Goal: Task Accomplishment & Management: Manage account settings

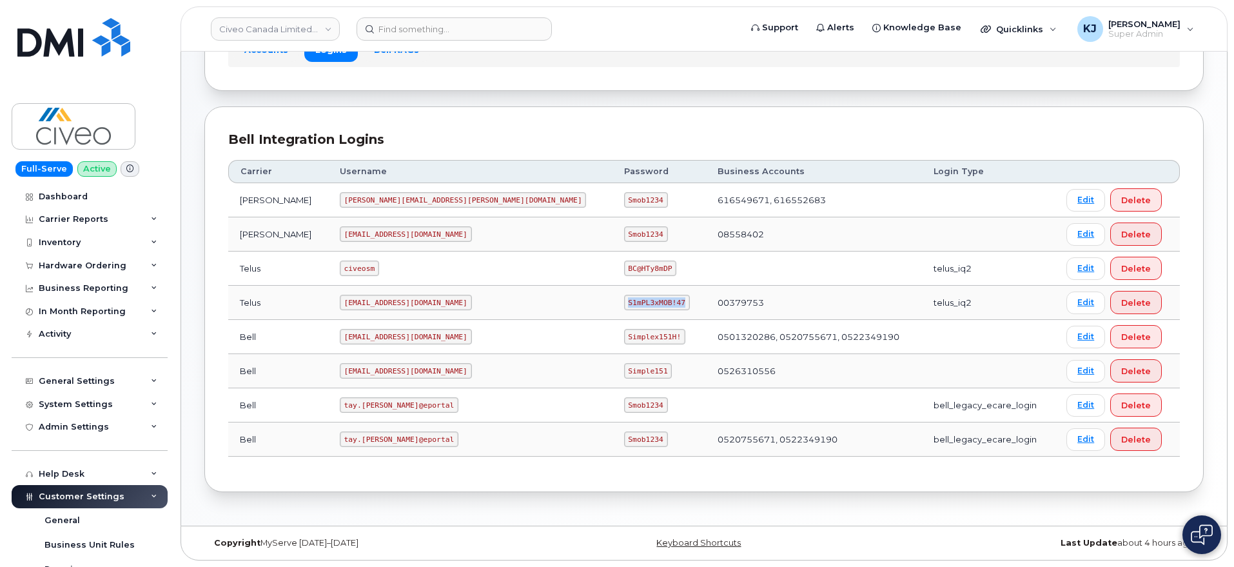
scroll to position [404, 0]
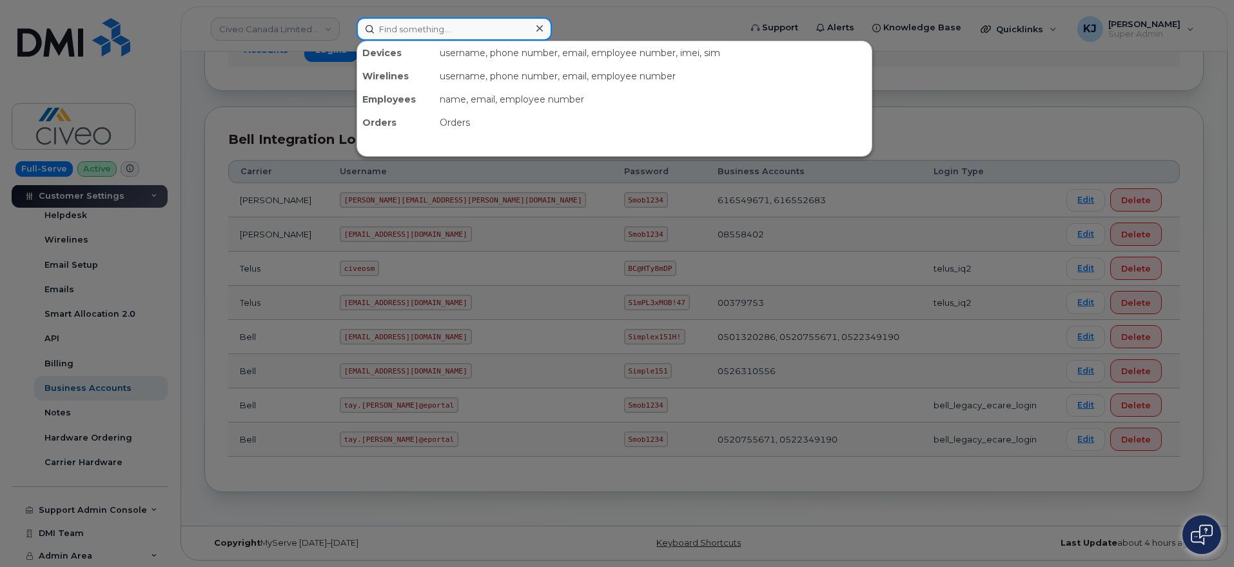
click at [416, 23] on input at bounding box center [454, 28] width 195 height 23
paste input "8259637598"
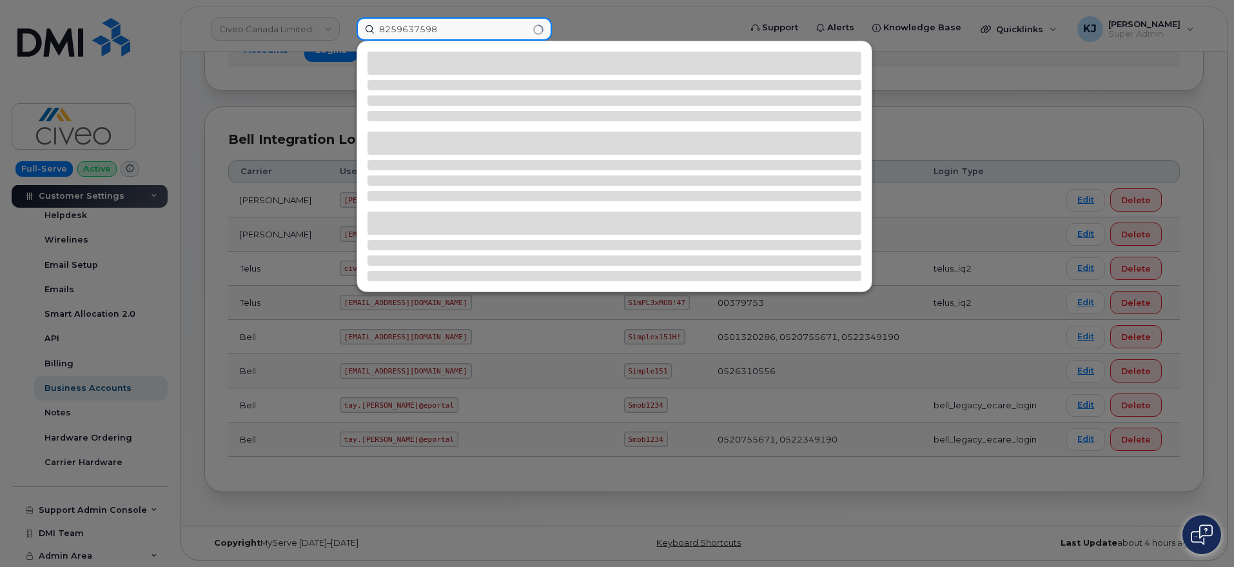
type input "8259637598"
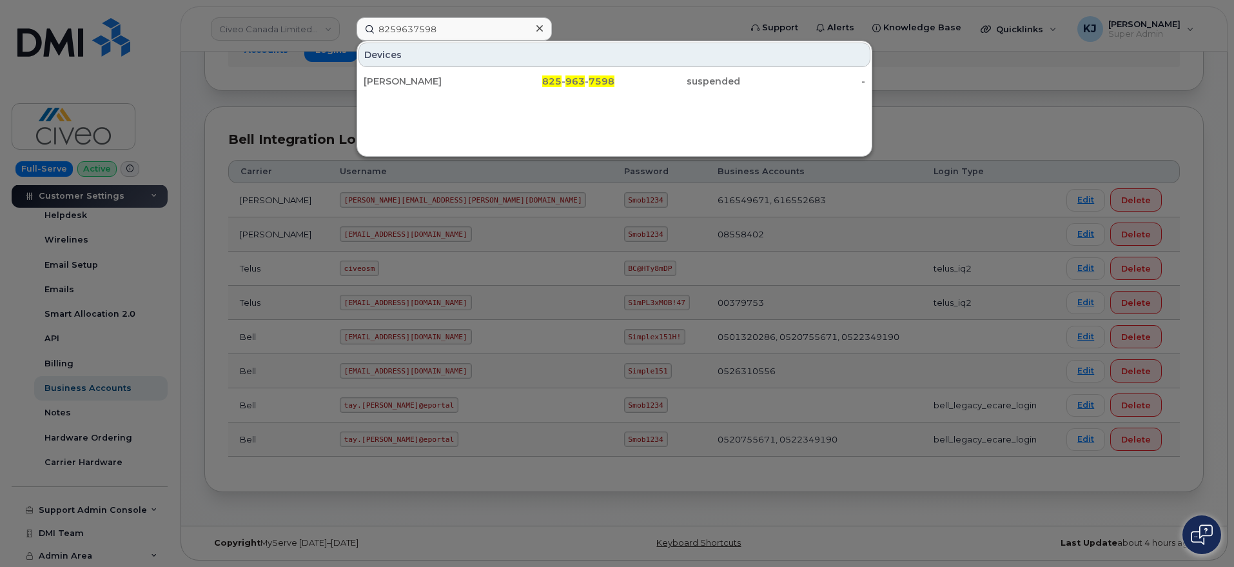
click at [490, 88] on div "Ali-Reza Salehi" at bounding box center [553, 81] width 126 height 23
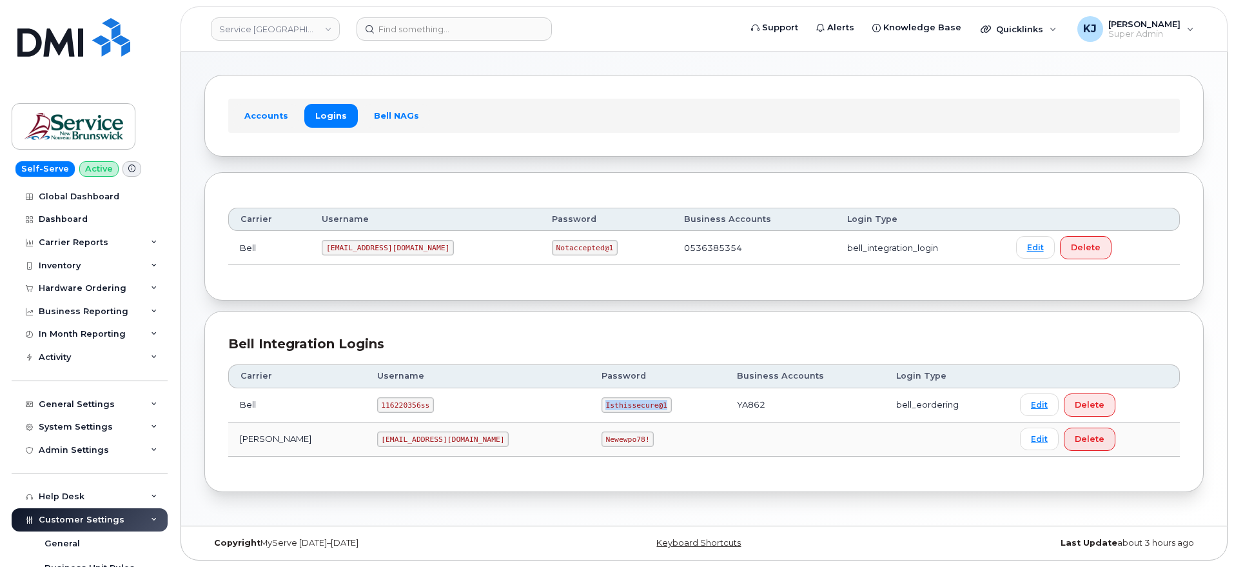
scroll to position [406, 0]
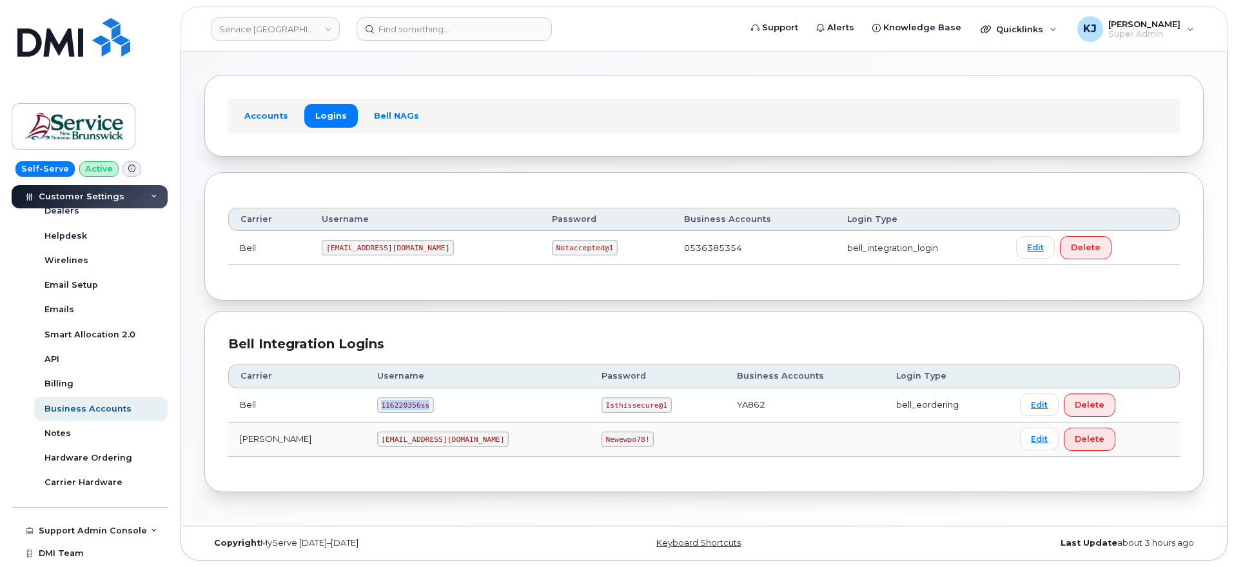
drag, startPoint x: 382, startPoint y: 402, endPoint x: 301, endPoint y: 391, distance: 81.3
click at [301, 391] on tr "Bell 116220356ss Isthissecure@1 YA862 bell_eordering Edit Delete" at bounding box center [704, 405] width 952 height 34
copy tr "116220356ss"
drag, startPoint x: 506, startPoint y: 406, endPoint x: 580, endPoint y: 408, distance: 74.8
click at [590, 408] on td "Isthissecure@1" at bounding box center [657, 405] width 135 height 34
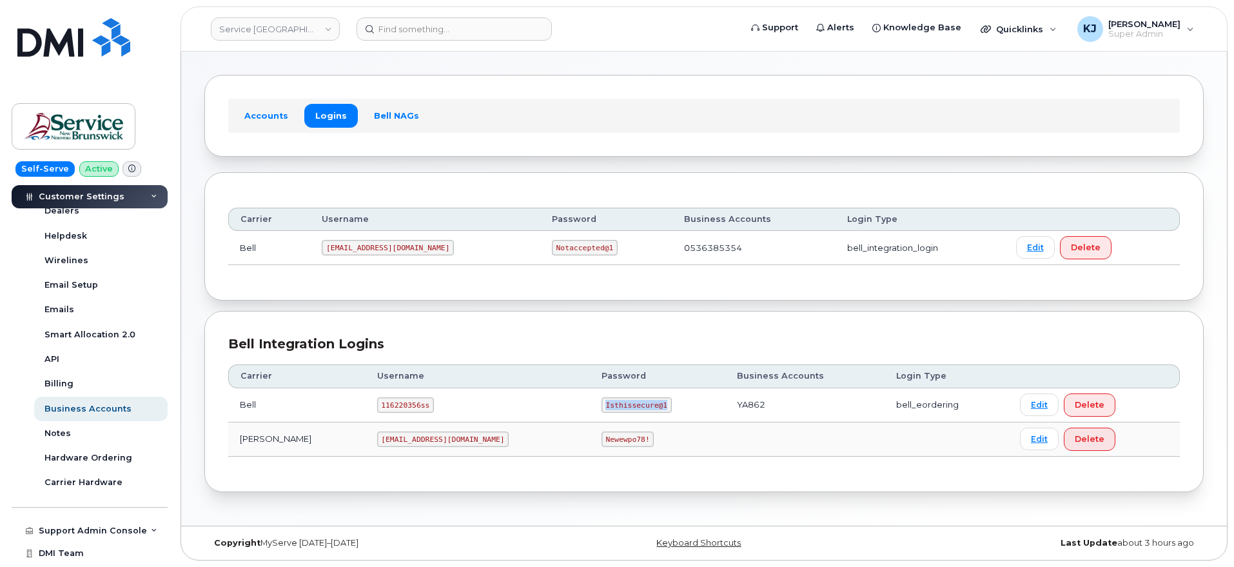
copy code "Isthissecure@1"
drag, startPoint x: 330, startPoint y: 244, endPoint x: 415, endPoint y: 250, distance: 85.3
click at [415, 250] on td "ms-snb@dminc.com" at bounding box center [425, 248] width 230 height 34
copy code "ms-snb@dminc.com"
drag, startPoint x: 494, startPoint y: 243, endPoint x: 549, endPoint y: 250, distance: 55.8
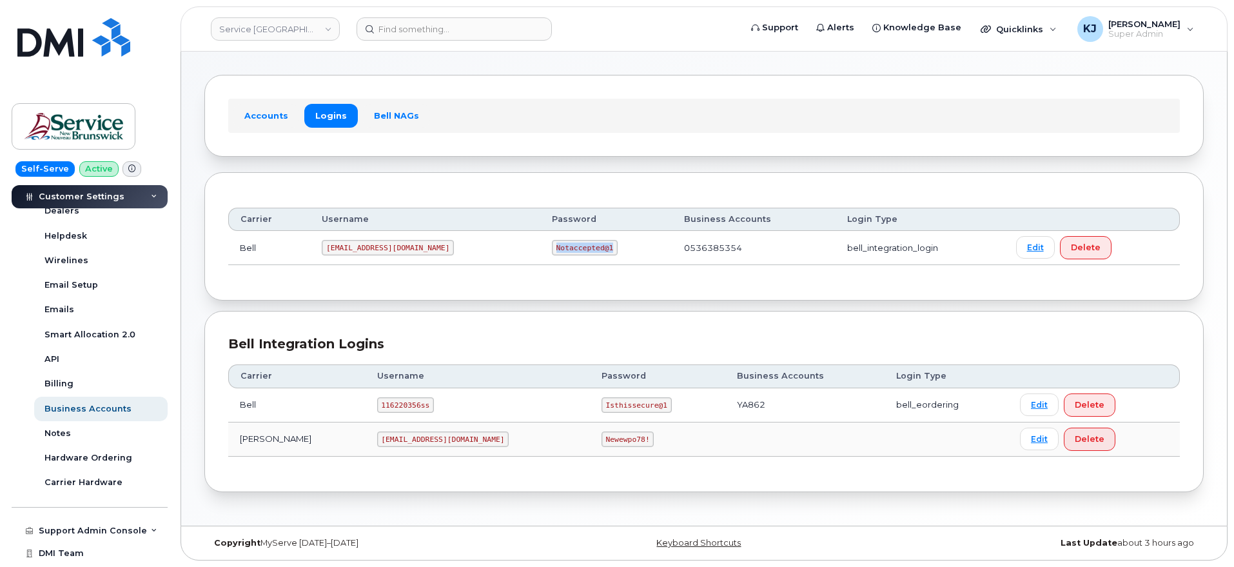
click at [552, 250] on code "Notaccepted@1" at bounding box center [585, 247] width 66 height 15
copy code "Notaccepted@1"
click at [417, 18] on input at bounding box center [454, 28] width 195 height 23
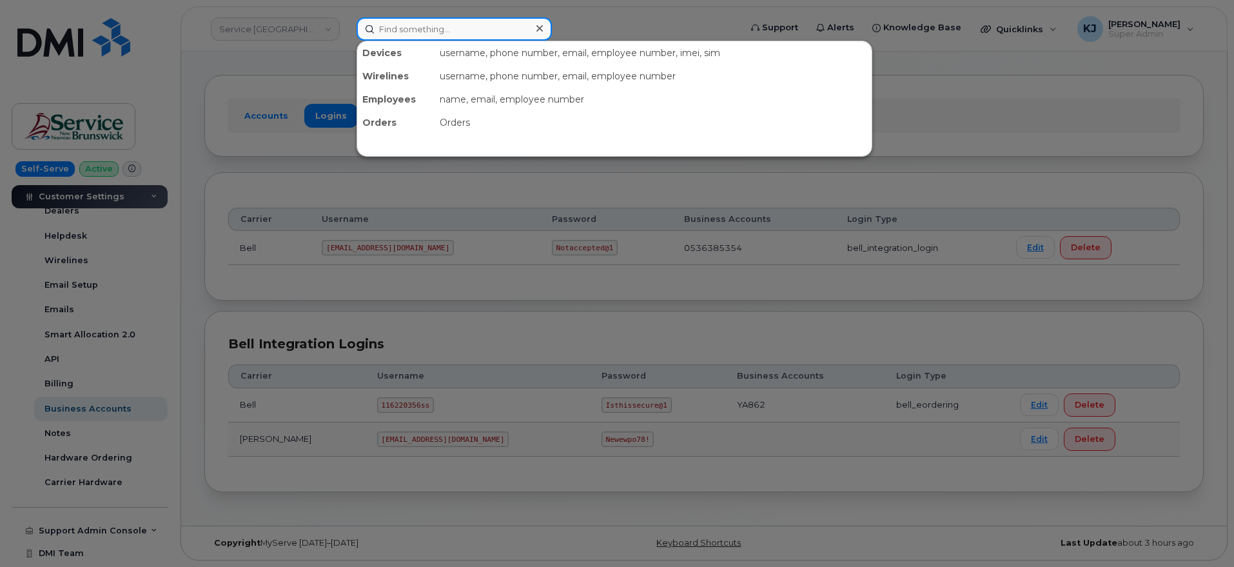
paste input "5062711012"
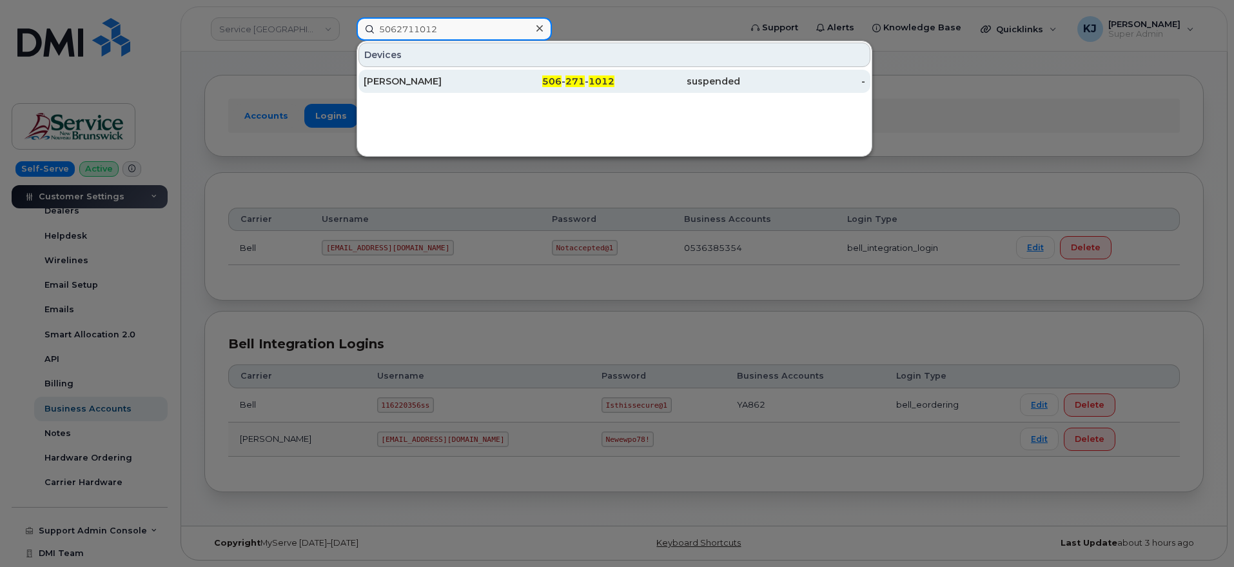
type input "5062711012"
click at [447, 77] on div "Peter Wilson" at bounding box center [427, 81] width 126 height 13
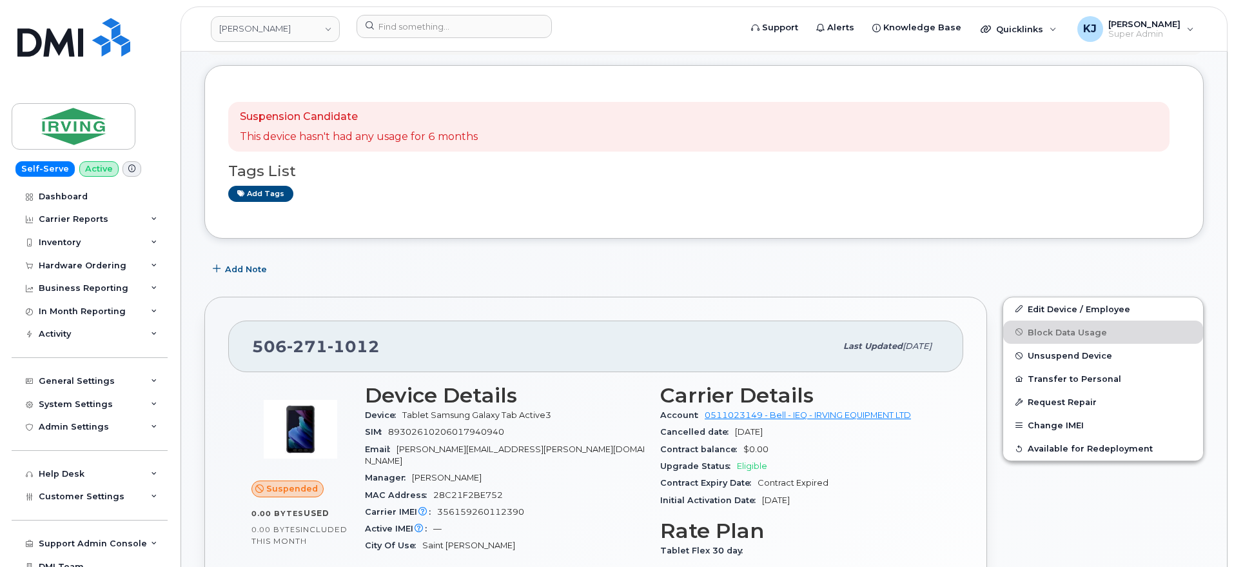
scroll to position [242, 0]
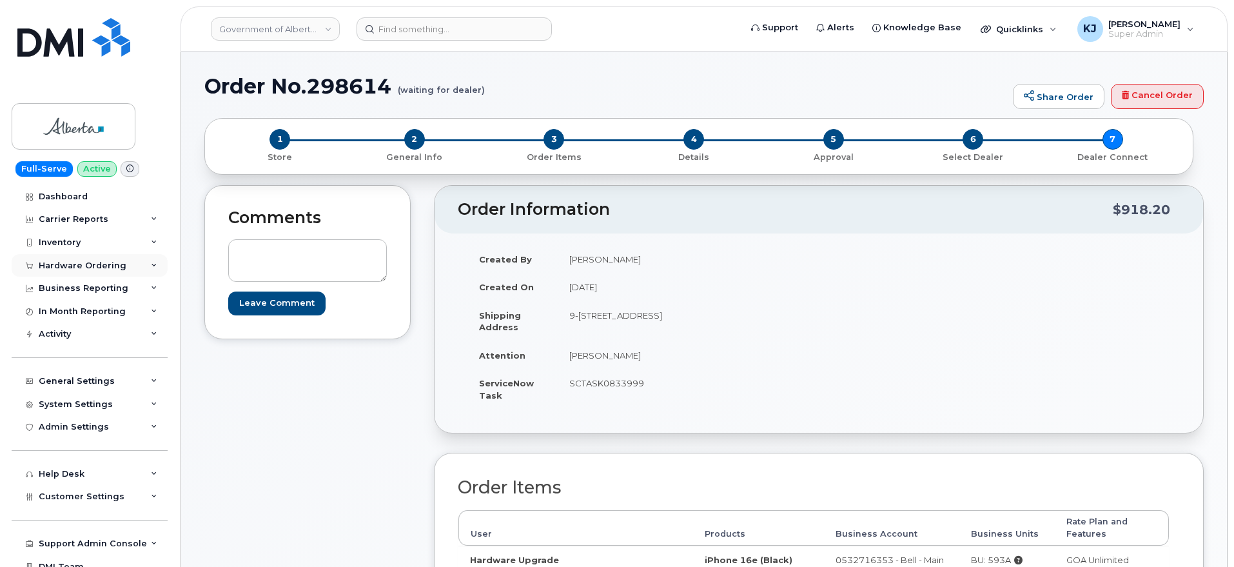
click at [92, 264] on div "Hardware Ordering" at bounding box center [83, 266] width 88 height 10
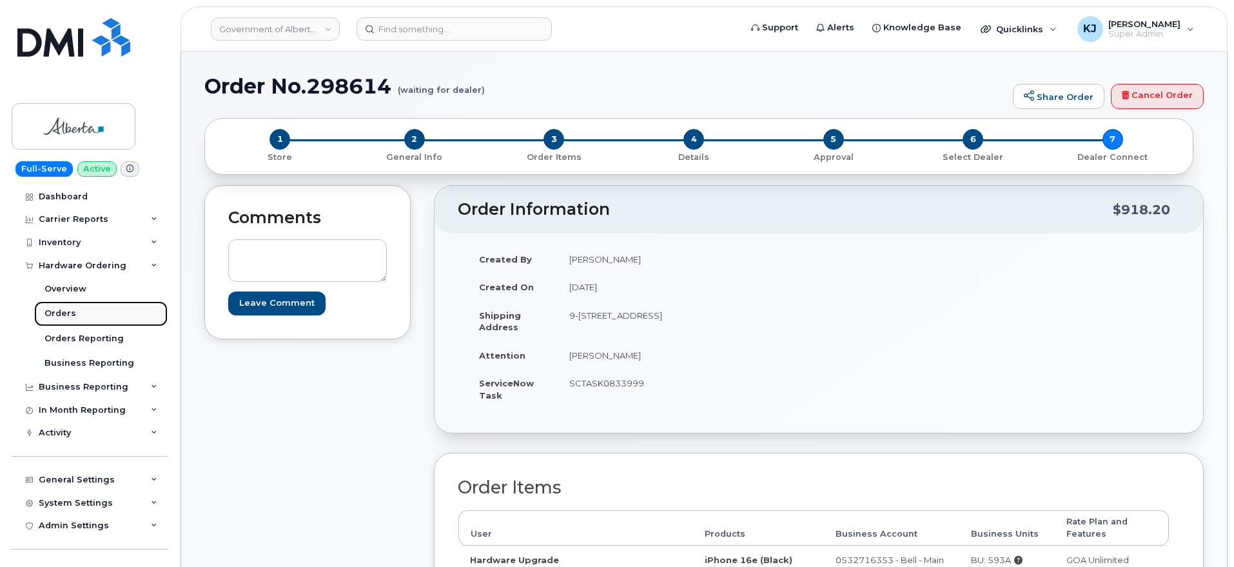
click at [64, 320] on link "Orders" at bounding box center [101, 313] width 134 height 25
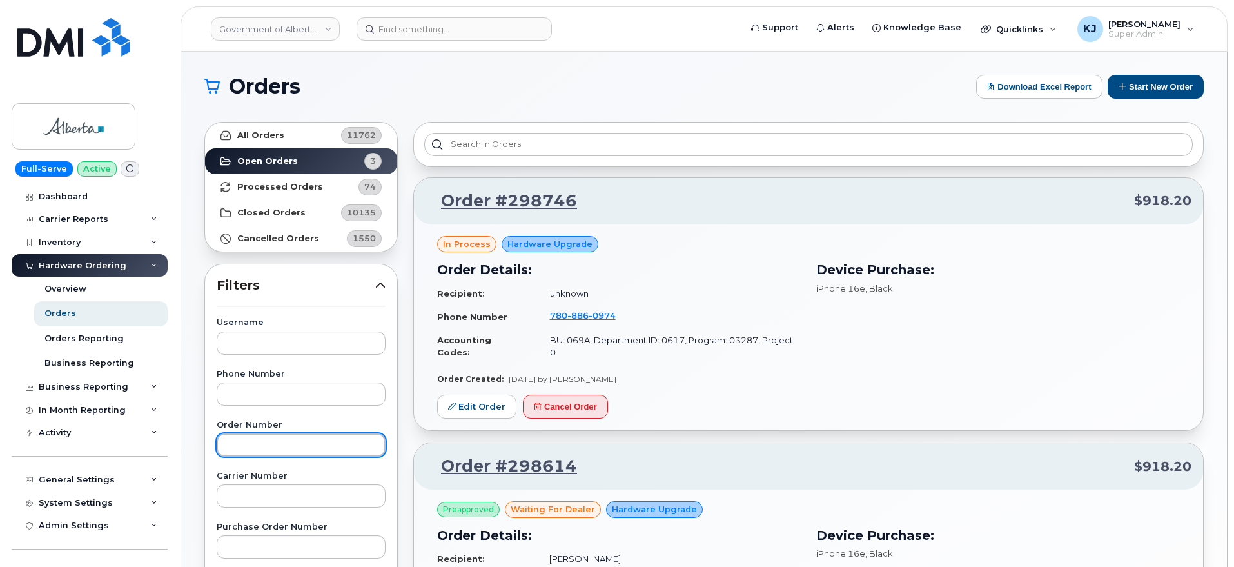
click at [270, 445] on input "text" at bounding box center [301, 444] width 169 height 23
paste input "298614"
type input "298614"
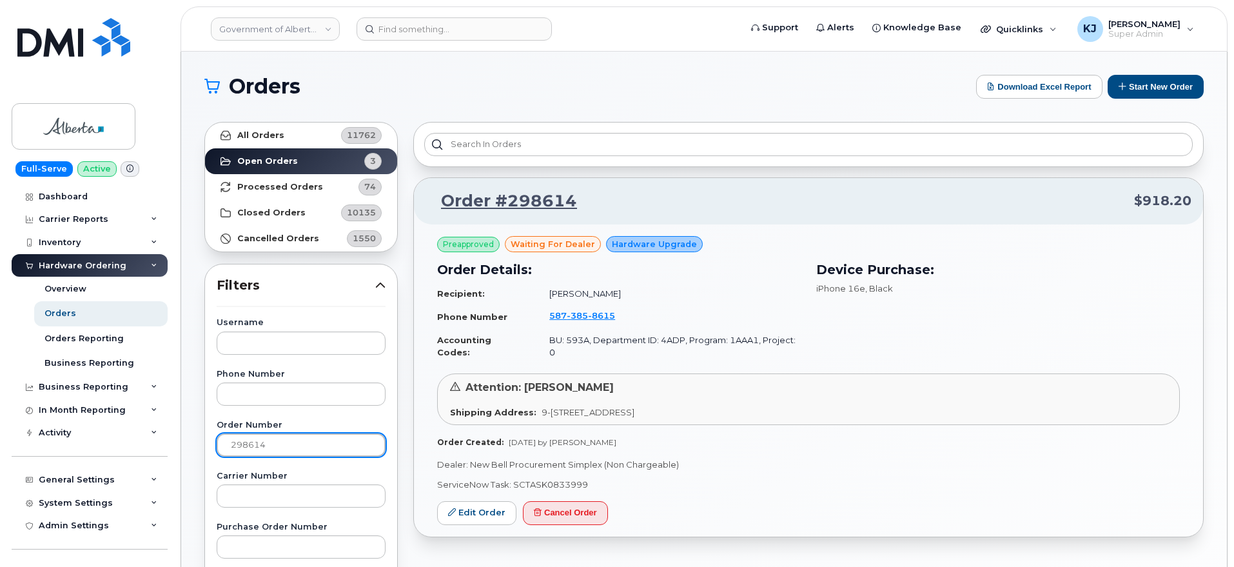
scroll to position [81, 0]
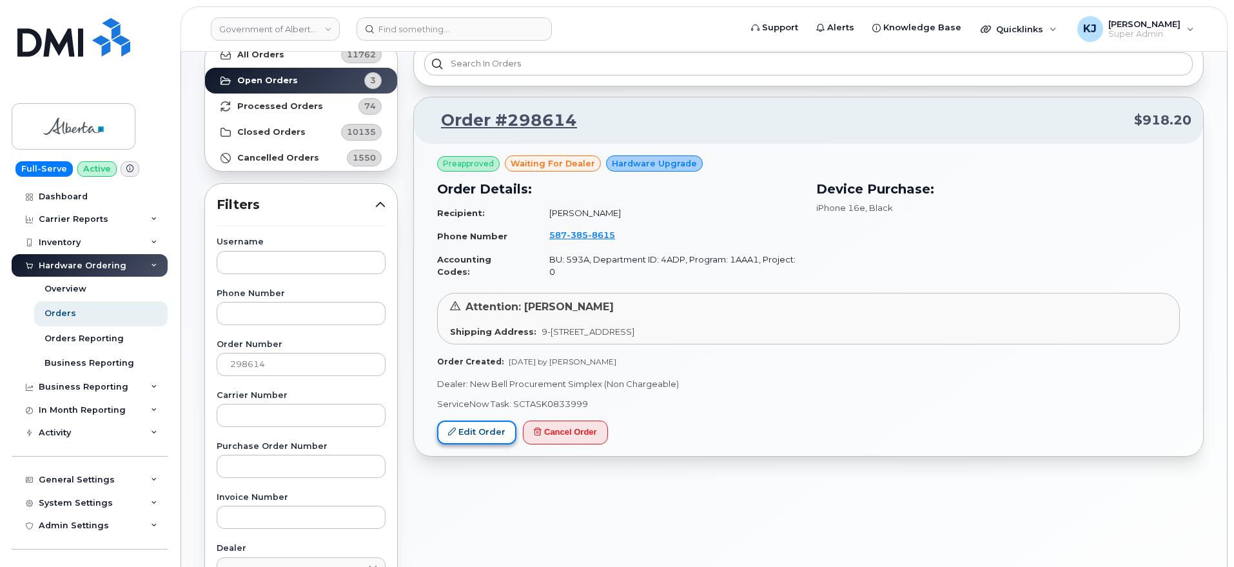
click at [479, 423] on link "Edit Order" at bounding box center [476, 432] width 79 height 24
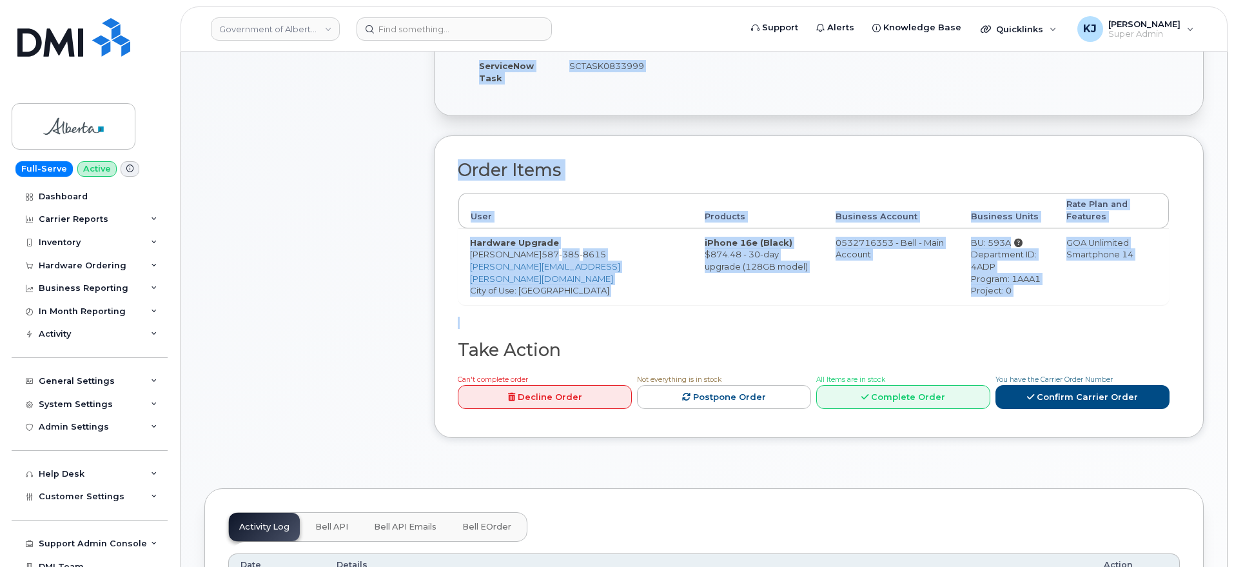
scroll to position [322, 0]
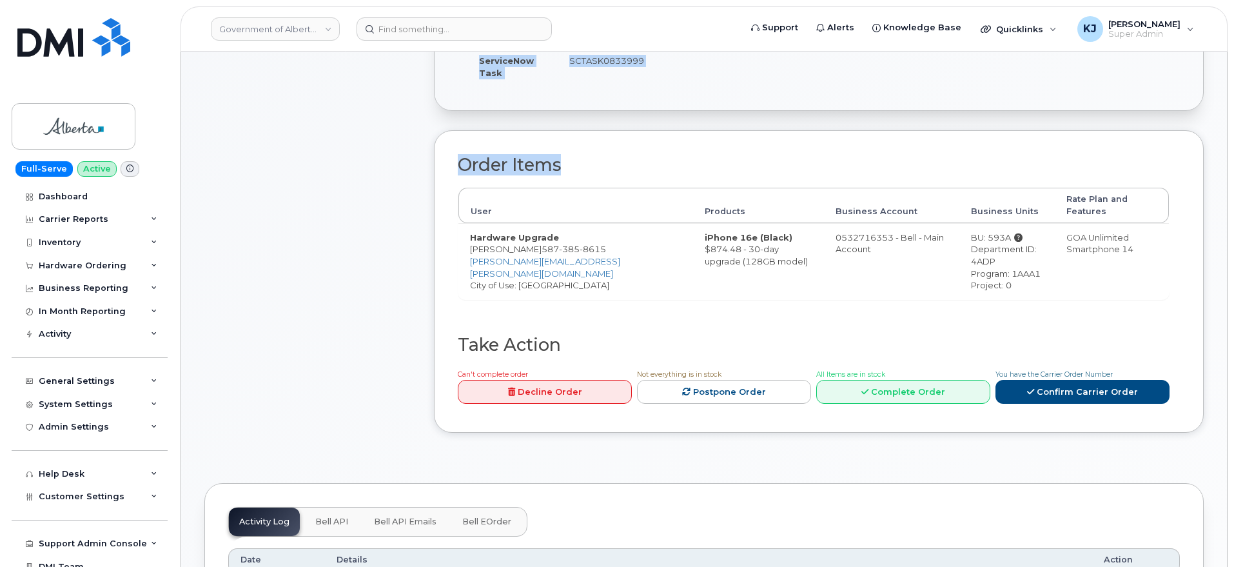
drag, startPoint x: 460, startPoint y: 130, endPoint x: 1092, endPoint y: 288, distance: 651.3
click at [1092, 288] on div "Order Information $918.20 Created By Kay Mah Created On August 19, 2025 Shippin…" at bounding box center [819, 157] width 770 height 589
copy div "Order Information $918.20 Created By Kay Mah Created On August 19, 2025 Shippin…"
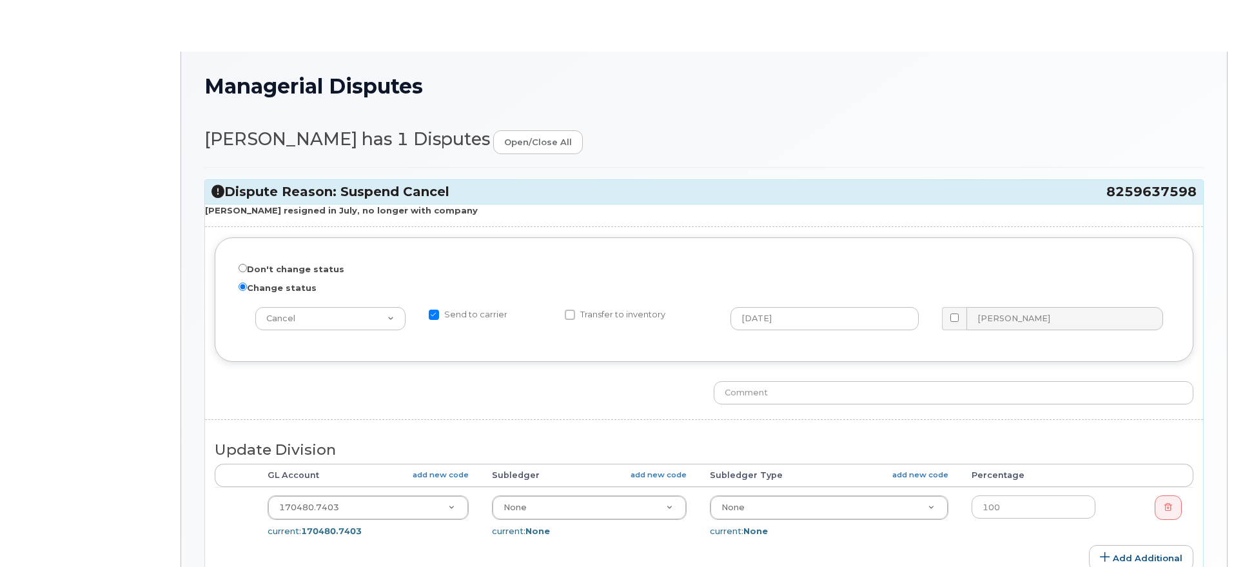
select select "7088"
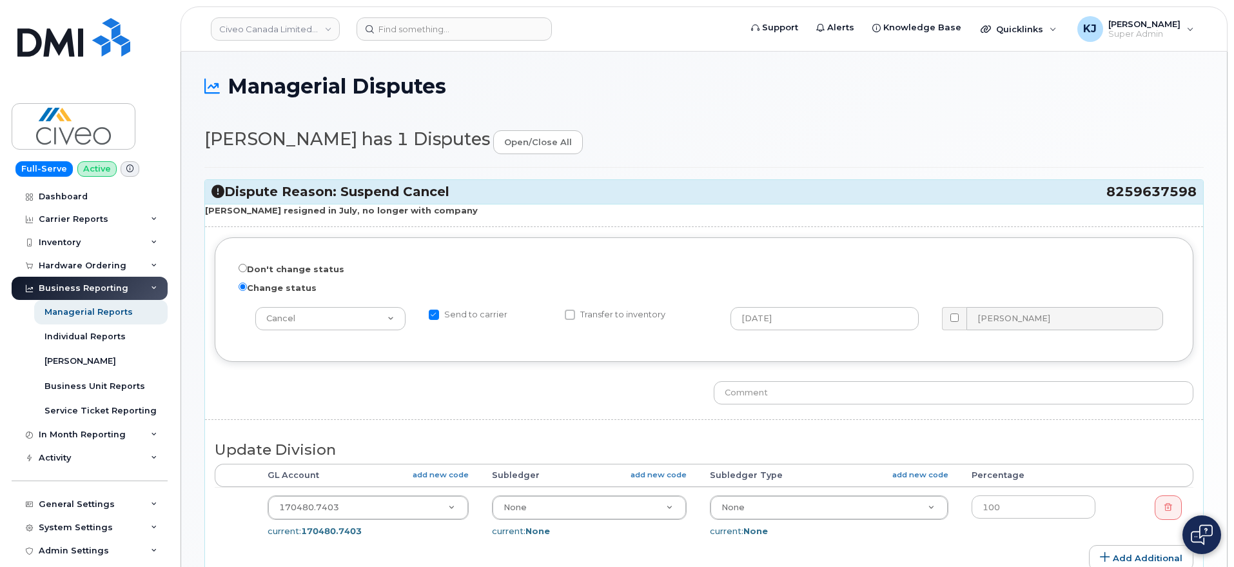
drag, startPoint x: 1102, startPoint y: 190, endPoint x: 1197, endPoint y: 191, distance: 94.8
click at [1197, 191] on div "Dispute Reason: Suspend Cancel 8259637598" at bounding box center [704, 192] width 998 height 24
drag, startPoint x: 1104, startPoint y: 191, endPoint x: 1194, endPoint y: 192, distance: 90.3
click at [1194, 192] on h3 "Dispute Reason: Suspend Cancel 8259637598" at bounding box center [704, 191] width 985 height 17
copy h3 "8259637598"
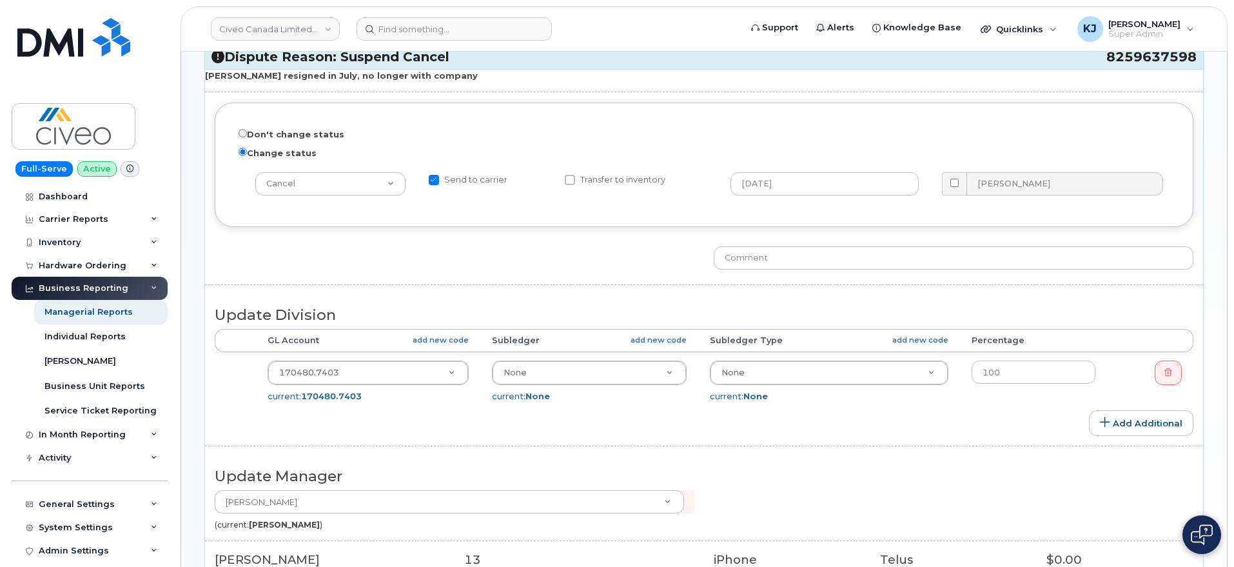
scroll to position [159, 0]
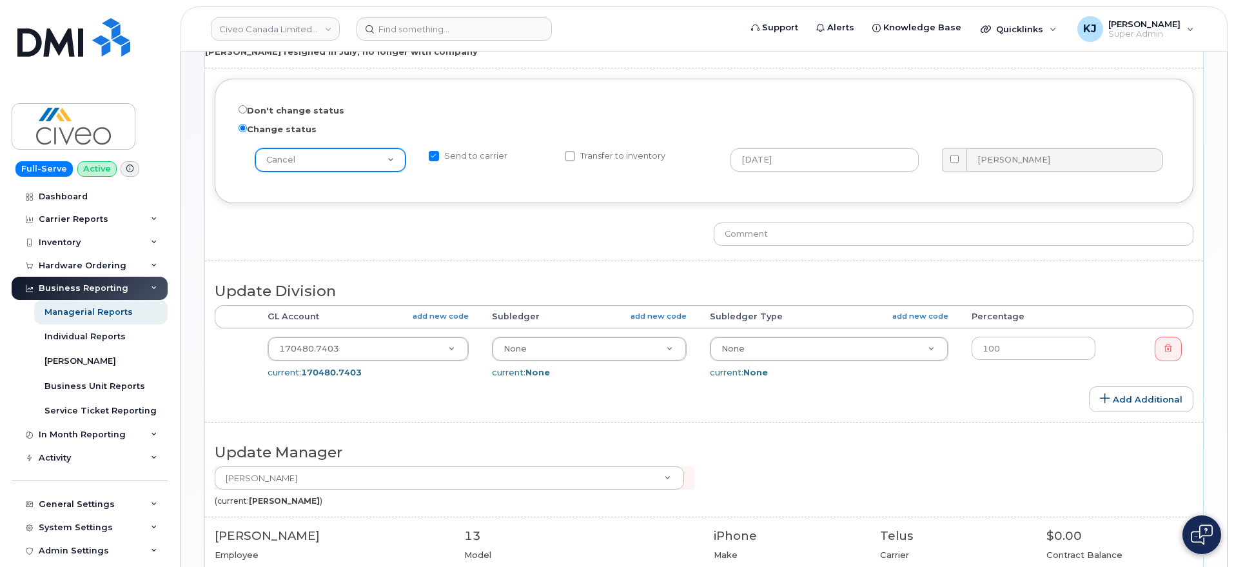
click at [382, 159] on select "-- choose action -- [PERSON_NAME] with Churn Reactivate" at bounding box center [330, 159] width 150 height 23
click at [255, 148] on select "-- choose action -- [PERSON_NAME] with Churn Reactivate" at bounding box center [330, 159] width 150 height 23
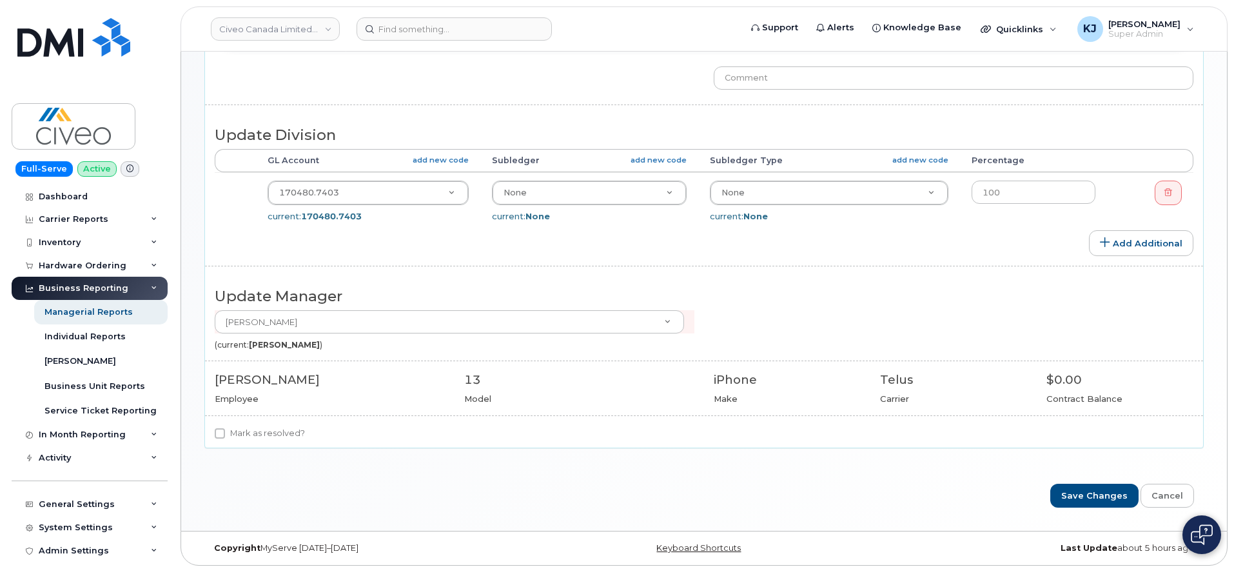
scroll to position [320, 0]
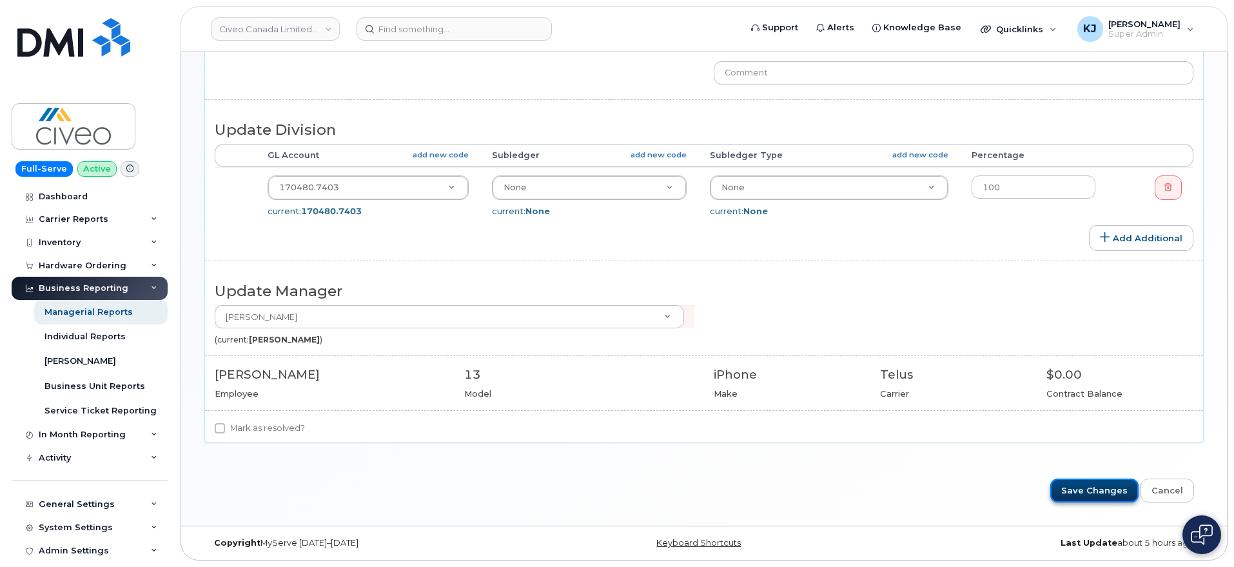
click at [1109, 496] on input "Save Changes" at bounding box center [1095, 491] width 88 height 24
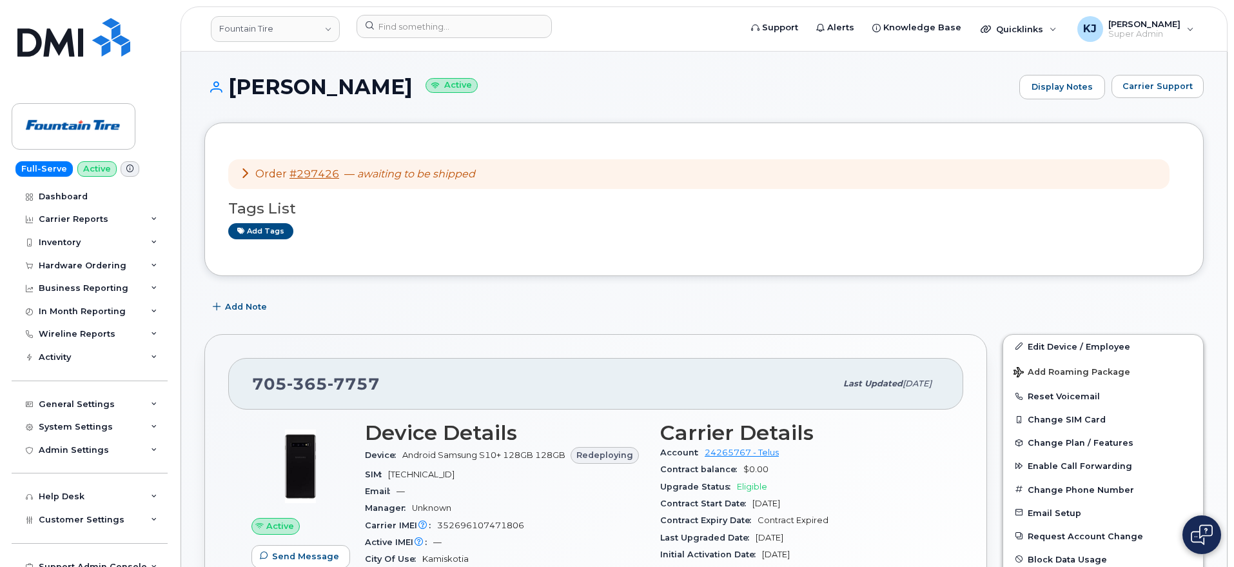
scroll to position [233, 0]
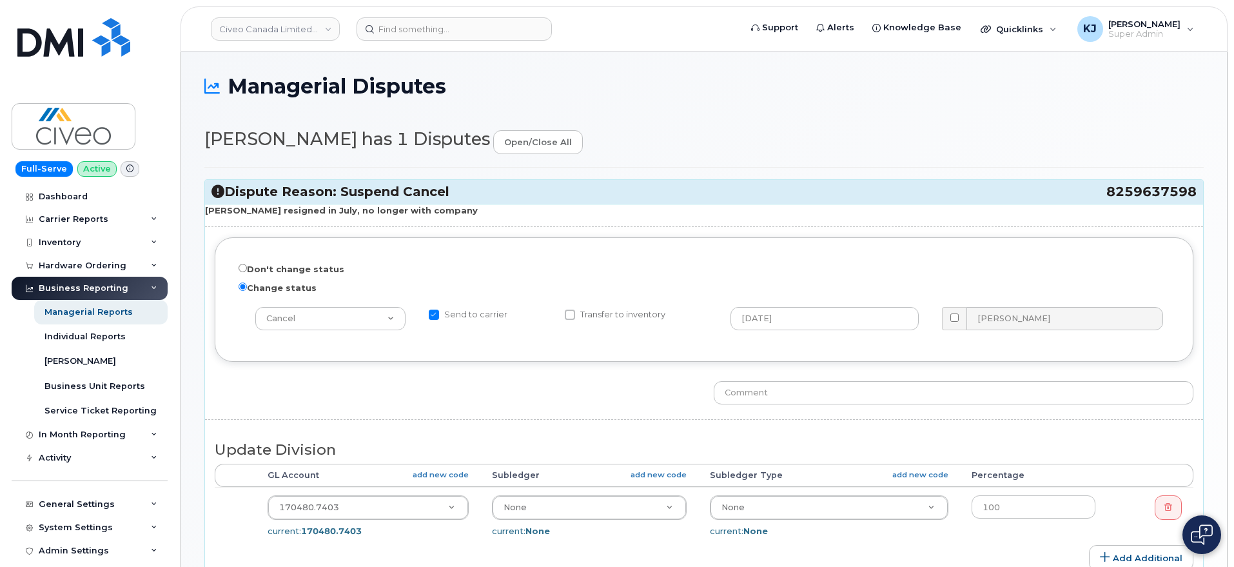
select select "7088"
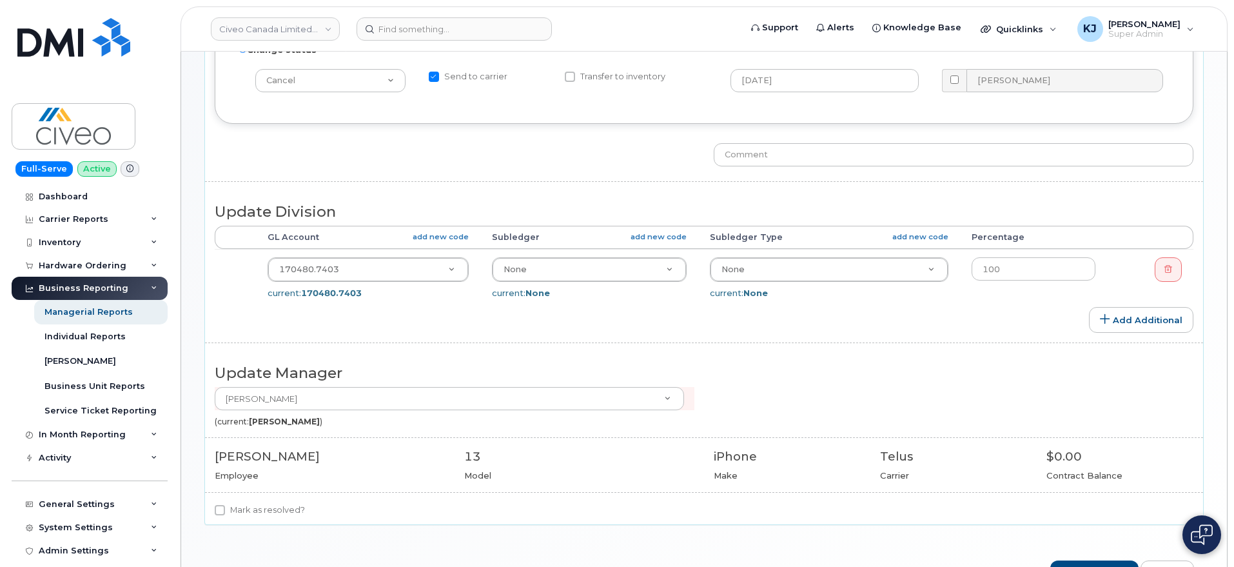
scroll to position [320, 0]
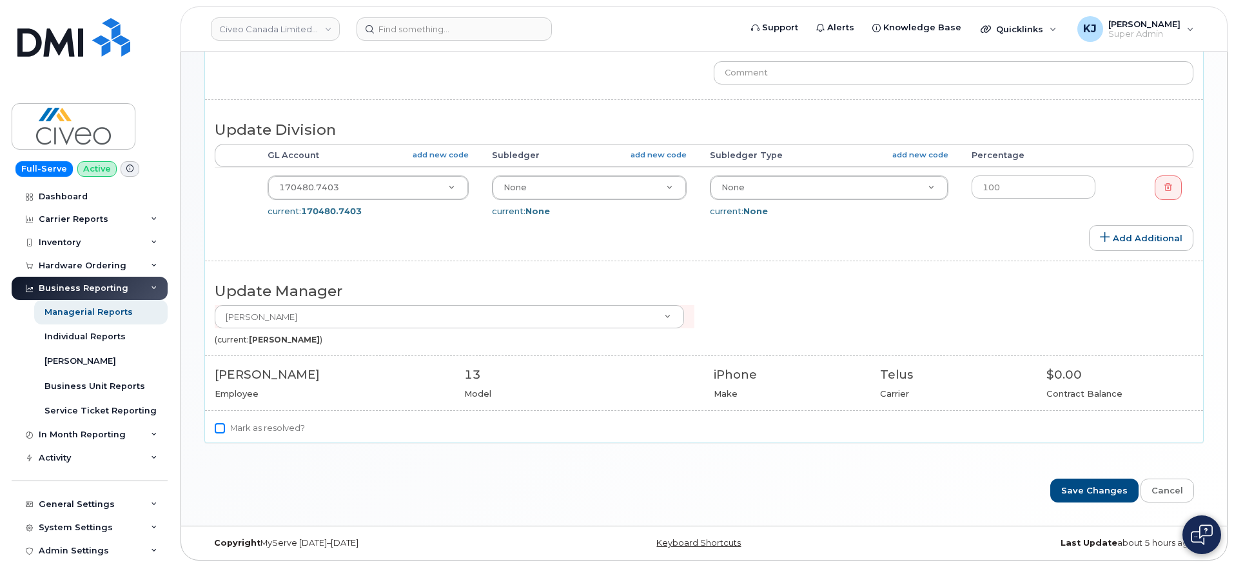
click at [221, 426] on input "Mark as resolved?" at bounding box center [220, 428] width 10 height 10
checkbox input "true"
click at [1110, 486] on input "Save Changes" at bounding box center [1095, 491] width 88 height 24
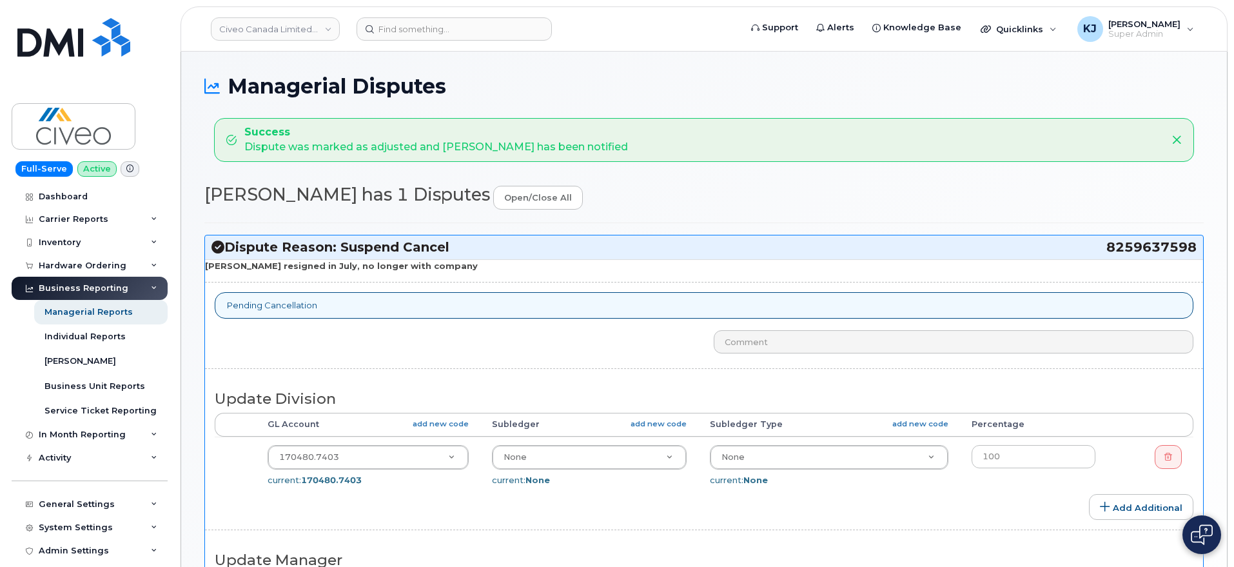
select select "7088"
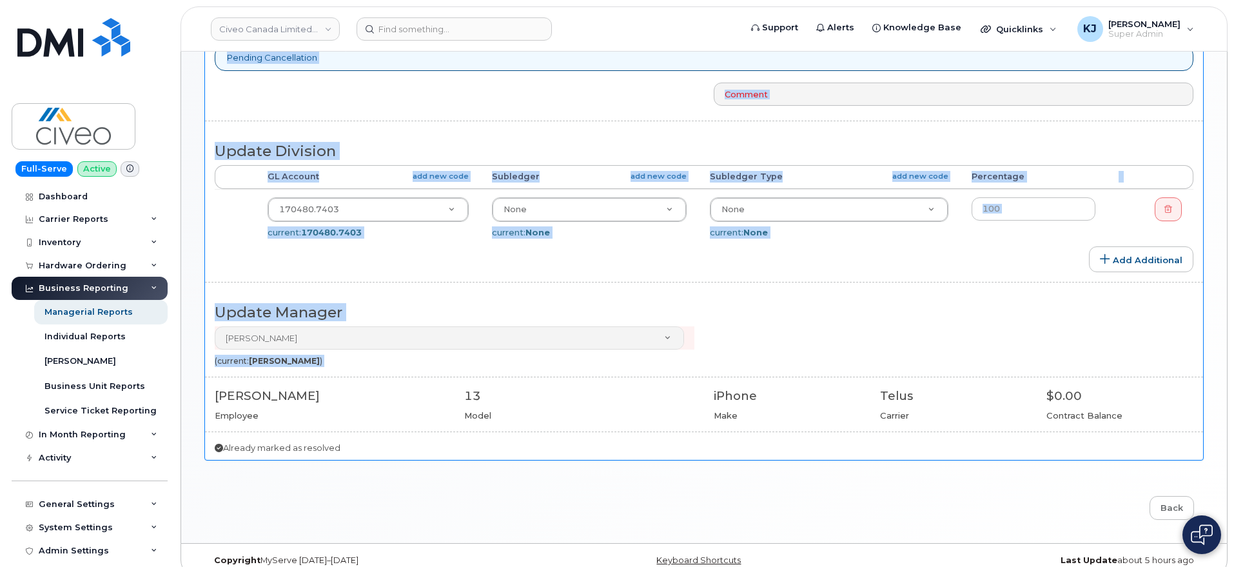
scroll to position [265, 0]
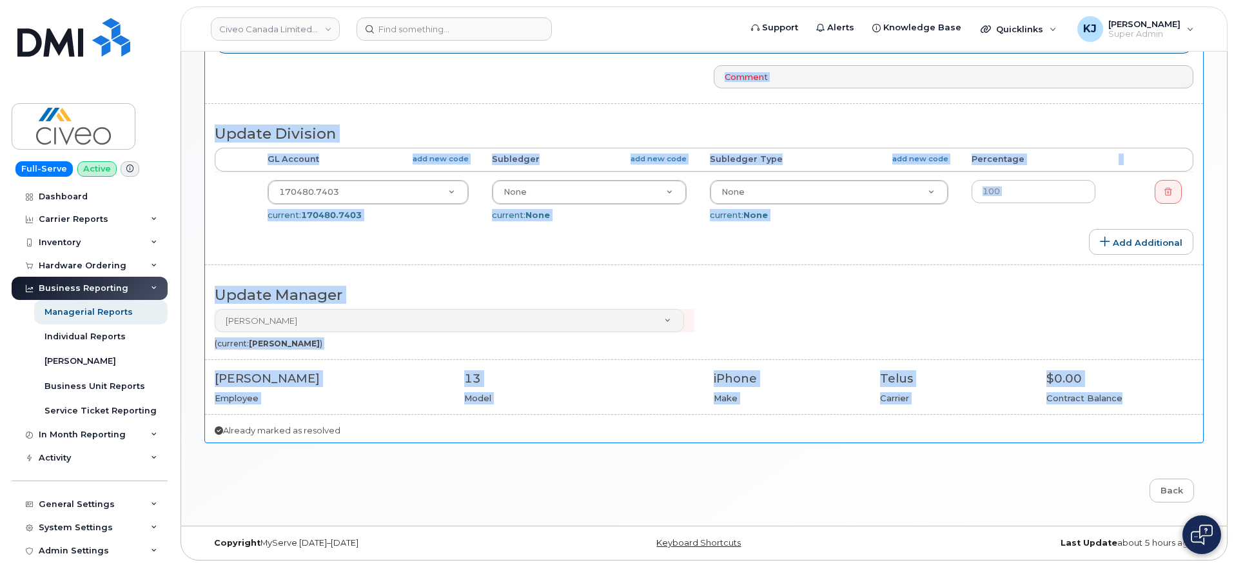
drag, startPoint x: 230, startPoint y: 83, endPoint x: 1136, endPoint y: 401, distance: 960.3
click at [1136, 401] on div "Managerial Disputes Success Dispute was marked as adjusted and Ryan Byrne has b…" at bounding box center [704, 156] width 1046 height 739
copy div "Managerial Disputes Success Dispute was marked as adjusted and Ryan Byrne has b…"
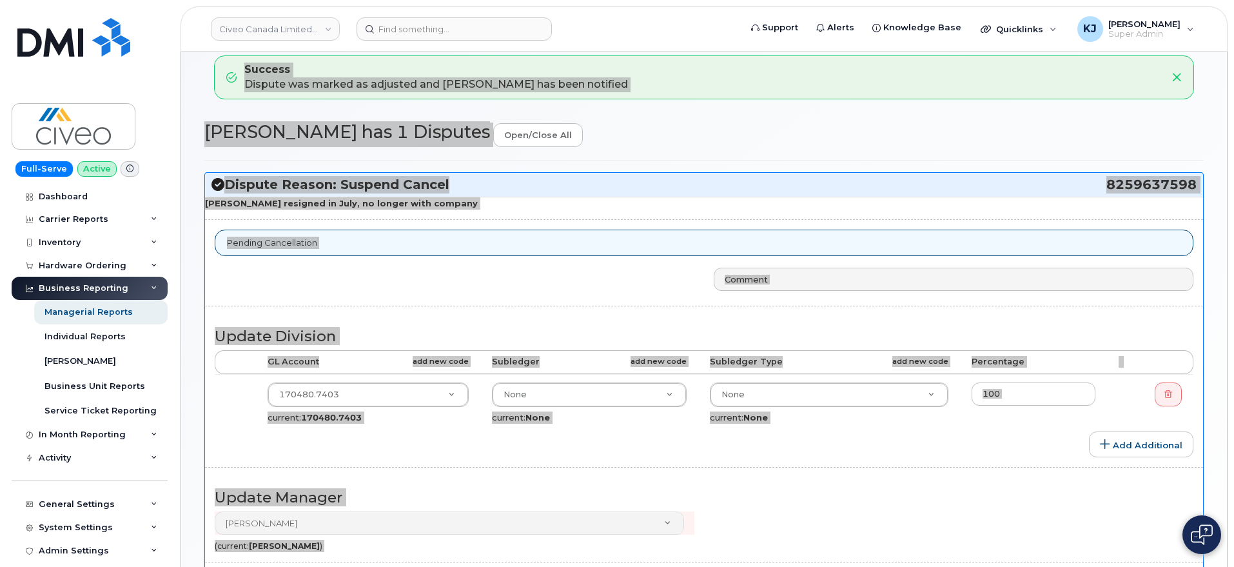
scroll to position [0, 0]
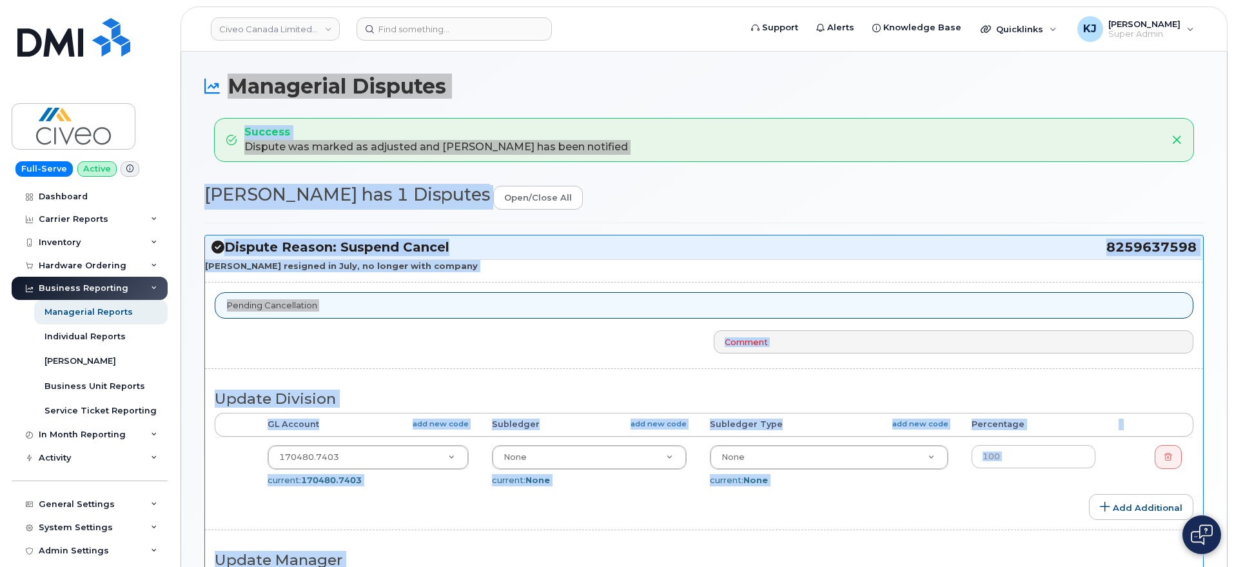
click at [609, 207] on h2 "Ryan Byrne has 1 Disputes open/close all" at bounding box center [704, 197] width 1000 height 25
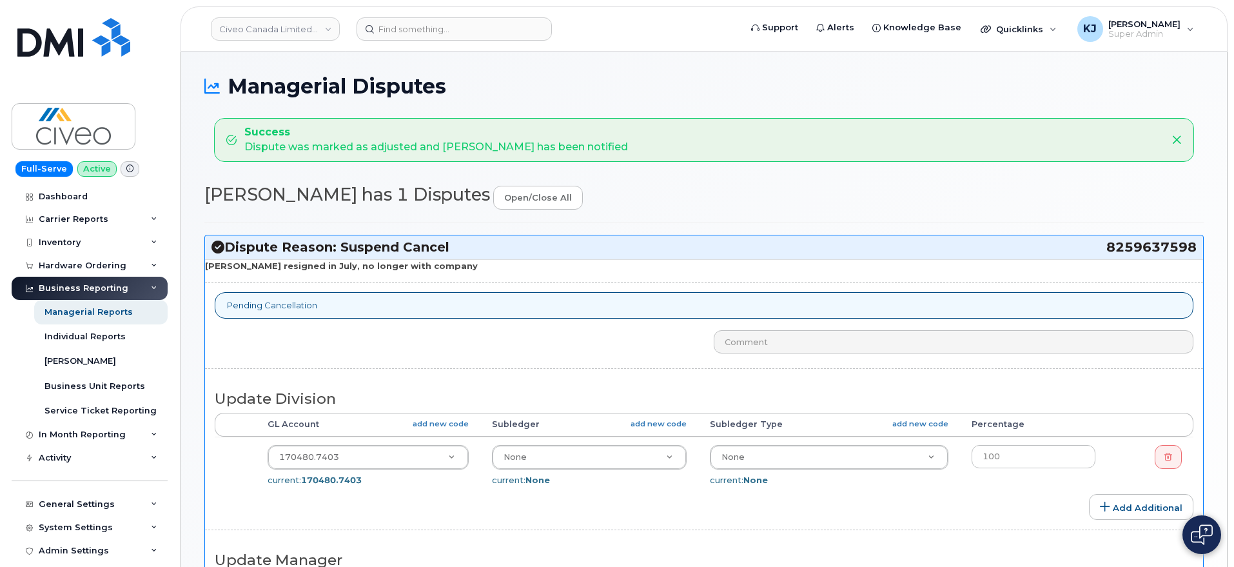
drag, startPoint x: 204, startPoint y: 264, endPoint x: 1096, endPoint y: 243, distance: 892.2
click at [1096, 243] on div "Managerial Disputes Success Dispute was marked as adjusted and Ryan Byrne has b…" at bounding box center [704, 421] width 1046 height 739
click at [590, 270] on p "Ali resigned in July, no longer with company" at bounding box center [704, 266] width 998 height 12
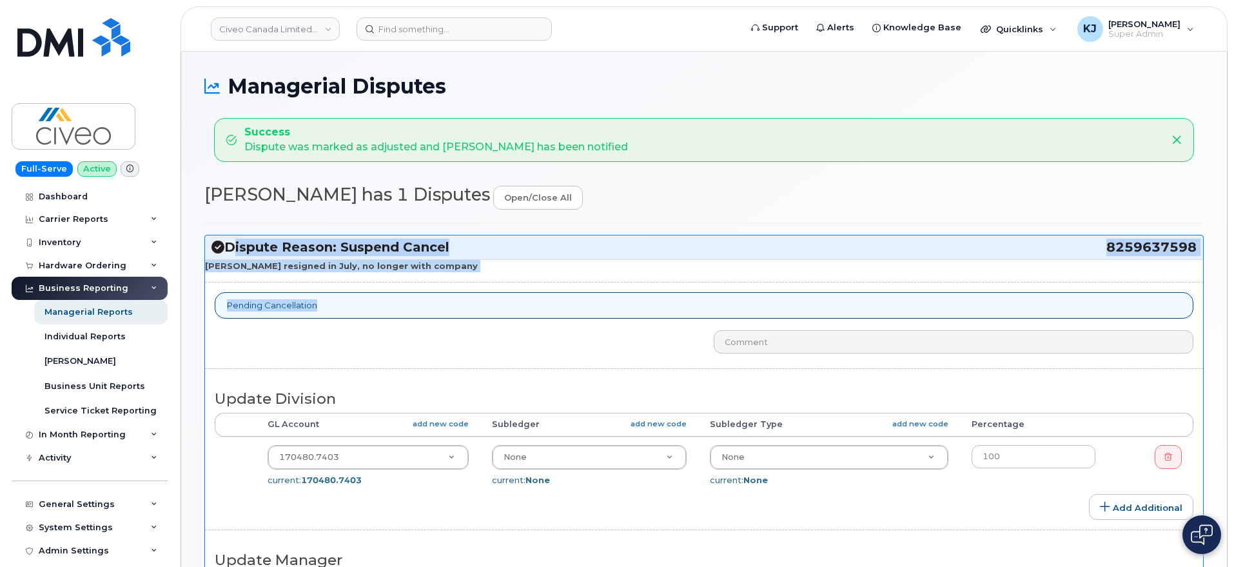
drag, startPoint x: 228, startPoint y: 245, endPoint x: 871, endPoint y: 305, distance: 646.4
click at [871, 305] on div "Dispute Reason: Suspend Cancel 8259637598 Ali resigned in July, no longer with …" at bounding box center [704, 471] width 1000 height 473
copy div "Dispute Reason: Suspend Cancel 8259637598 Ali resigned in July, no longer with …"
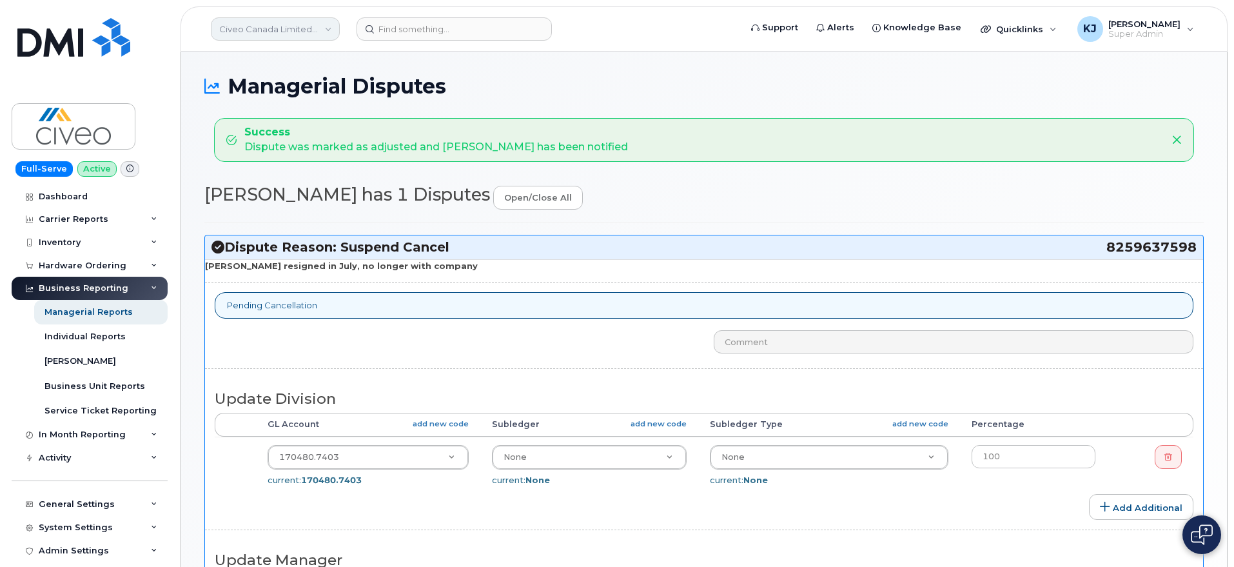
click at [250, 31] on link "Civeo Canada Limited Partnership" at bounding box center [275, 28] width 129 height 23
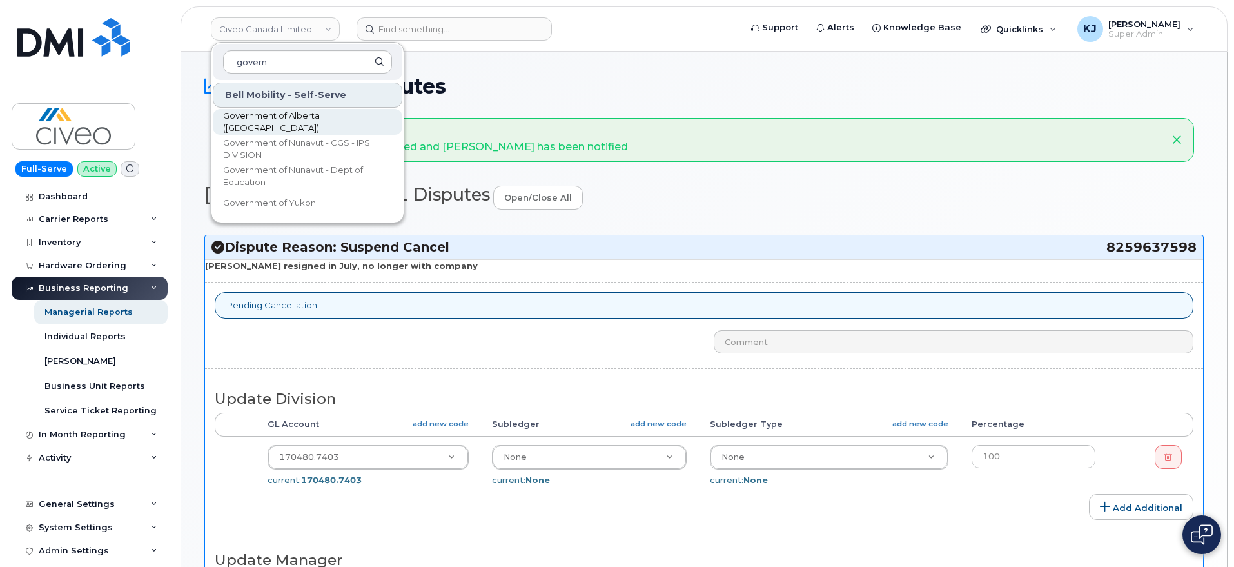
type input "govern"
click at [328, 123] on span "Government of Alberta (GOA)" at bounding box center [297, 122] width 148 height 25
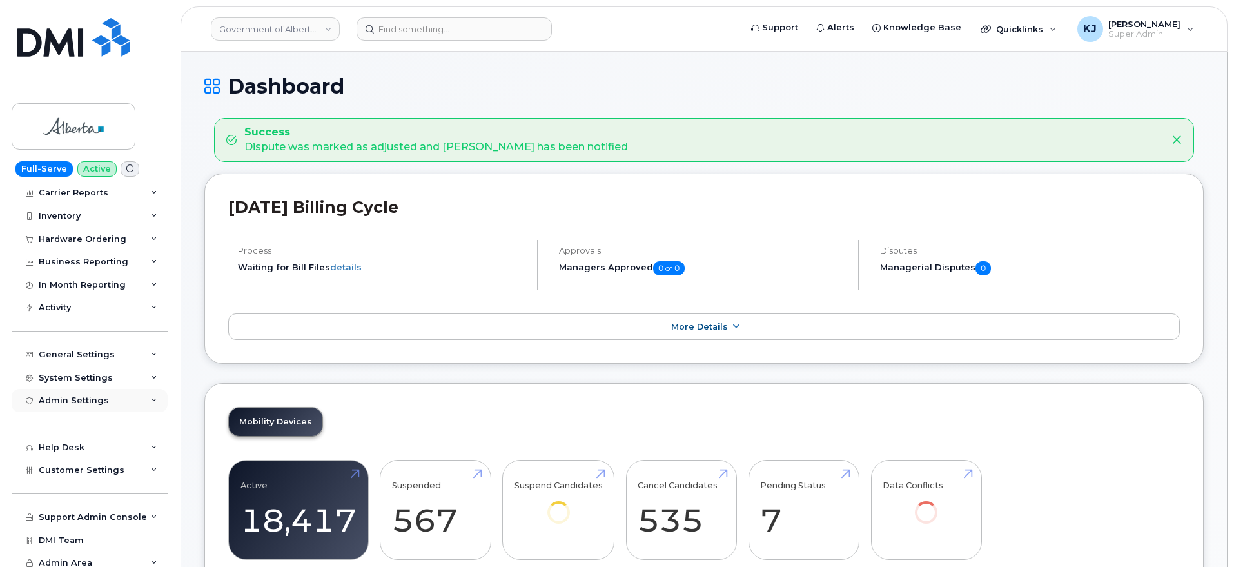
scroll to position [34, 0]
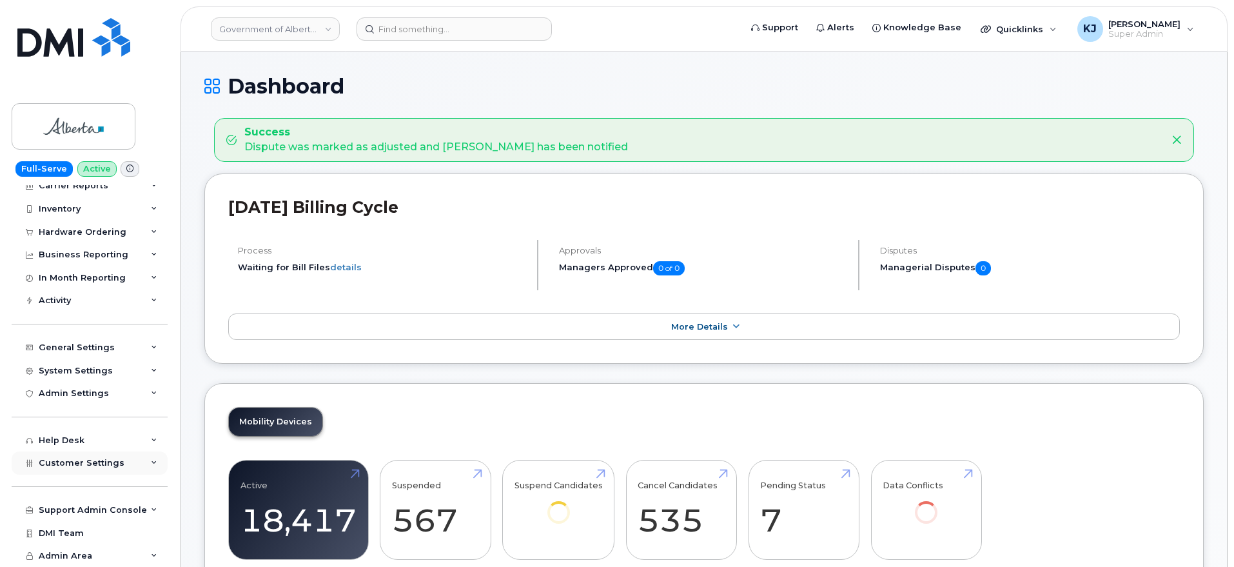
click at [102, 463] on span "Customer Settings" at bounding box center [82, 463] width 86 height 10
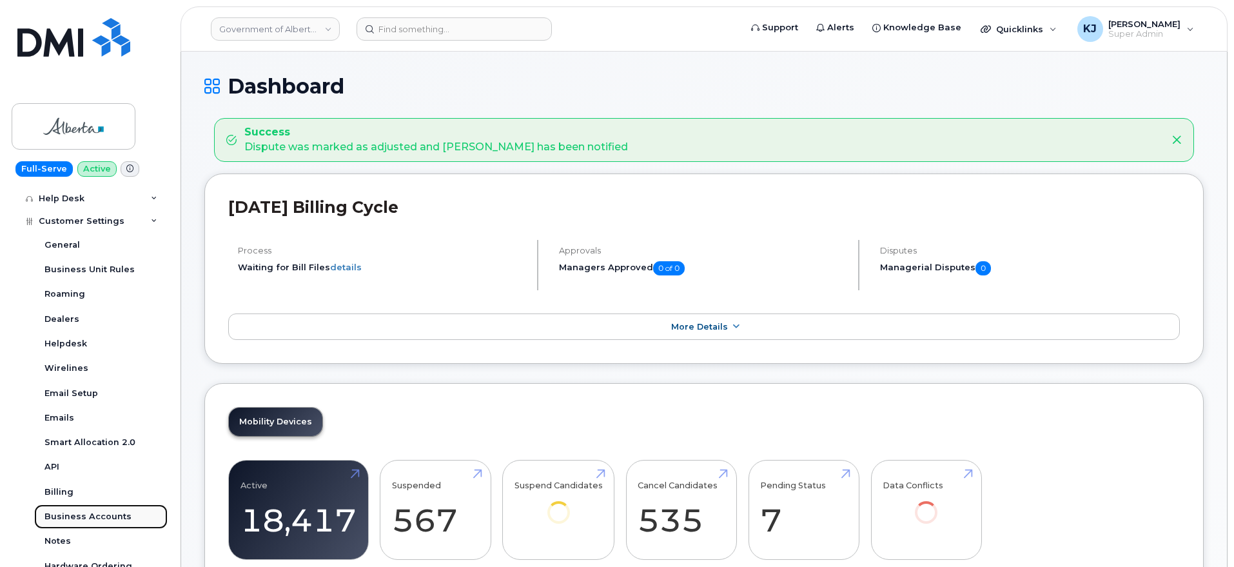
click at [108, 513] on div "Business Accounts" at bounding box center [88, 517] width 87 height 12
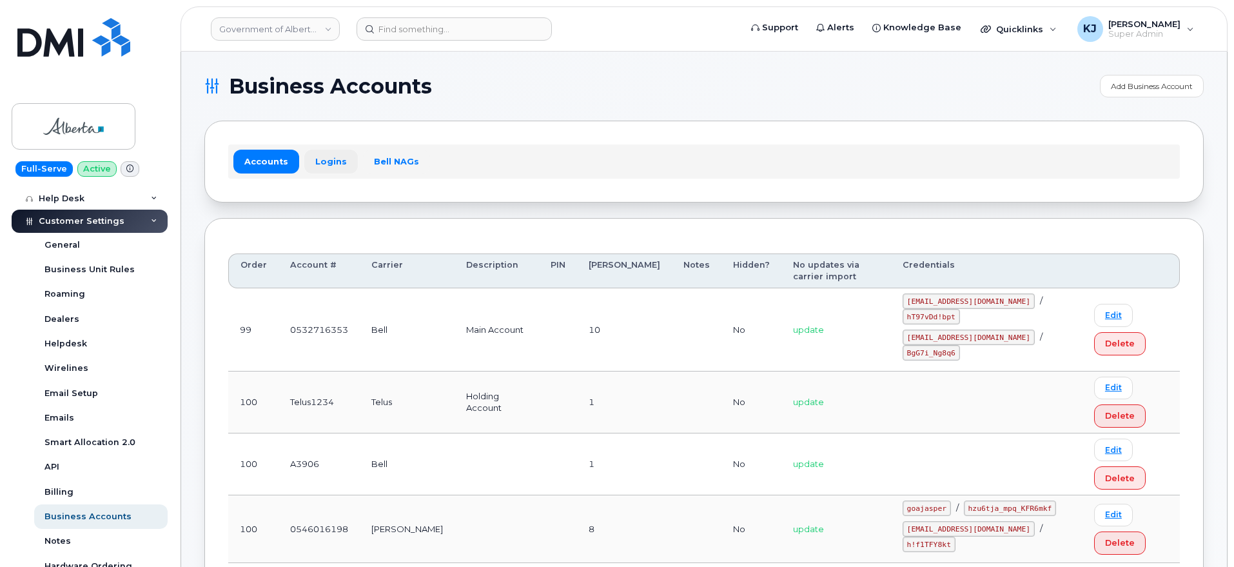
click at [331, 165] on link "Logins" at bounding box center [331, 161] width 54 height 23
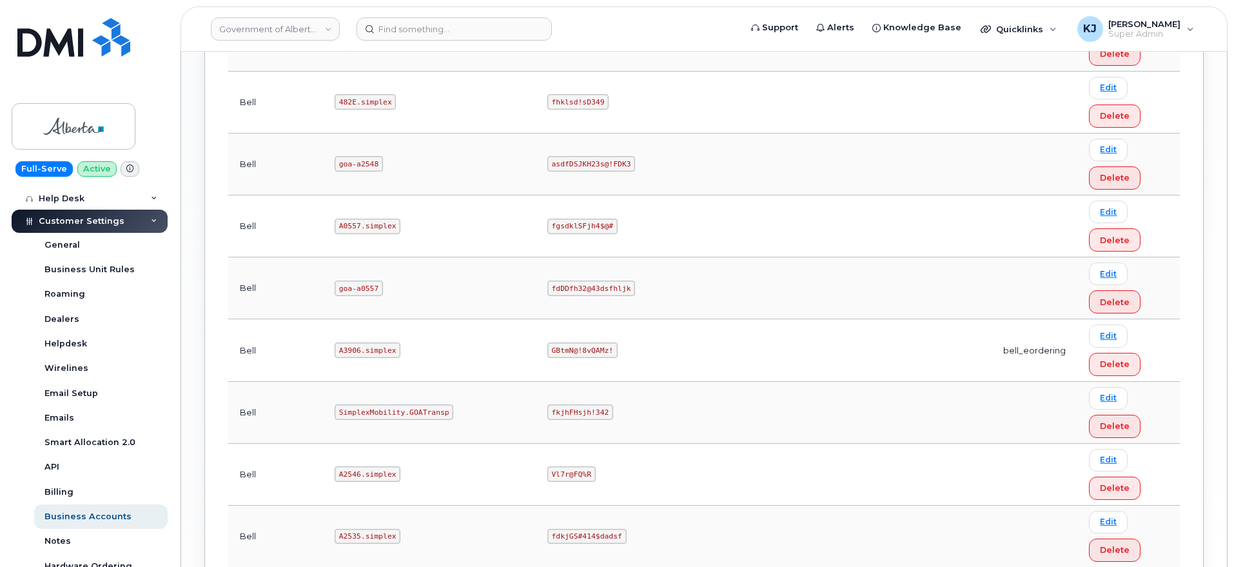
scroll to position [1265, 0]
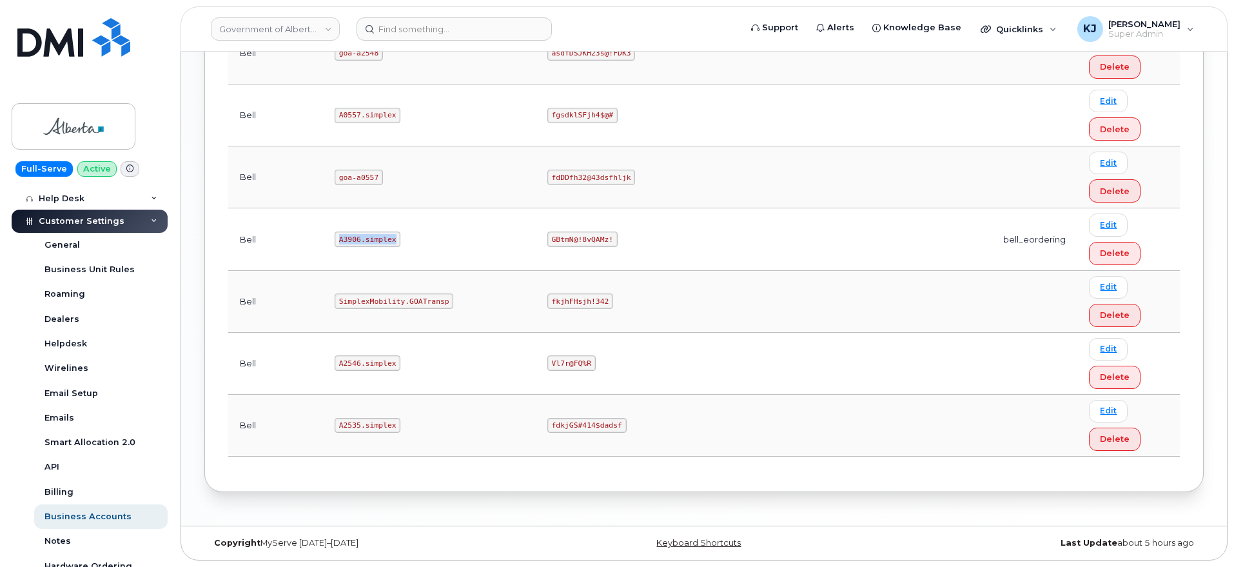
drag, startPoint x: 364, startPoint y: 235, endPoint x: 292, endPoint y: 231, distance: 72.3
click at [292, 271] on tr "Bell A3906.simplex GBtmN@!8vQAMz! bell_eordering Edit Delete" at bounding box center [704, 302] width 952 height 62
copy tr "A3906.simplex"
drag, startPoint x: 446, startPoint y: 237, endPoint x: 509, endPoint y: 234, distance: 63.9
click at [536, 234] on td "GBtmN@!8vQAMz!" at bounding box center [607, 239] width 142 height 62
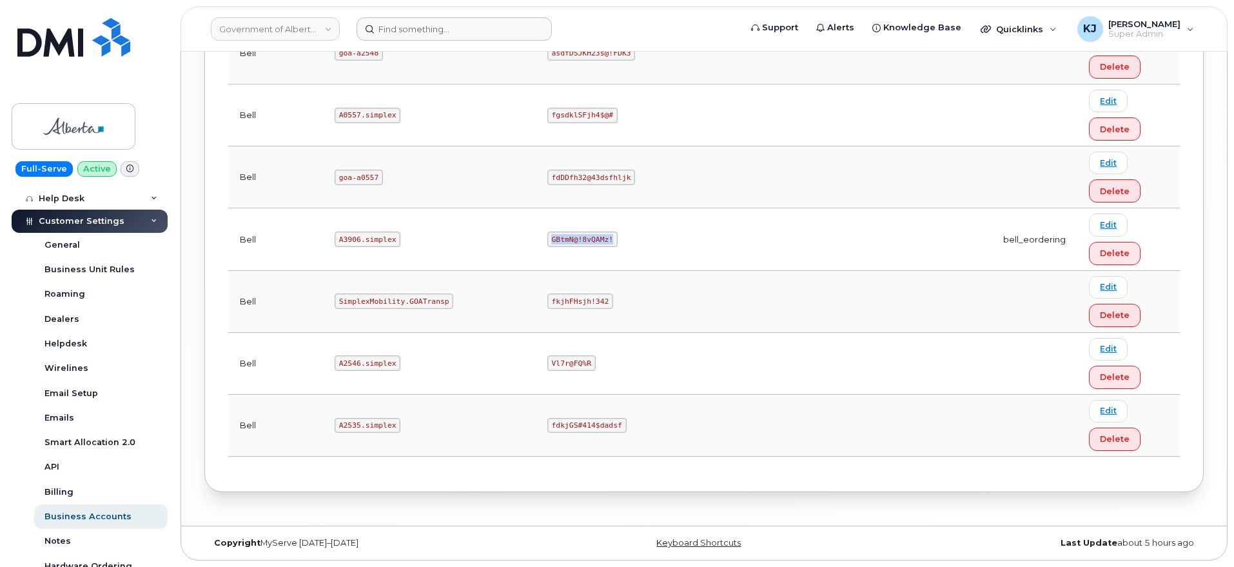
copy code "GBtmN@!8vQAMz!"
click at [415, 20] on input at bounding box center [454, 28] width 195 height 23
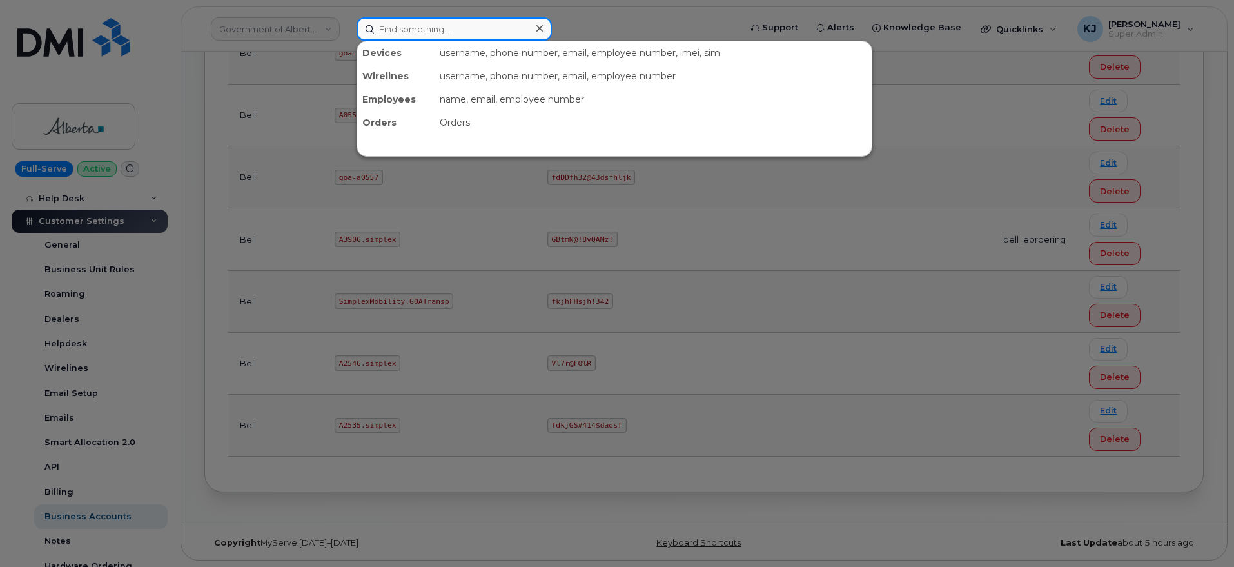
paste input "298614"
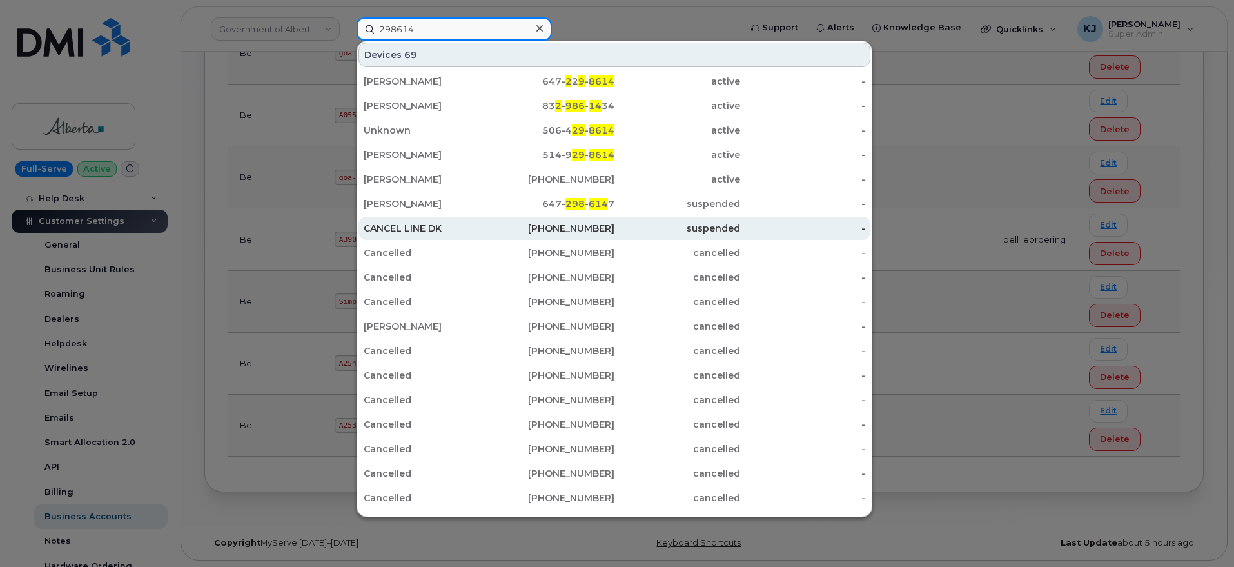
scroll to position [202, 0]
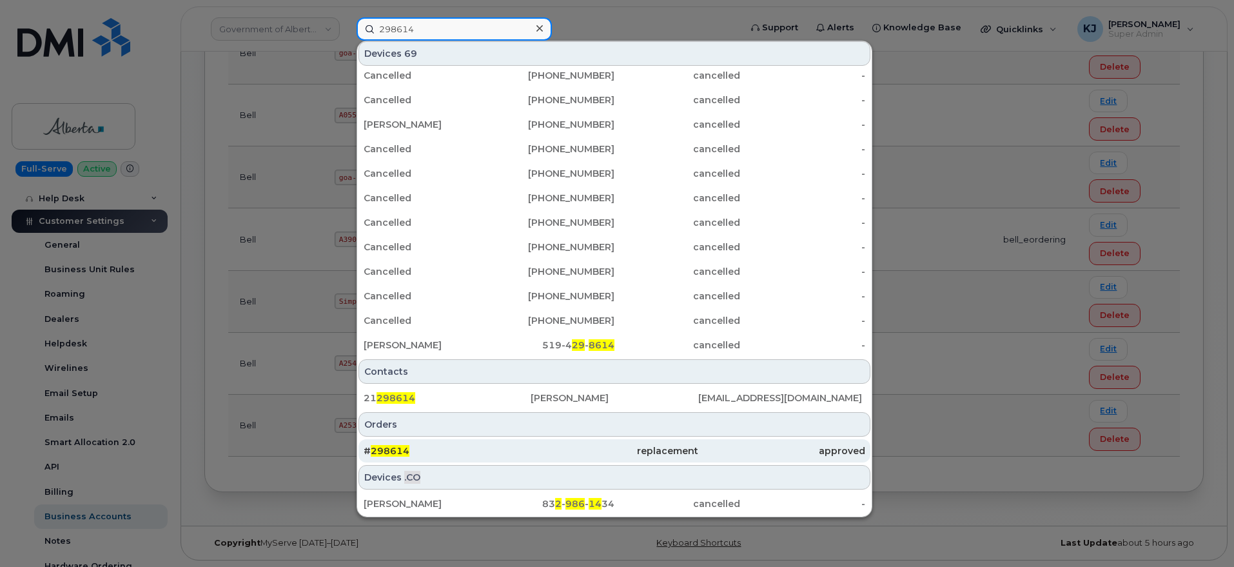
type input "298614"
click at [484, 450] on div "# 298614" at bounding box center [447, 450] width 167 height 13
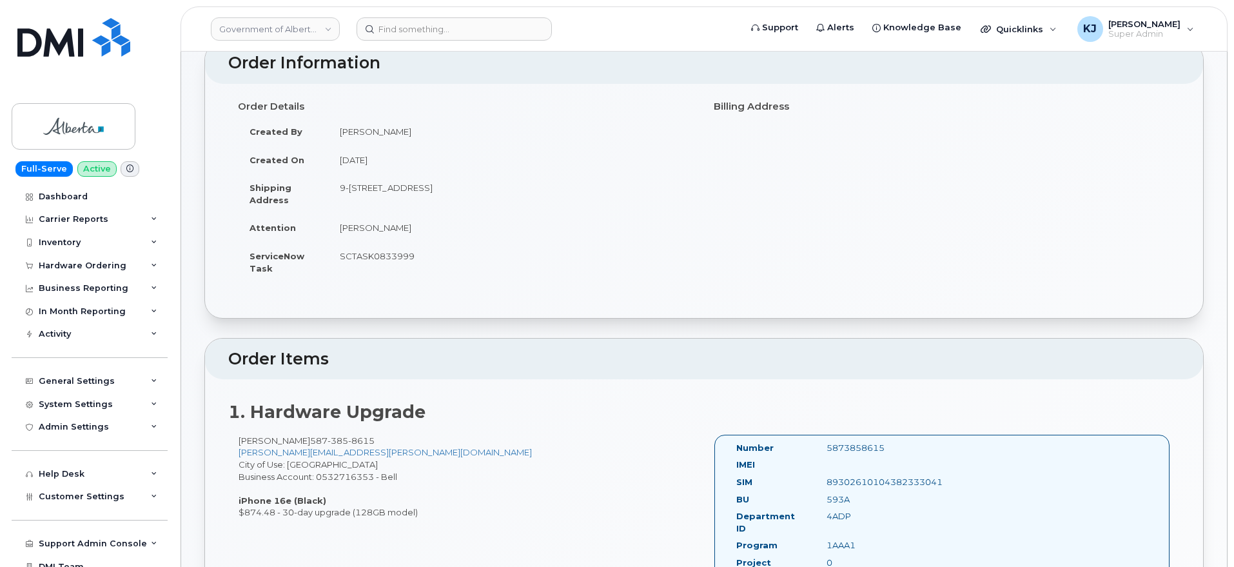
scroll to position [242, 0]
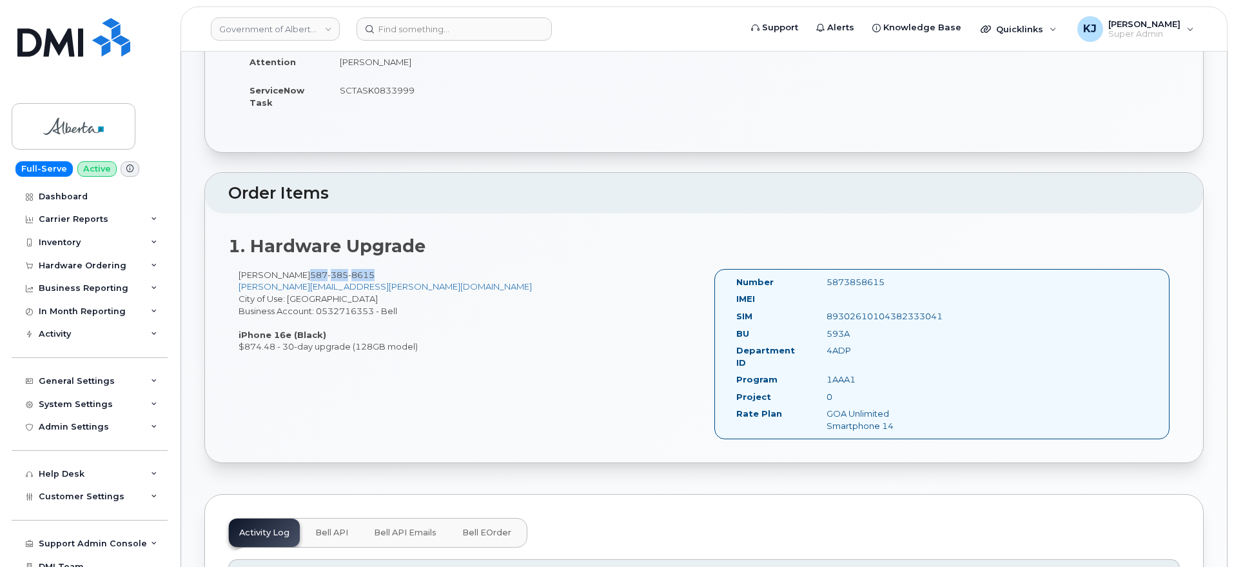
drag, startPoint x: 362, startPoint y: 275, endPoint x: 297, endPoint y: 271, distance: 65.3
click at [297, 271] on div "Alex Thomas 587 385 8615 Alex.Thomas@gov.ab.ca City of Use: Edmonton Business A…" at bounding box center [466, 311] width 476 height 84
copy span "587 385 8615"
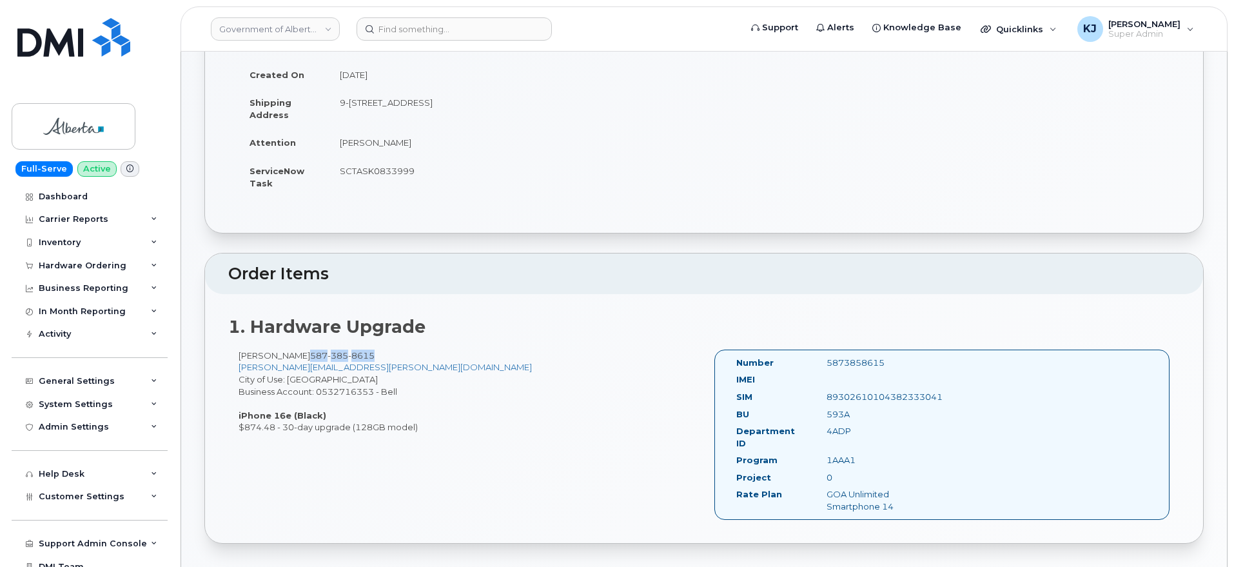
scroll to position [0, 0]
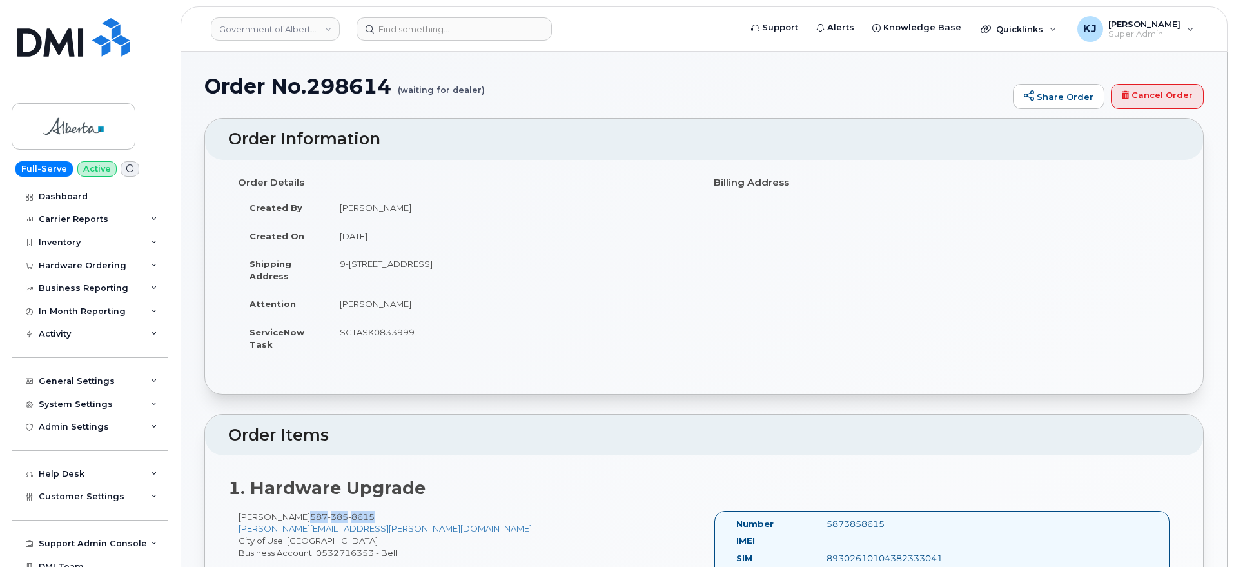
drag, startPoint x: 406, startPoint y: 301, endPoint x: 338, endPoint y: 299, distance: 67.7
click at [338, 299] on td "Maria Mancini" at bounding box center [511, 304] width 366 height 28
copy td "Maria Mancini"
drag, startPoint x: 238, startPoint y: 513, endPoint x: 292, endPoint y: 517, distance: 54.3
click at [292, 517] on div "Alex Thomas 587 385 8615 Alex.Thomas@gov.ab.ca City of Use: Edmonton Business A…" at bounding box center [466, 553] width 476 height 84
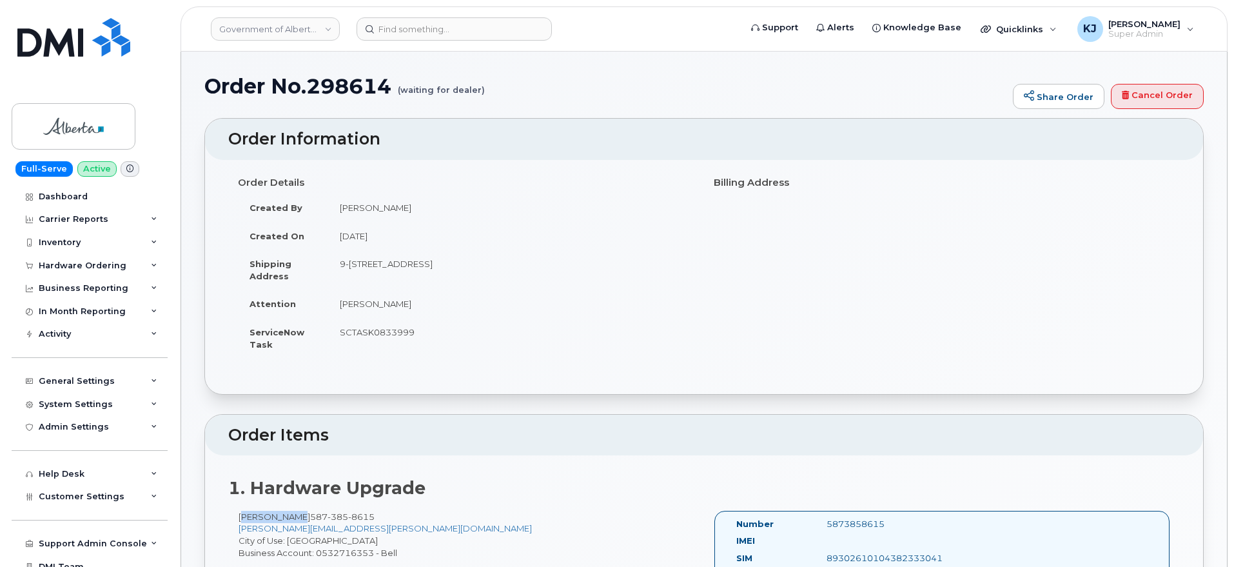
copy div "Alex Thomas"
drag, startPoint x: 494, startPoint y: 264, endPoint x: 528, endPoint y: 266, distance: 33.6
click at [528, 266] on td "9-10365 97 St NW EDMONTON AB T5J 5C5 CANADA" at bounding box center [511, 270] width 366 height 40
copy td "T5J 5C5"
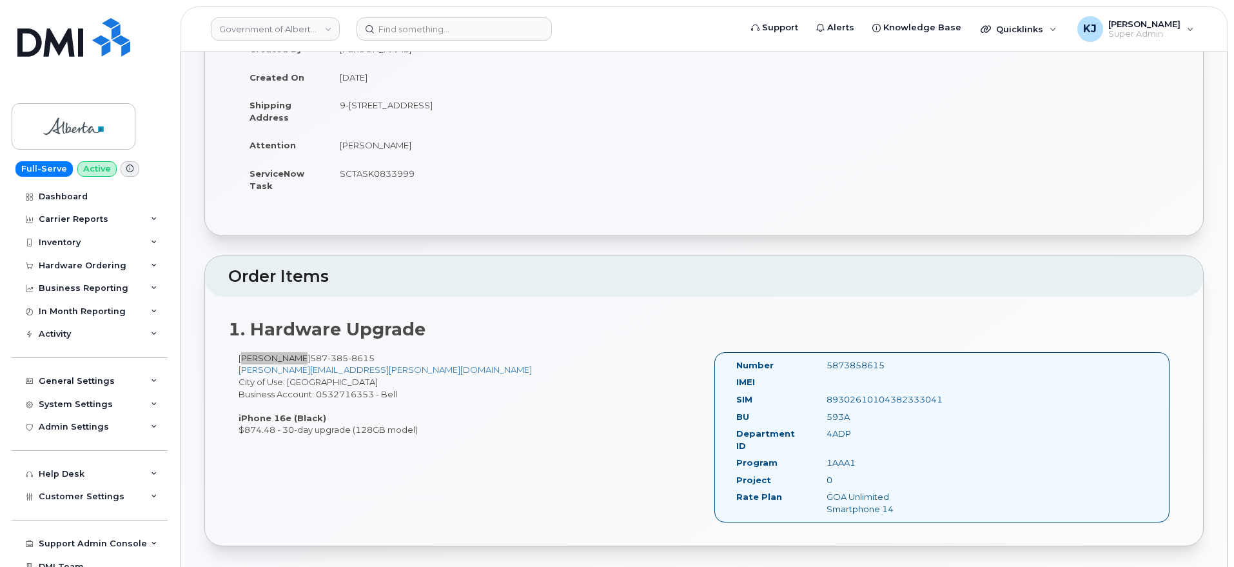
scroll to position [161, 0]
click at [869, 363] on div "5873858615" at bounding box center [880, 363] width 126 height 12
copy div "5873858615"
drag, startPoint x: 401, startPoint y: 143, endPoint x: 341, endPoint y: 135, distance: 60.5
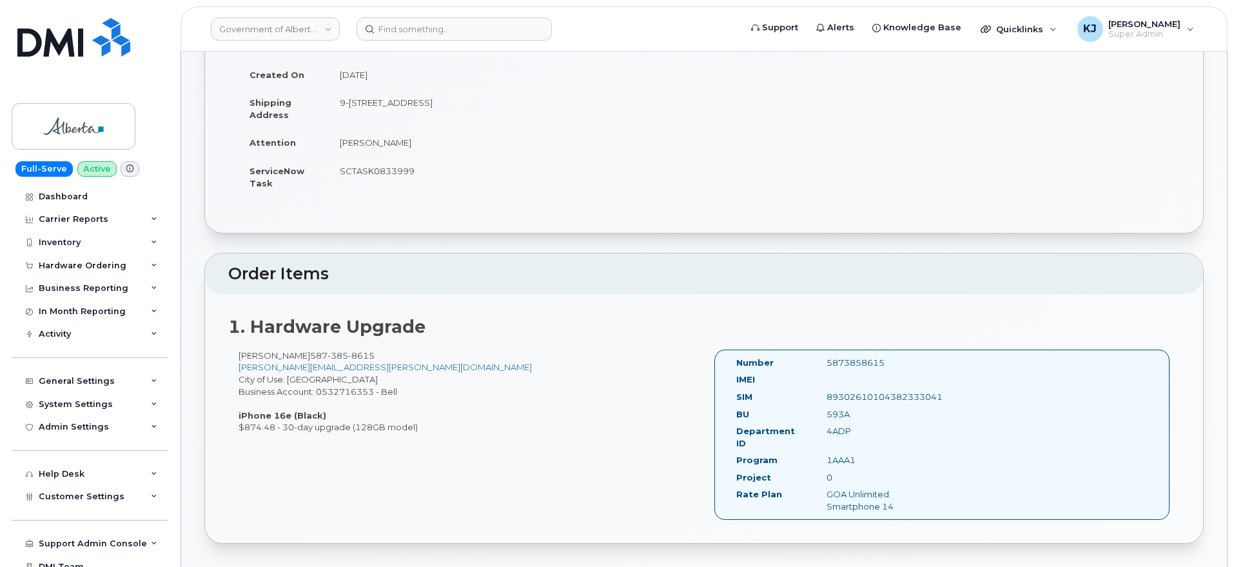
click at [341, 135] on td "Maria Mancini" at bounding box center [511, 142] width 366 height 28
copy td "Maria Mancini"
drag, startPoint x: 241, startPoint y: 350, endPoint x: 292, endPoint y: 351, distance: 51.0
click at [292, 351] on div "Alex Thomas 587 385 8615 Alex.Thomas@gov.ab.ca City of Use: Edmonton Business A…" at bounding box center [466, 392] width 476 height 84
copy div "Alex Thomas"
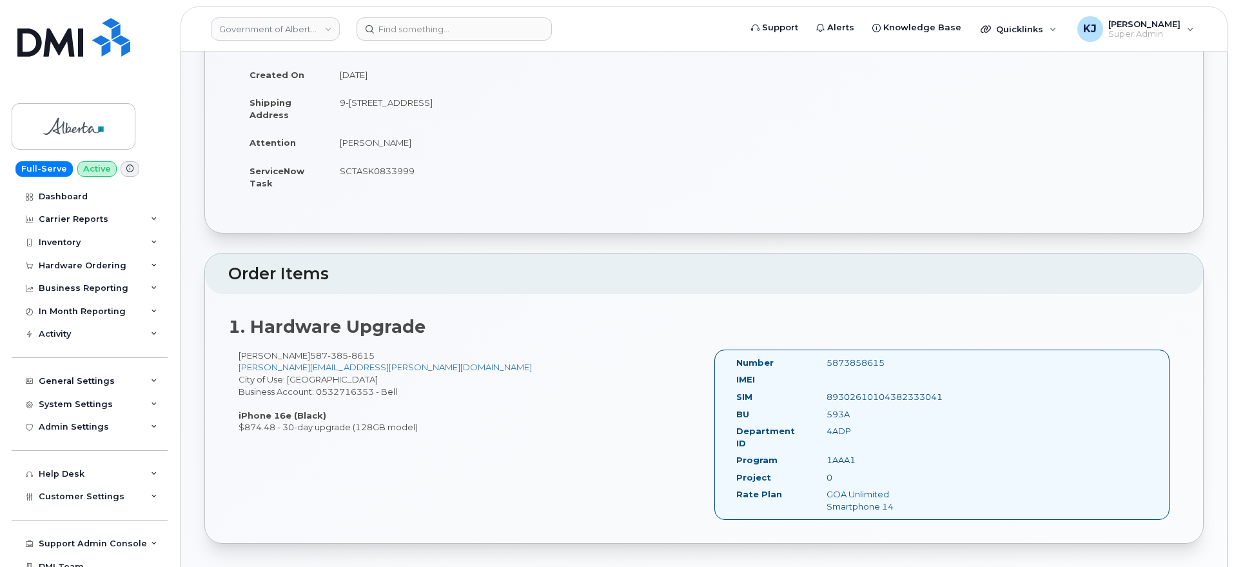
click at [840, 413] on div "593A" at bounding box center [880, 414] width 126 height 12
copy div "593A"
click at [836, 430] on div "4ADP" at bounding box center [880, 431] width 126 height 12
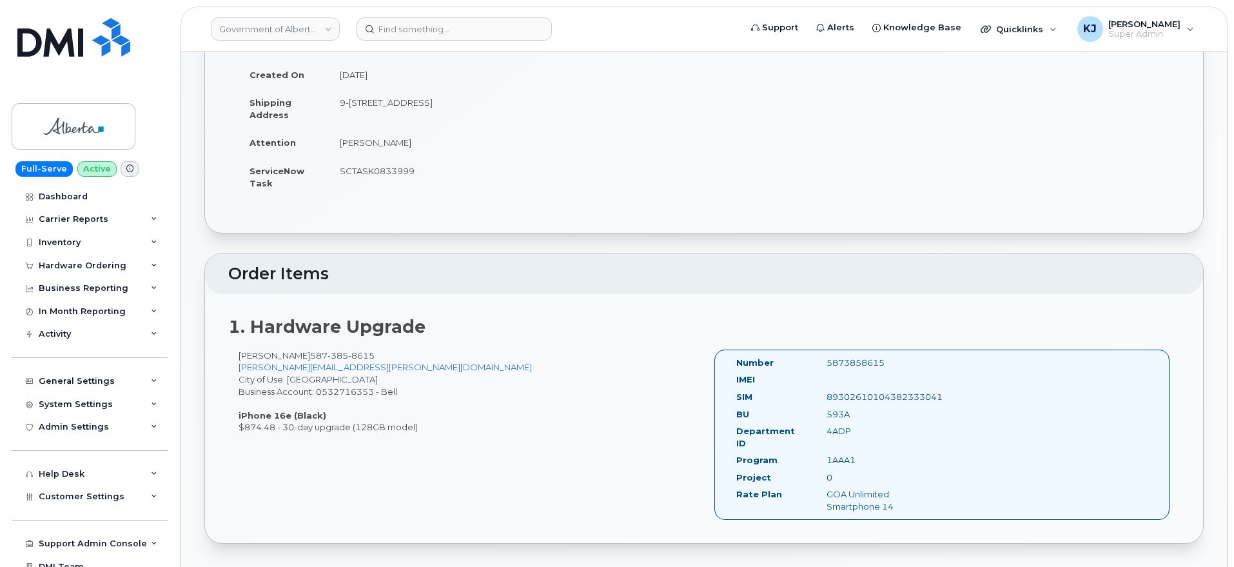
copy div "4ADP"
click at [844, 454] on div "1AAA1" at bounding box center [880, 460] width 126 height 12
copy div "1AAA1"
click at [827, 471] on div "0" at bounding box center [880, 477] width 126 height 12
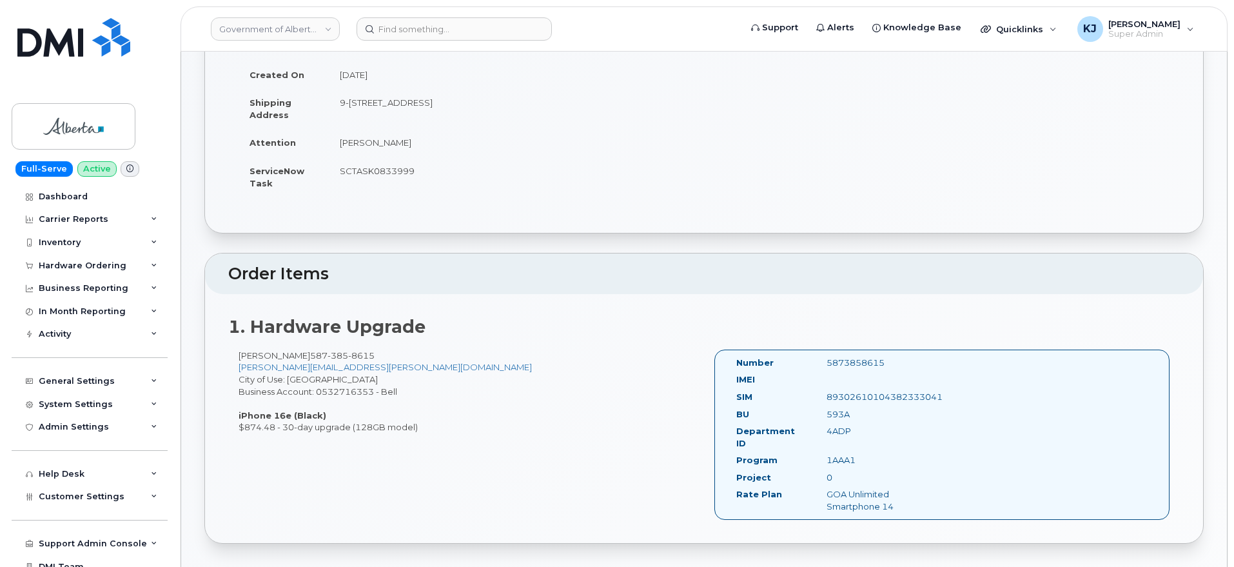
click at [827, 471] on div "0" at bounding box center [880, 477] width 126 height 12
click at [350, 393] on div "Alex Thomas 587 385 8615 Alex.Thomas@gov.ab.ca City of Use: Edmonton Business A…" at bounding box center [466, 392] width 476 height 84
click at [349, 393] on div "Alex Thomas 587 385 8615 Alex.Thomas@gov.ab.ca City of Use: Edmonton Business A…" at bounding box center [466, 392] width 476 height 84
click at [384, 172] on td "SCTASK0833999" at bounding box center [511, 177] width 366 height 40
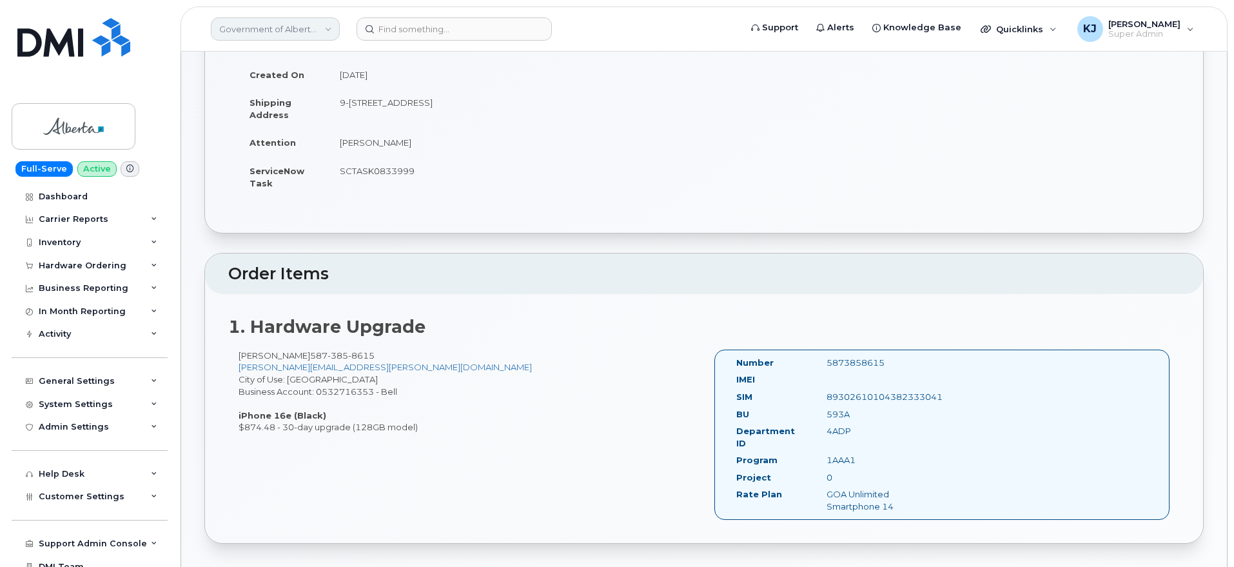
click at [281, 27] on link "Government of Alberta (GOA)" at bounding box center [275, 28] width 129 height 23
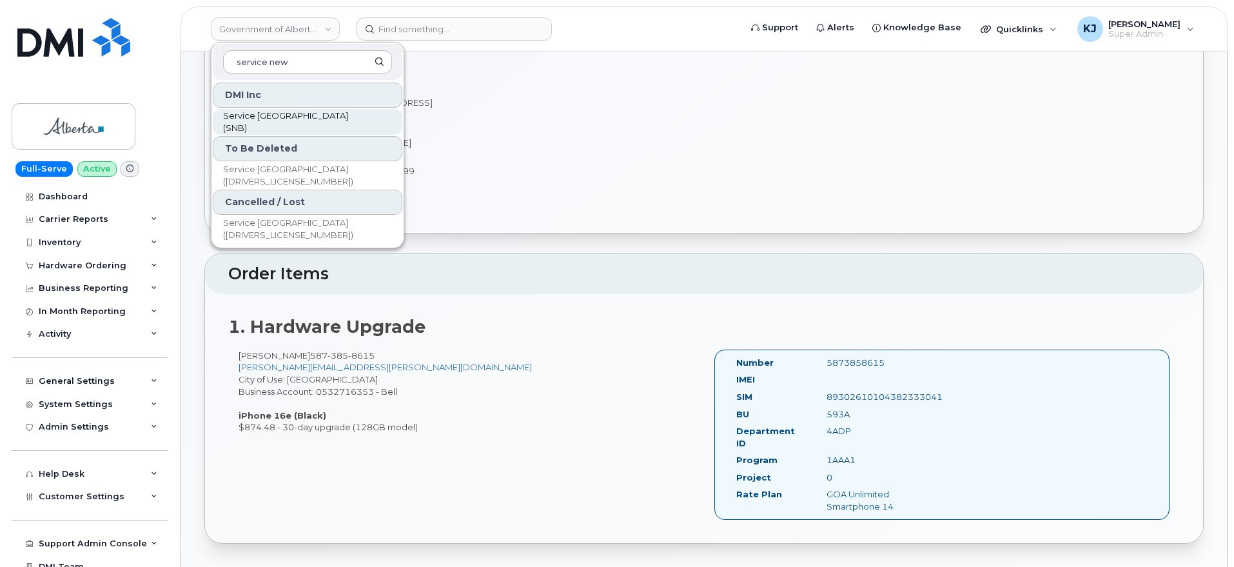
type input "service new"
click at [337, 119] on span "Service New Brunswick (SNB)" at bounding box center [297, 122] width 148 height 25
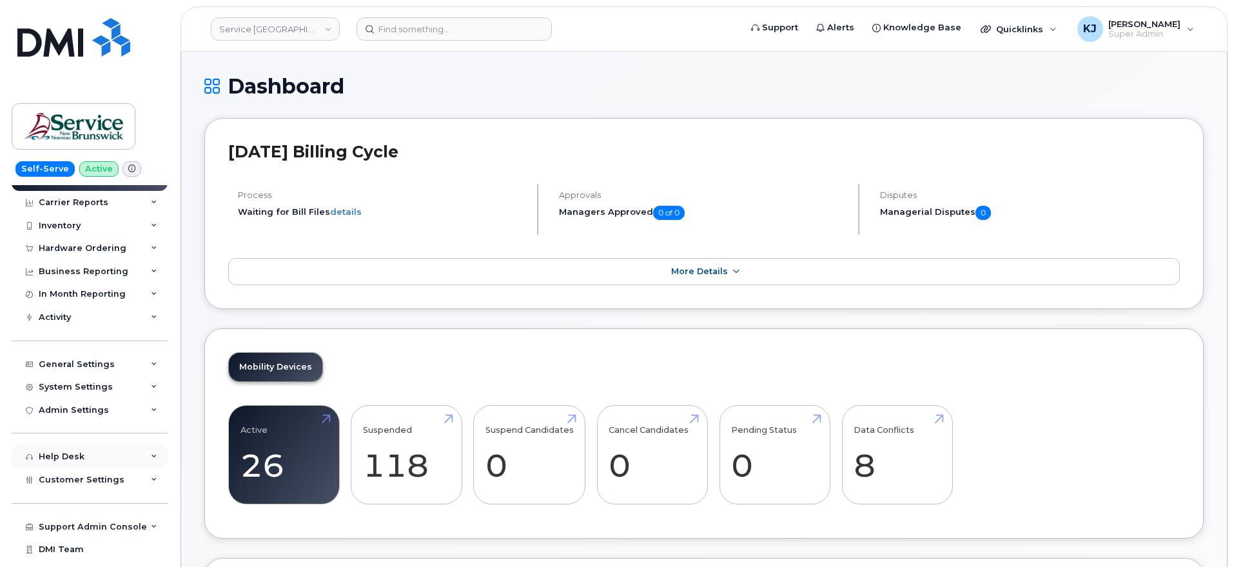
scroll to position [56, 0]
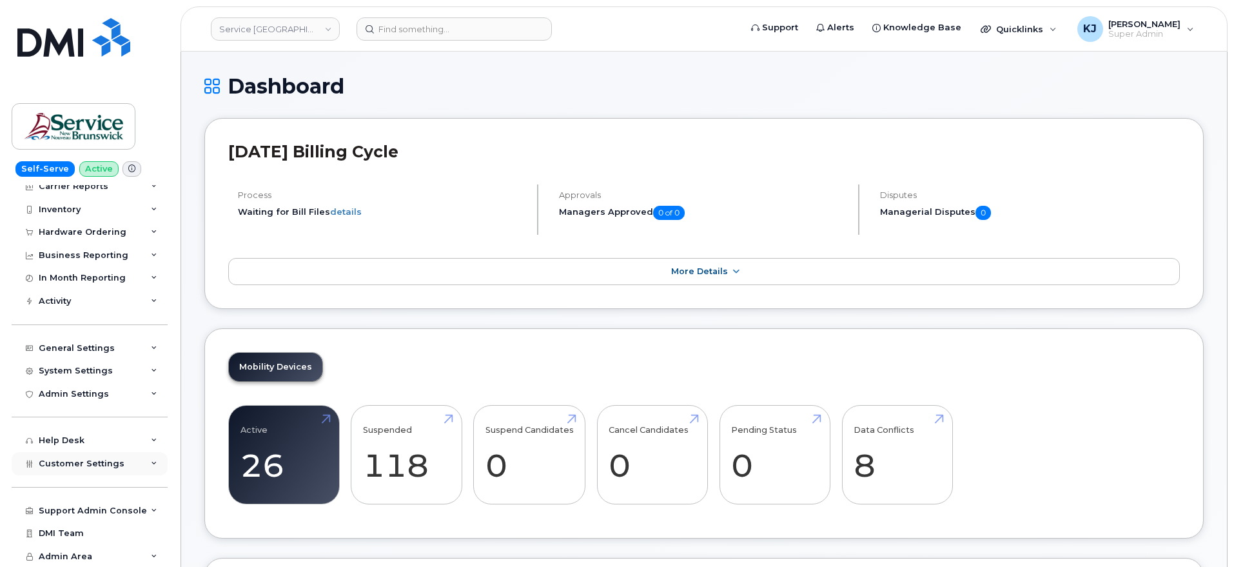
click at [106, 459] on span "Customer Settings" at bounding box center [82, 464] width 86 height 10
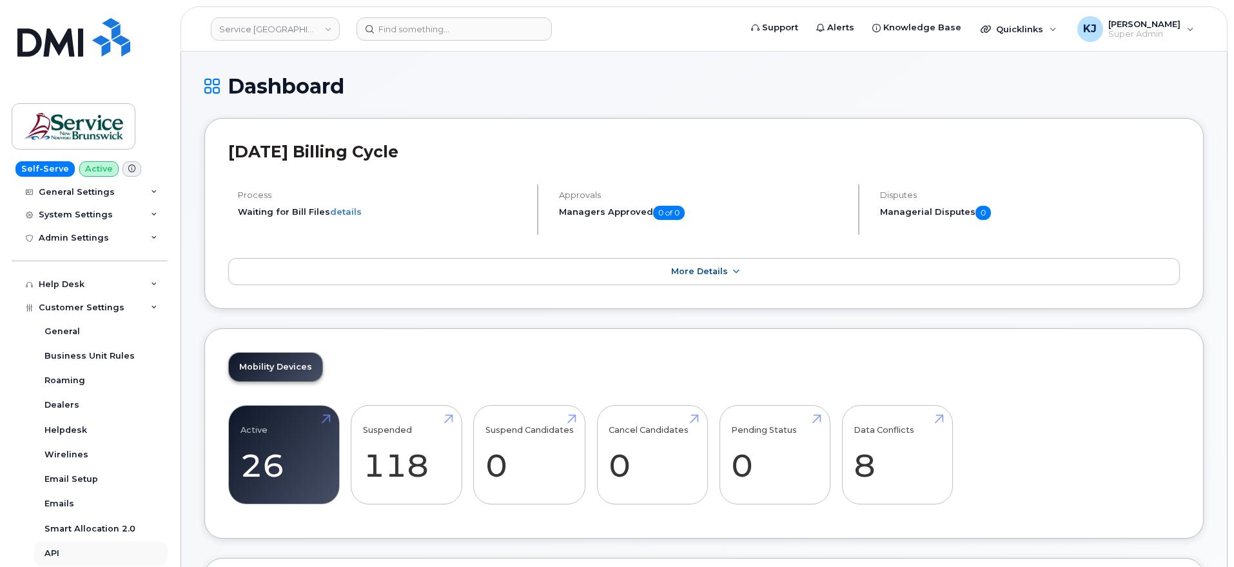
scroll to position [379, 0]
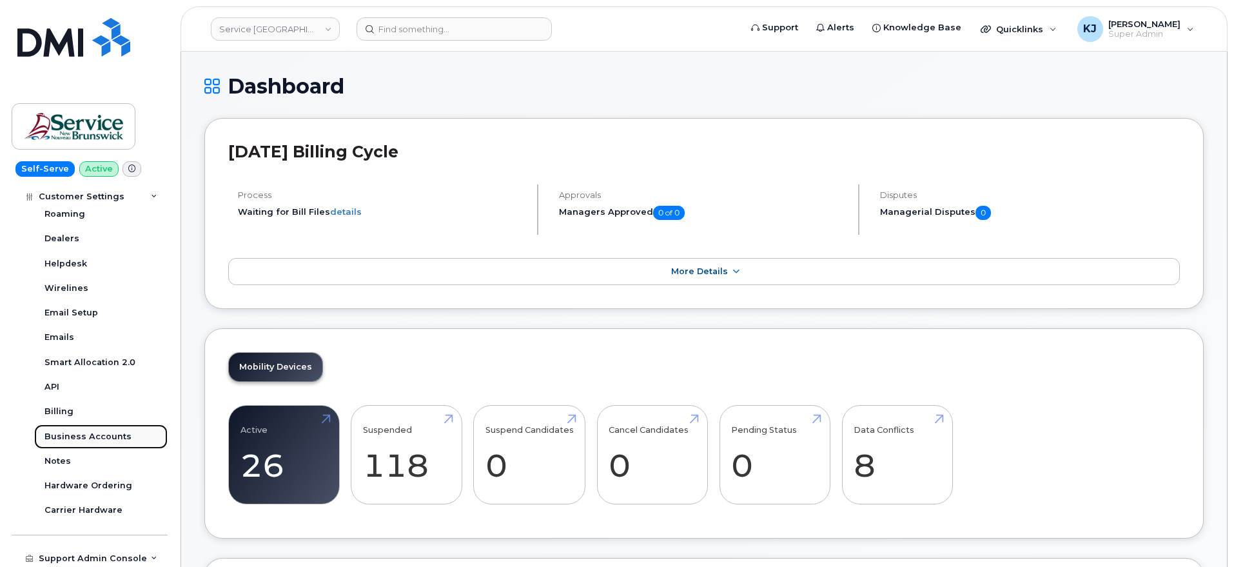
click at [86, 438] on div "Business Accounts" at bounding box center [88, 437] width 87 height 12
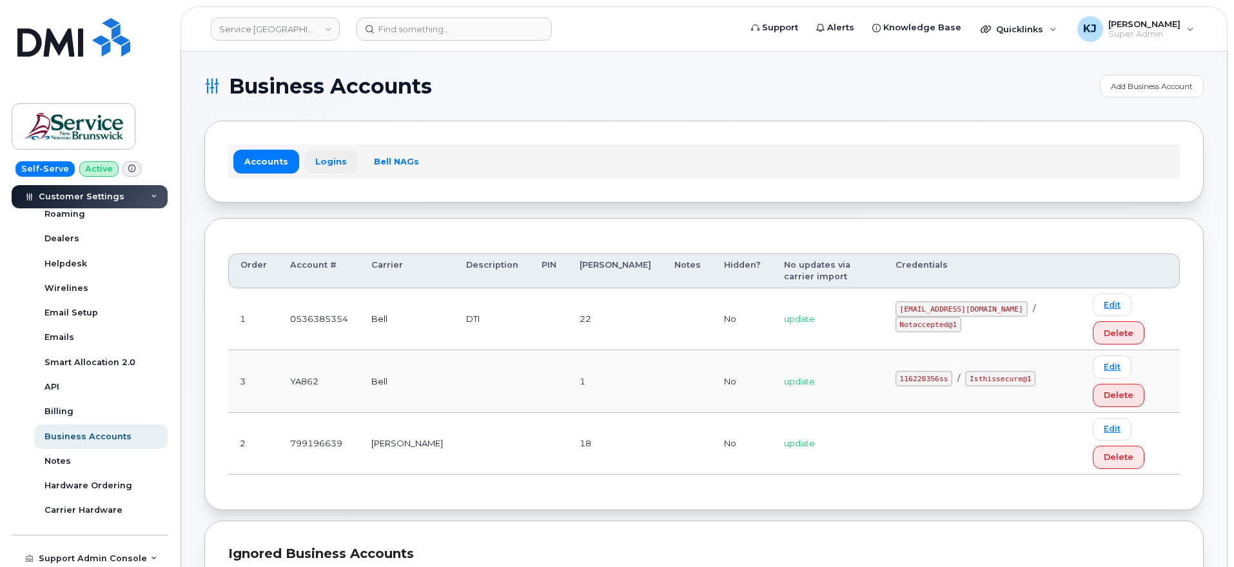
click at [326, 161] on link "Logins" at bounding box center [331, 161] width 54 height 23
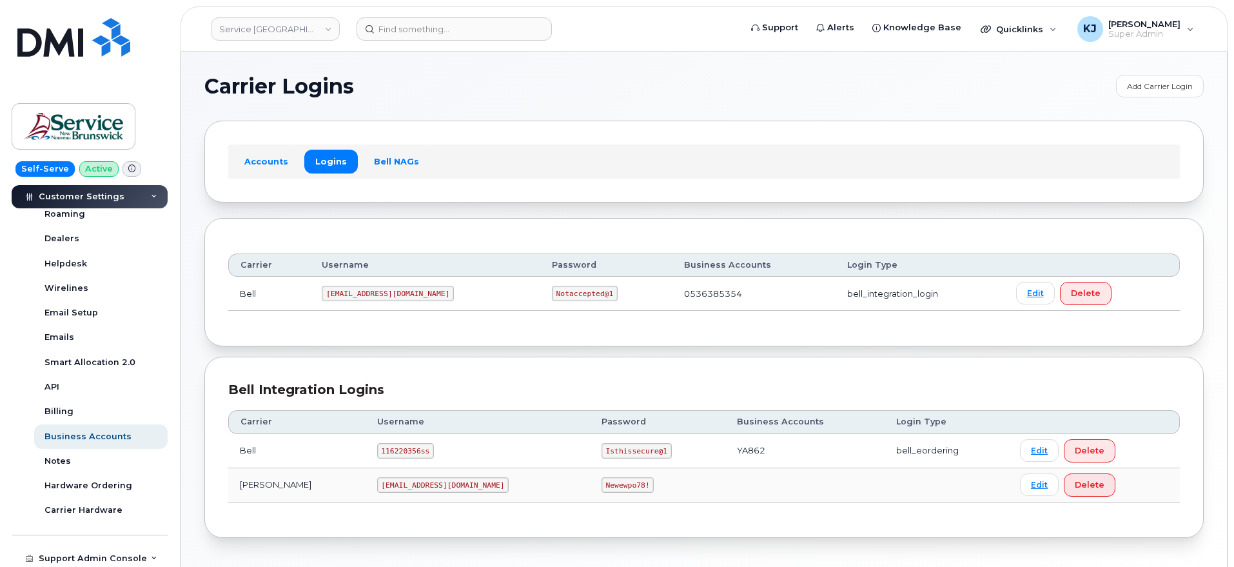
scroll to position [46, 0]
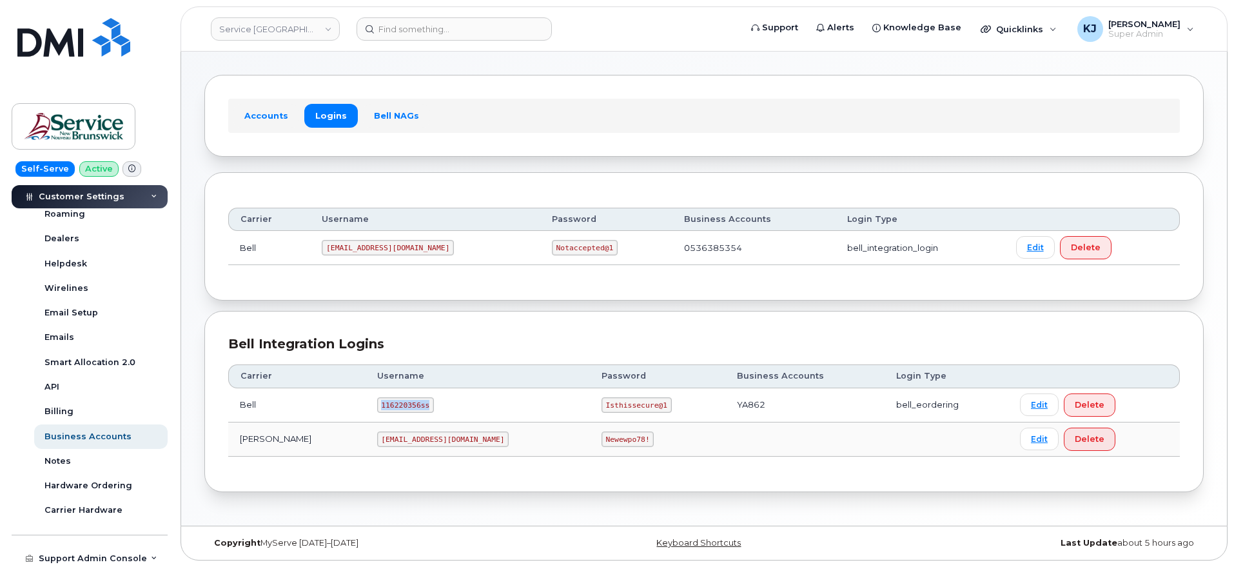
drag, startPoint x: 382, startPoint y: 404, endPoint x: 315, endPoint y: 401, distance: 67.2
click at [315, 401] on tr "Bell 116220356ss Isthissecure@1 YA862 bell_eordering Edit Delete" at bounding box center [704, 405] width 952 height 34
copy tr "116220356ss"
drag, startPoint x: 508, startPoint y: 406, endPoint x: 573, endPoint y: 408, distance: 65.8
click at [590, 408] on td "Isthissecure@1" at bounding box center [657, 405] width 135 height 34
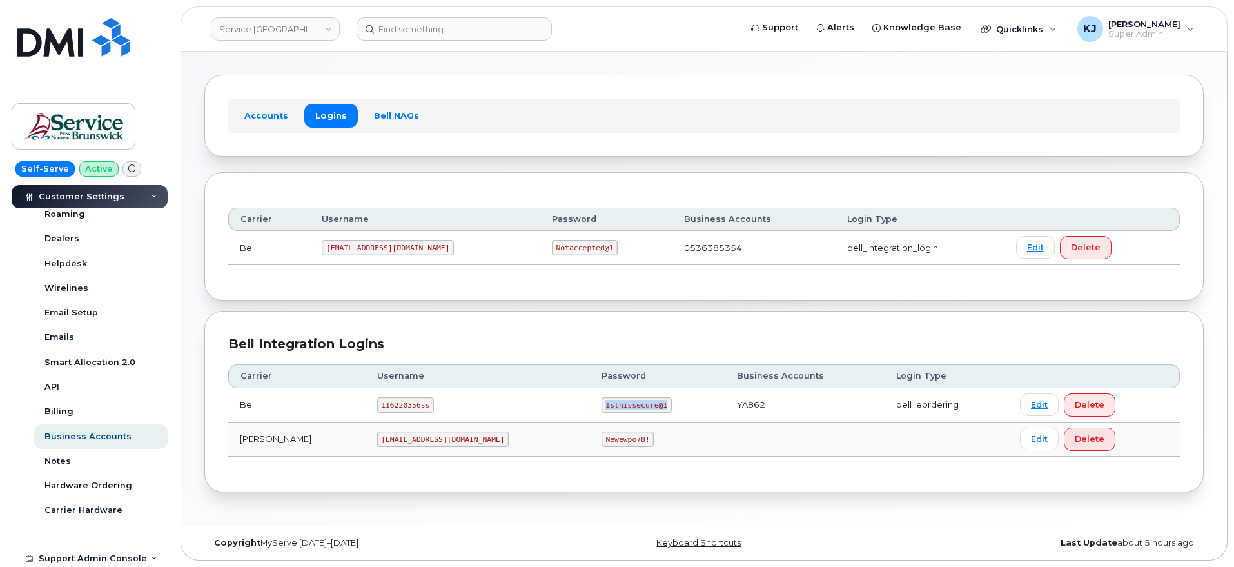
copy code "Isthissecure@1"
click at [427, 40] on div at bounding box center [544, 28] width 375 height 23
paste input "298720"
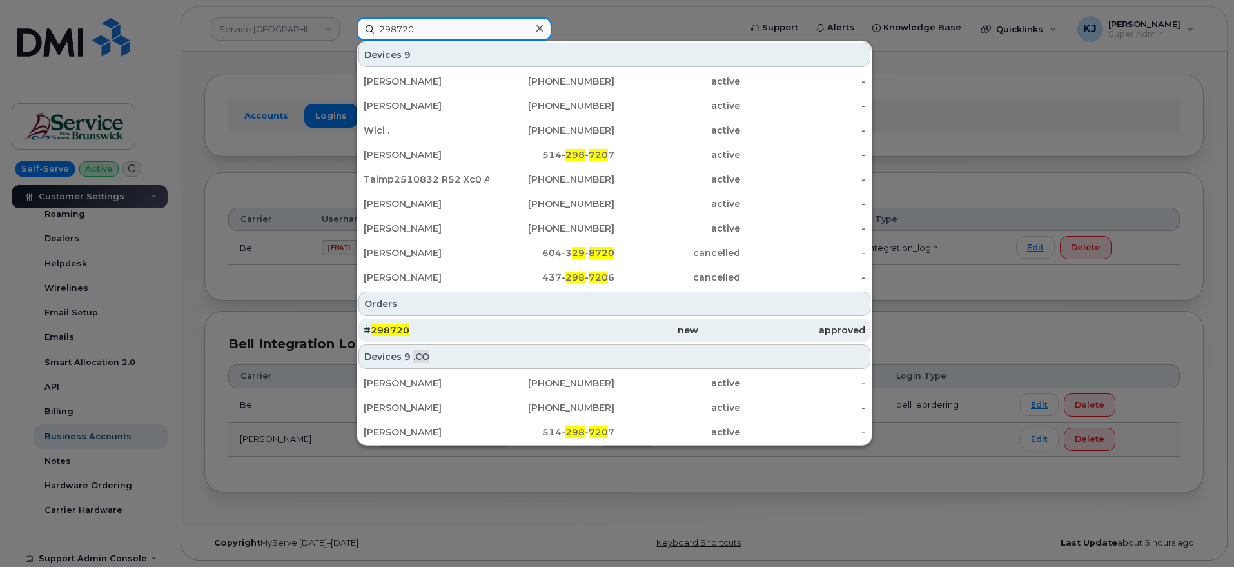
type input "298720"
click at [452, 330] on div "# 298720" at bounding box center [447, 330] width 167 height 13
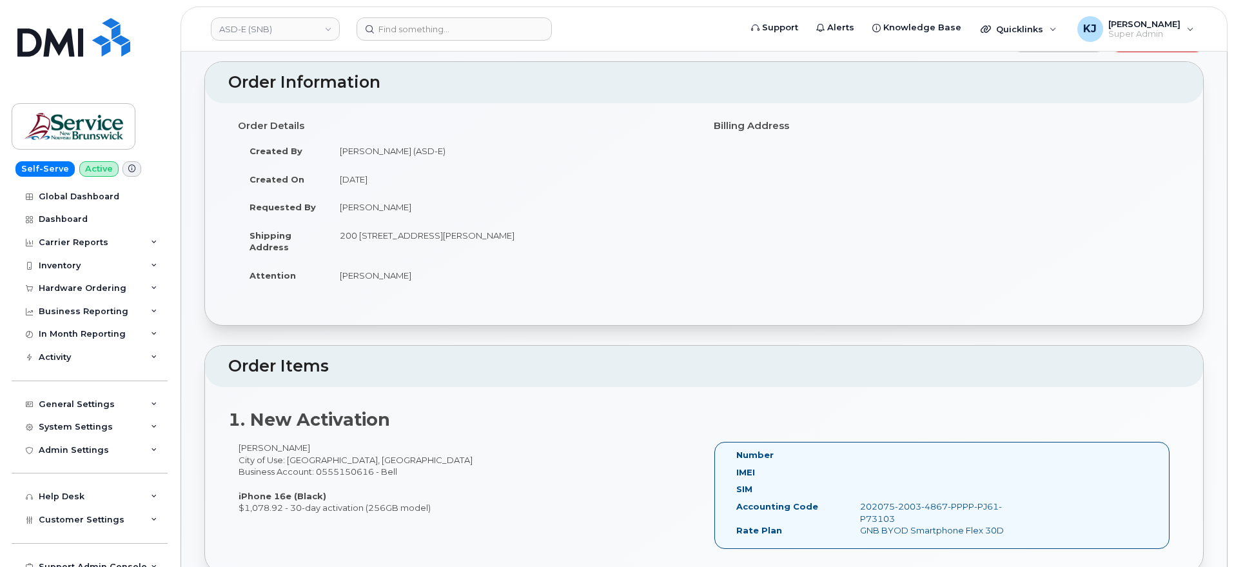
scroll to position [81, 0]
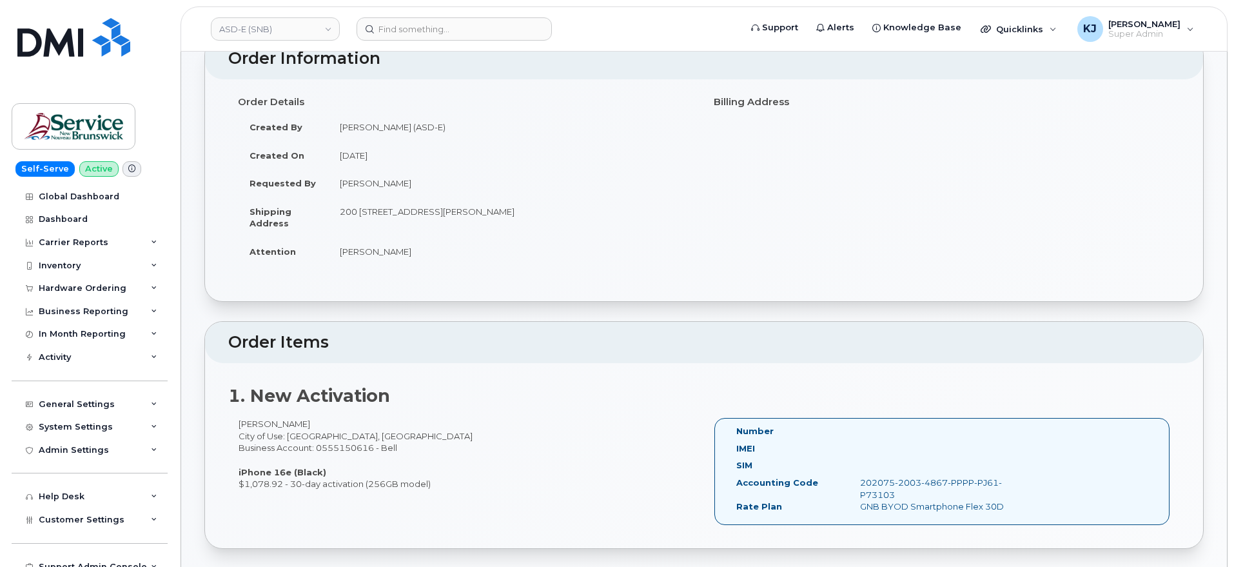
drag, startPoint x: 241, startPoint y: 426, endPoint x: 304, endPoint y: 424, distance: 63.9
click at [304, 424] on div "[PERSON_NAME] City of Use: [GEOGRAPHIC_DATA], [GEOGRAPHIC_DATA] Business Accoun…" at bounding box center [466, 454] width 476 height 72
copy div "[PERSON_NAME]"
drag, startPoint x: 359, startPoint y: 210, endPoint x: 469, endPoint y: 212, distance: 109.7
click at [469, 212] on td "200 [STREET_ADDRESS][PERSON_NAME]" at bounding box center [511, 217] width 366 height 40
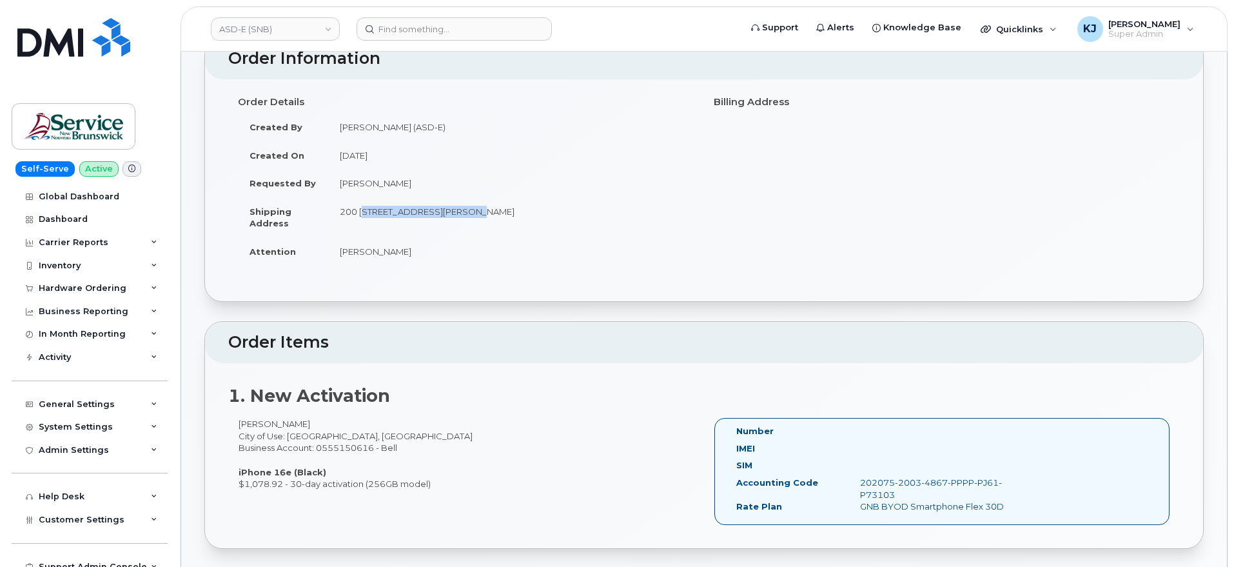
copy td "[STREET_ADDRESS][PERSON_NAME]"
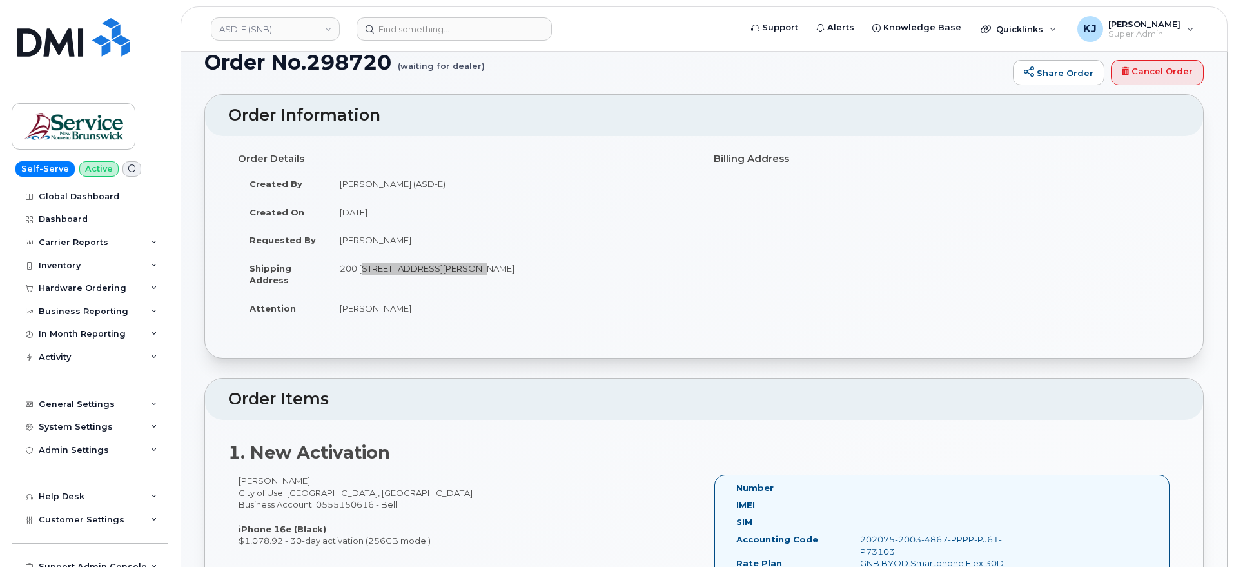
scroll to position [0, 0]
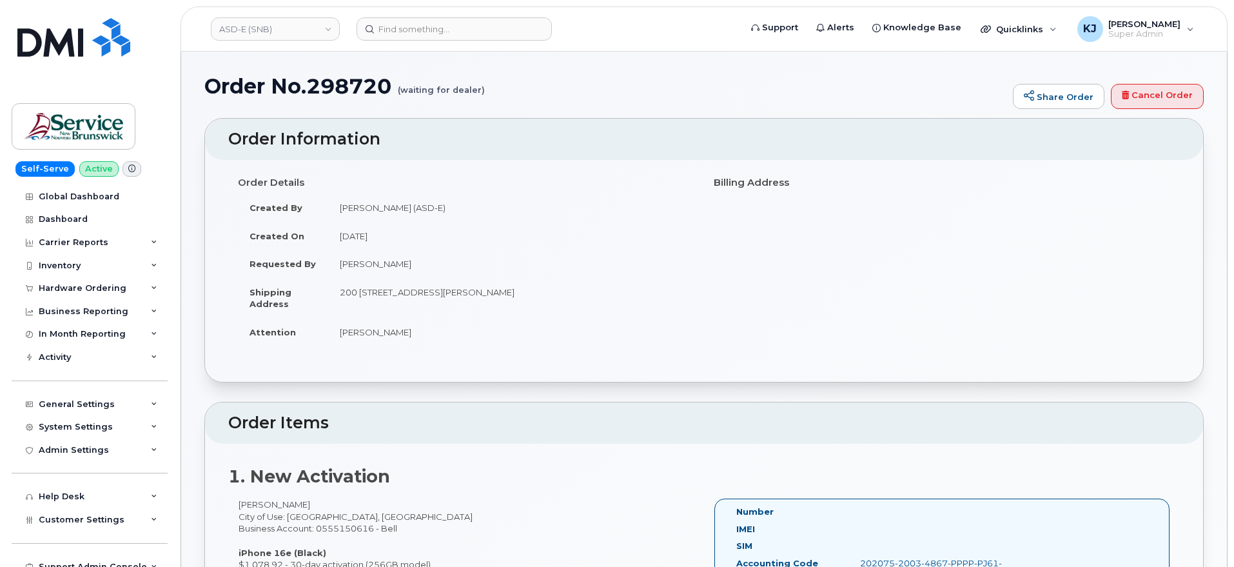
click at [454, 205] on td "McEachern, Melissa (ASD-E)" at bounding box center [511, 207] width 366 height 28
drag, startPoint x: 453, startPoint y: 205, endPoint x: 426, endPoint y: 204, distance: 27.1
click at [426, 204] on td "McEachern, Melissa (ASD-E)" at bounding box center [511, 207] width 366 height 28
copy td "ASD-E"
drag, startPoint x: 580, startPoint y: 292, endPoint x: 616, endPoint y: 292, distance: 36.1
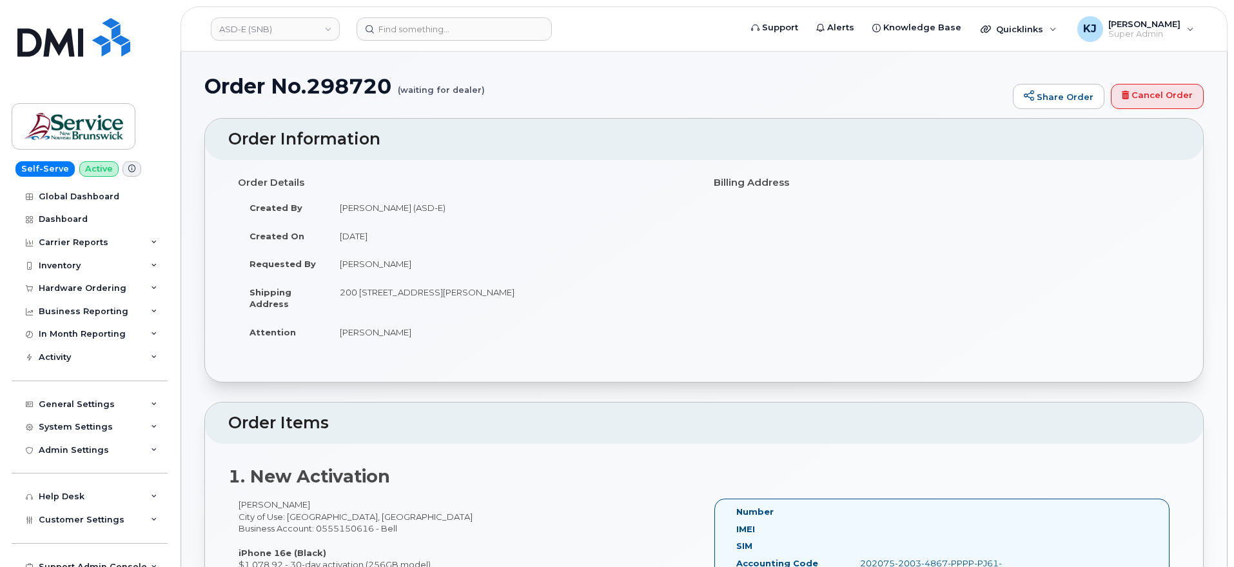
click at [616, 292] on td "200 200-1077 St George Blvd Moncton New Brunswick E1E 4C9" at bounding box center [511, 298] width 366 height 40
copy td "E1E 4C9"
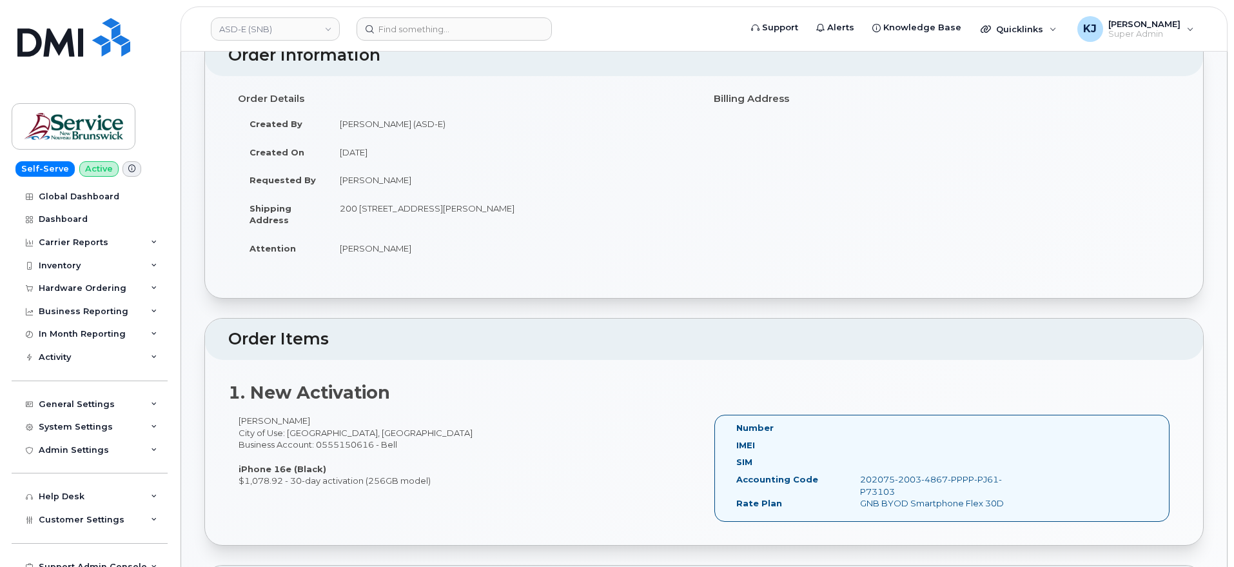
scroll to position [81, 0]
drag, startPoint x: 255, startPoint y: 421, endPoint x: 327, endPoint y: 425, distance: 72.3
click at [327, 425] on div "Melanie Doiron City of Use: Moncton, New Brunswick Business Account: 0555150616…" at bounding box center [466, 454] width 476 height 72
copy div "Melanie Doiron"
drag, startPoint x: 416, startPoint y: 252, endPoint x: 334, endPoint y: 248, distance: 82.0
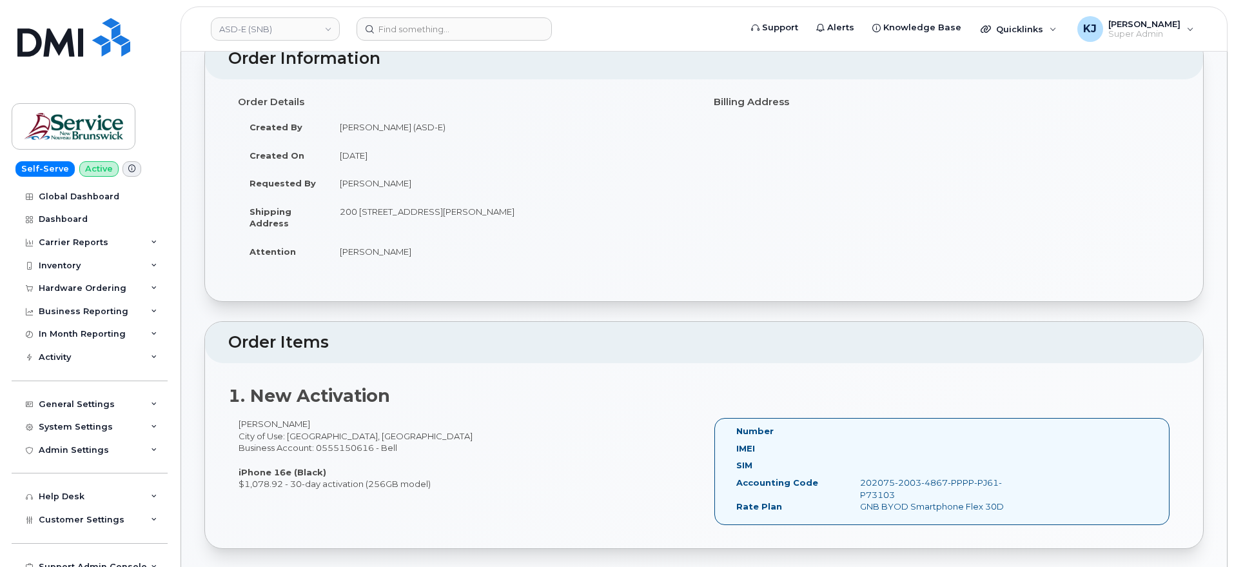
click at [334, 248] on td "Melissa McEachern" at bounding box center [511, 251] width 366 height 28
copy td "Melissa McEachern"
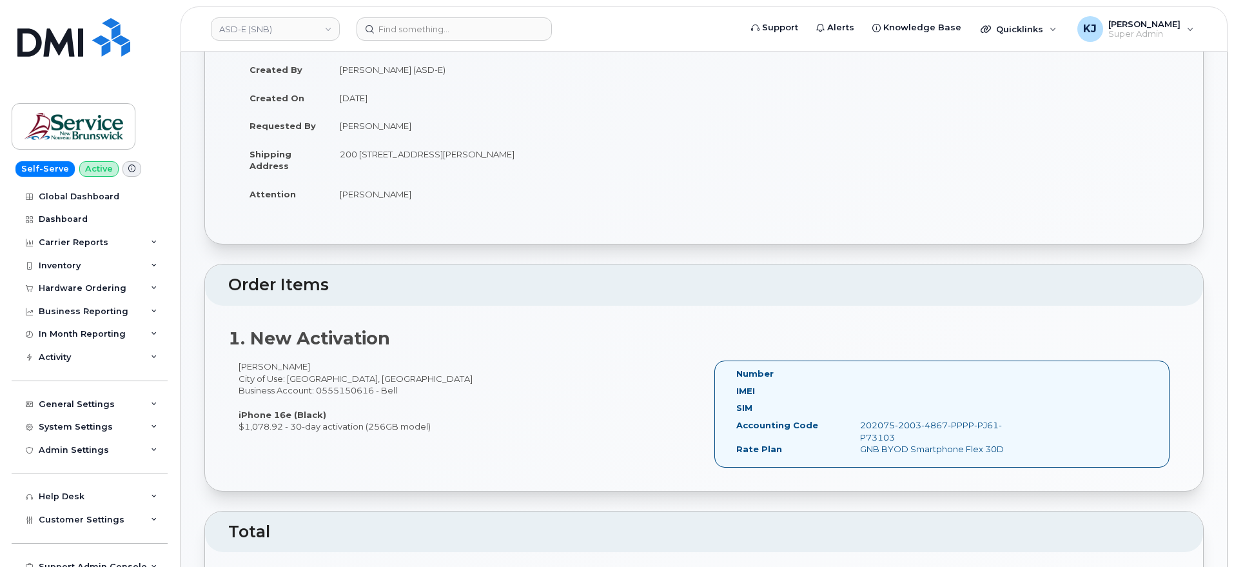
scroll to position [161, 0]
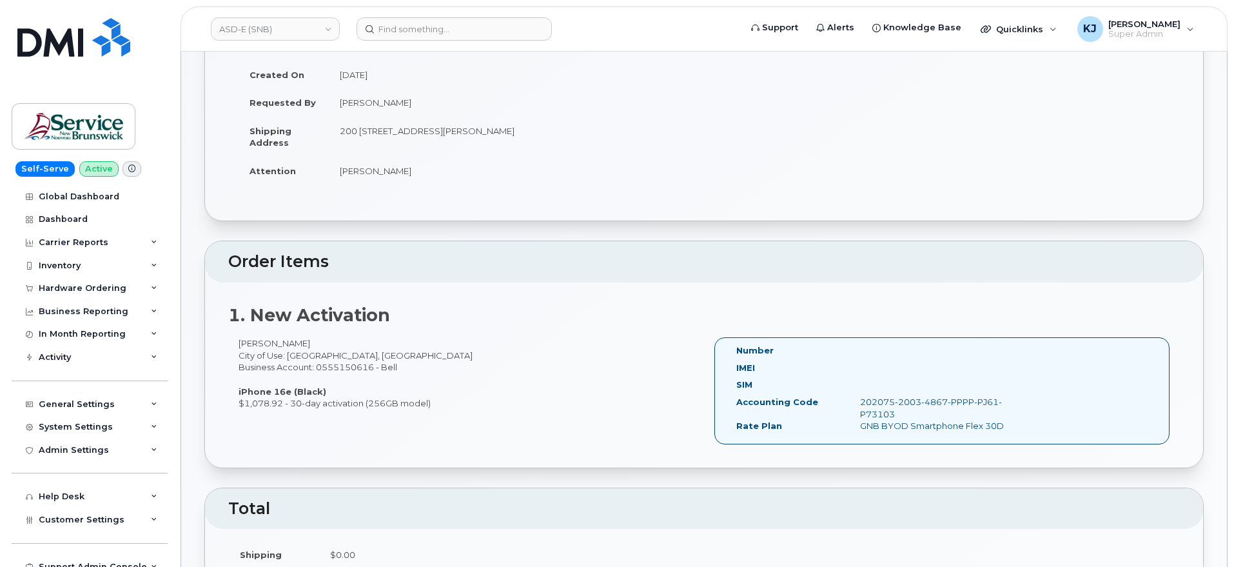
drag, startPoint x: 897, startPoint y: 413, endPoint x: 857, endPoint y: 398, distance: 42.6
click at [857, 398] on div "202075-2003-4867-PPPP-PJ61-P73103" at bounding box center [937, 408] width 173 height 24
copy div "202075-2003-4867-PPPP-PJ61-P73103"
click at [275, 30] on link "ASD-E (SNB)" at bounding box center [275, 28] width 129 height 23
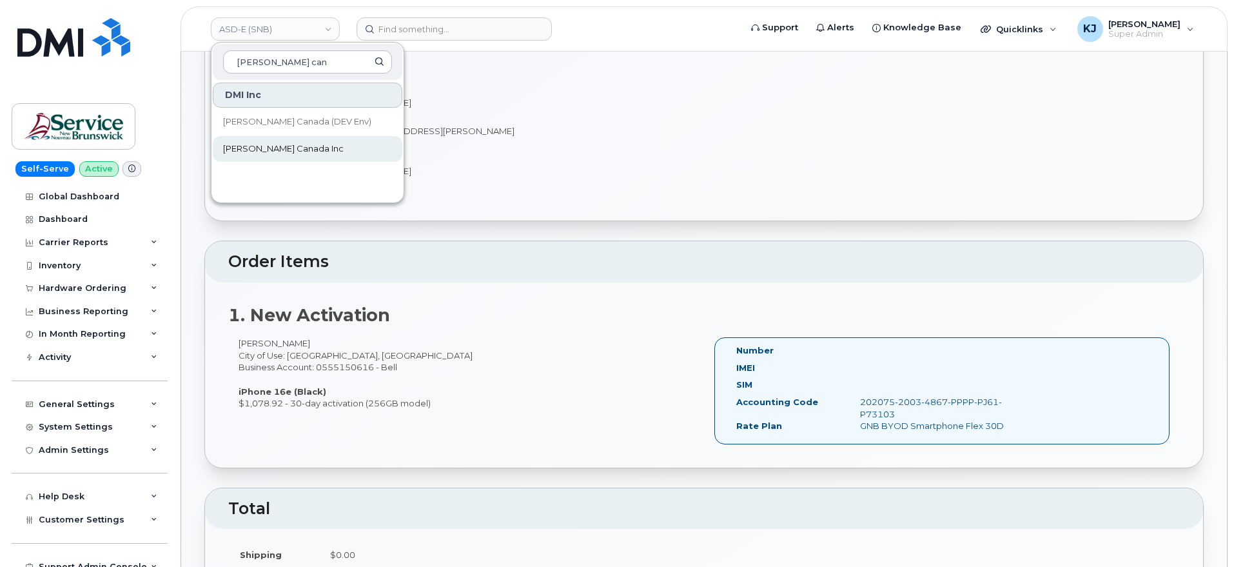
type input "kiewit can"
click at [295, 147] on span "[PERSON_NAME] Canada Inc" at bounding box center [283, 149] width 121 height 13
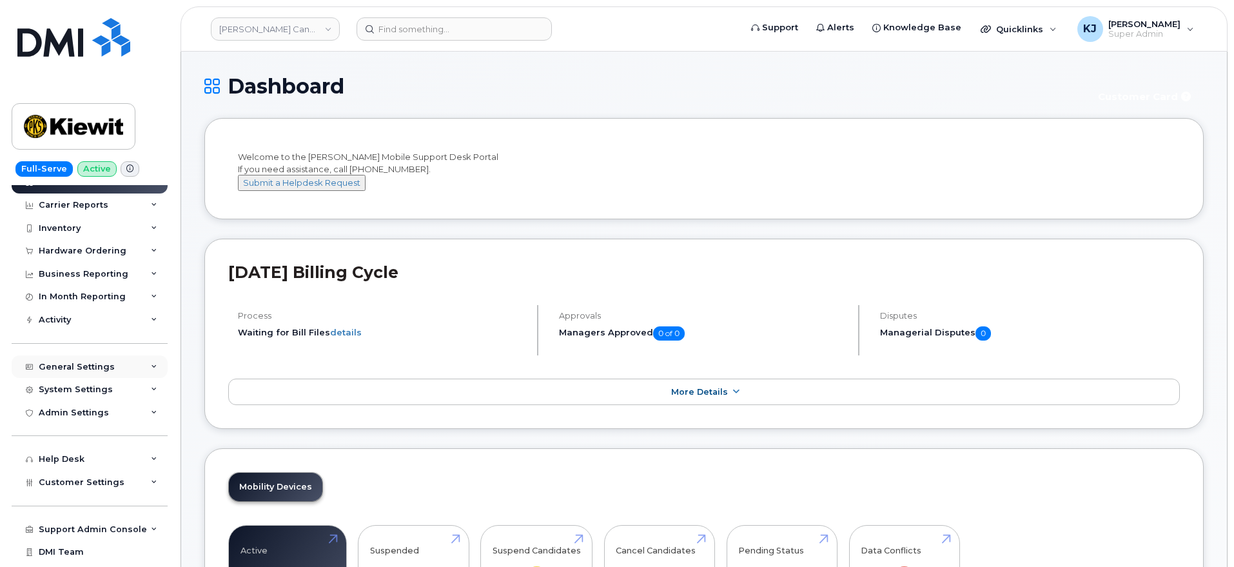
scroll to position [56, 0]
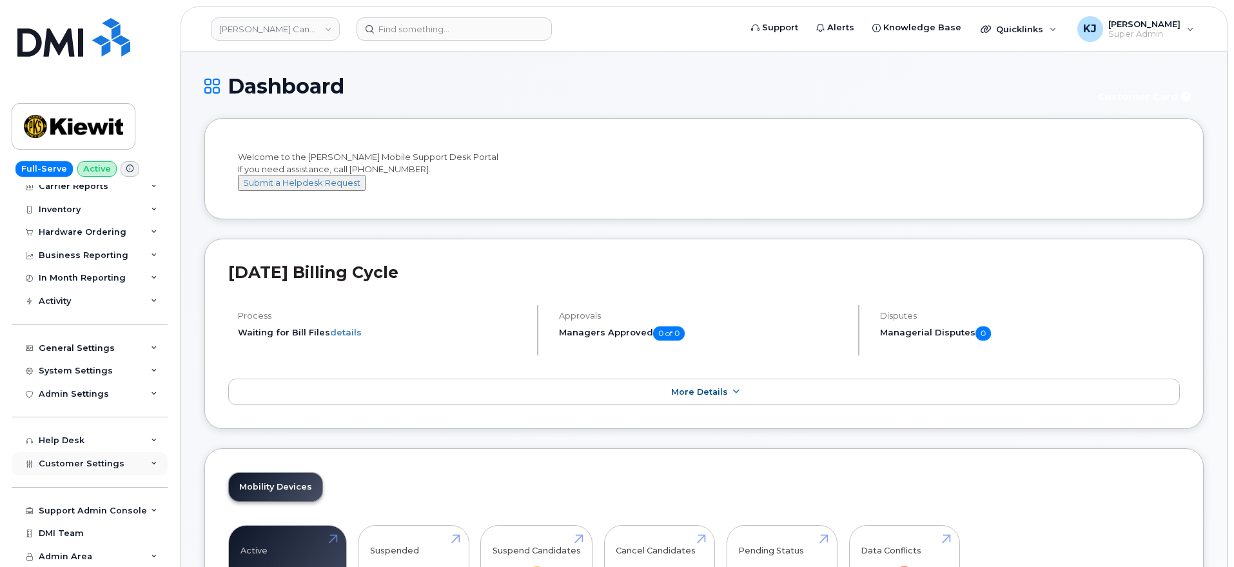
drag, startPoint x: 92, startPoint y: 465, endPoint x: 92, endPoint y: 457, distance: 7.7
click at [92, 459] on span "Customer Settings" at bounding box center [82, 464] width 86 height 10
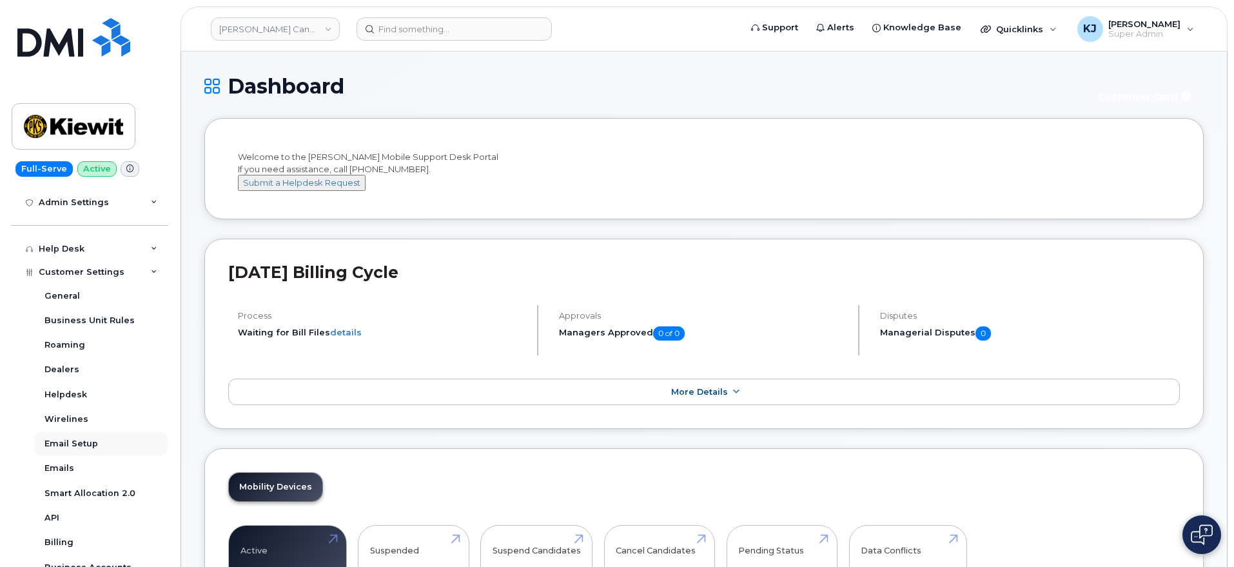
scroll to position [298, 0]
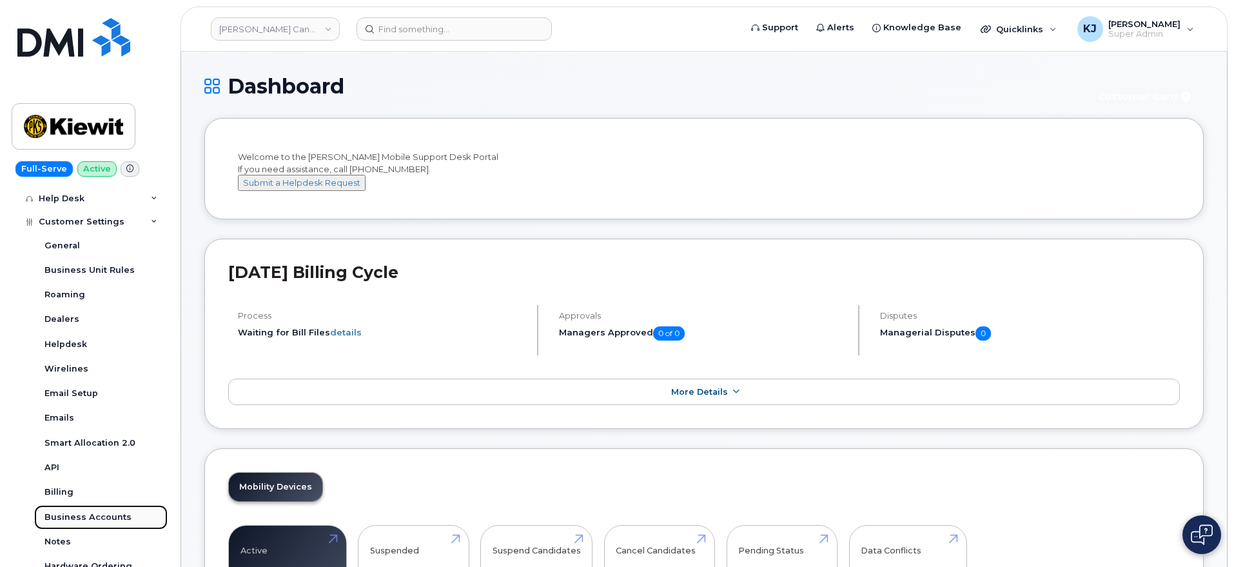
click at [95, 513] on div "Business Accounts" at bounding box center [88, 517] width 87 height 12
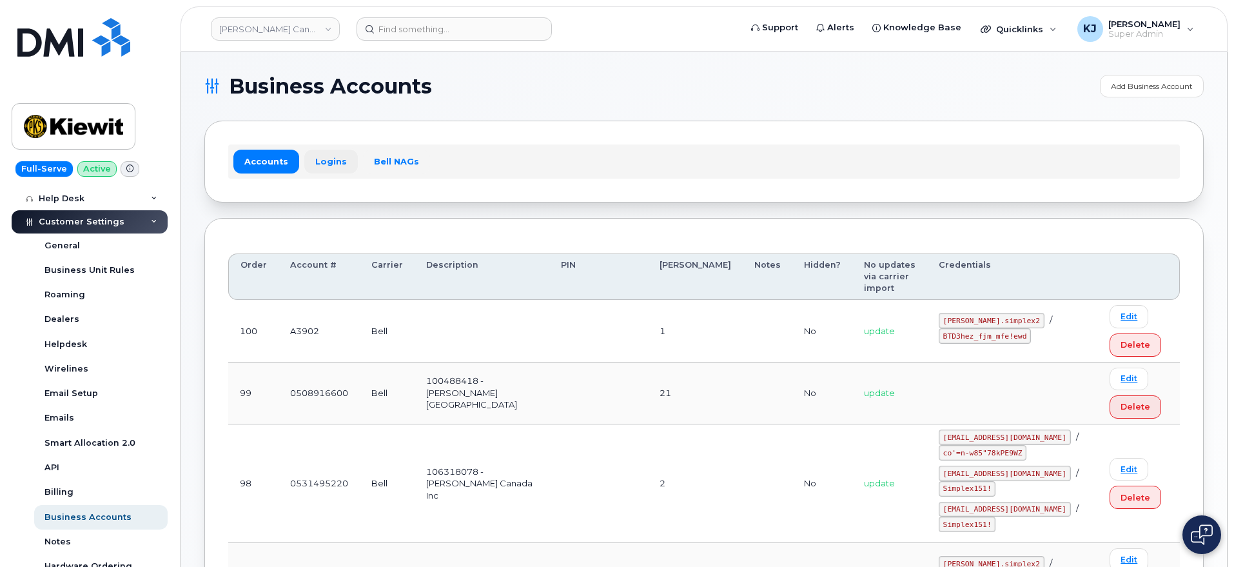
click at [331, 159] on link "Logins" at bounding box center [331, 161] width 54 height 23
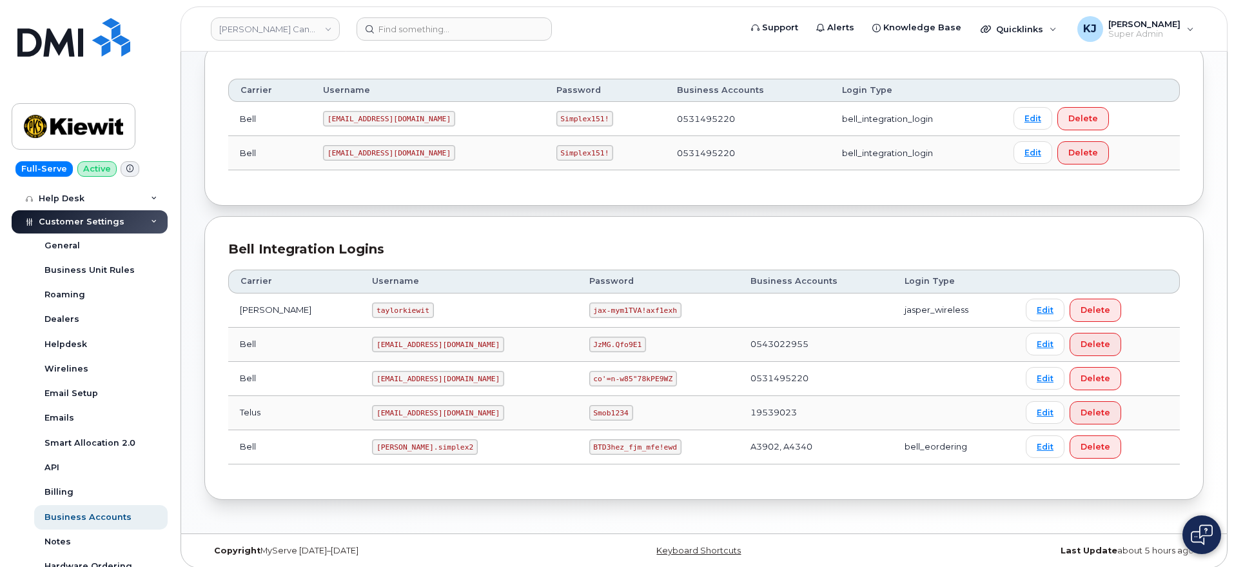
scroll to position [183, 0]
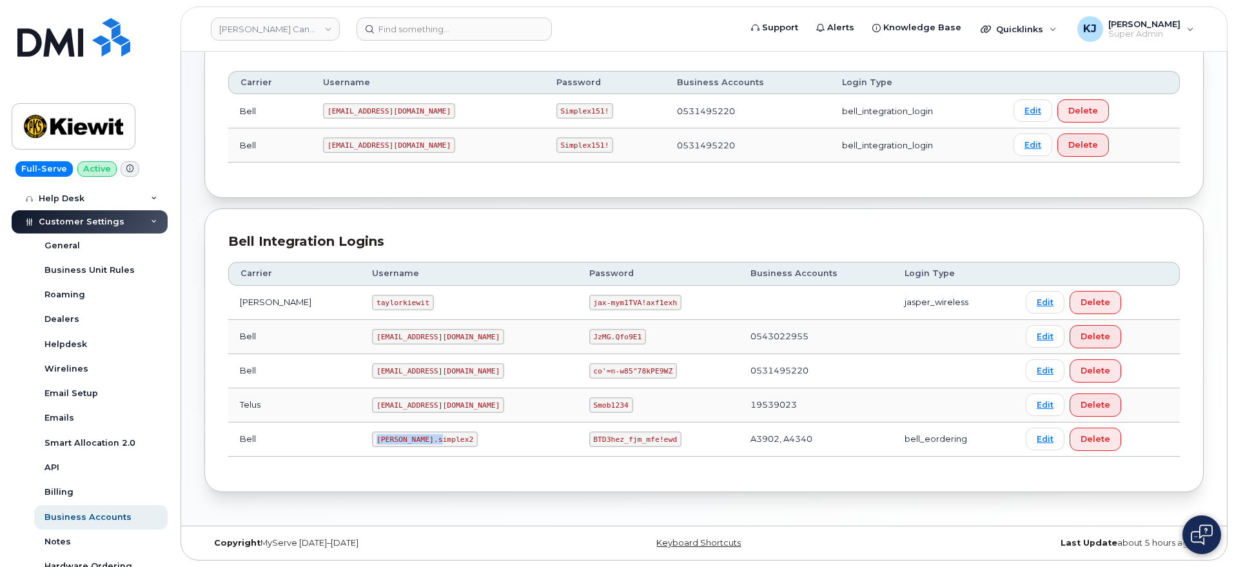
drag, startPoint x: 351, startPoint y: 437, endPoint x: 420, endPoint y: 442, distance: 69.3
click at [420, 442] on td "kiewit.simplex2" at bounding box center [469, 439] width 217 height 34
copy code "kiewit.simplex2"
drag, startPoint x: 557, startPoint y: 445, endPoint x: 622, endPoint y: 437, distance: 65.0
click at [622, 437] on code "BTD3hez_fjm_mfe!ewd" at bounding box center [635, 438] width 92 height 15
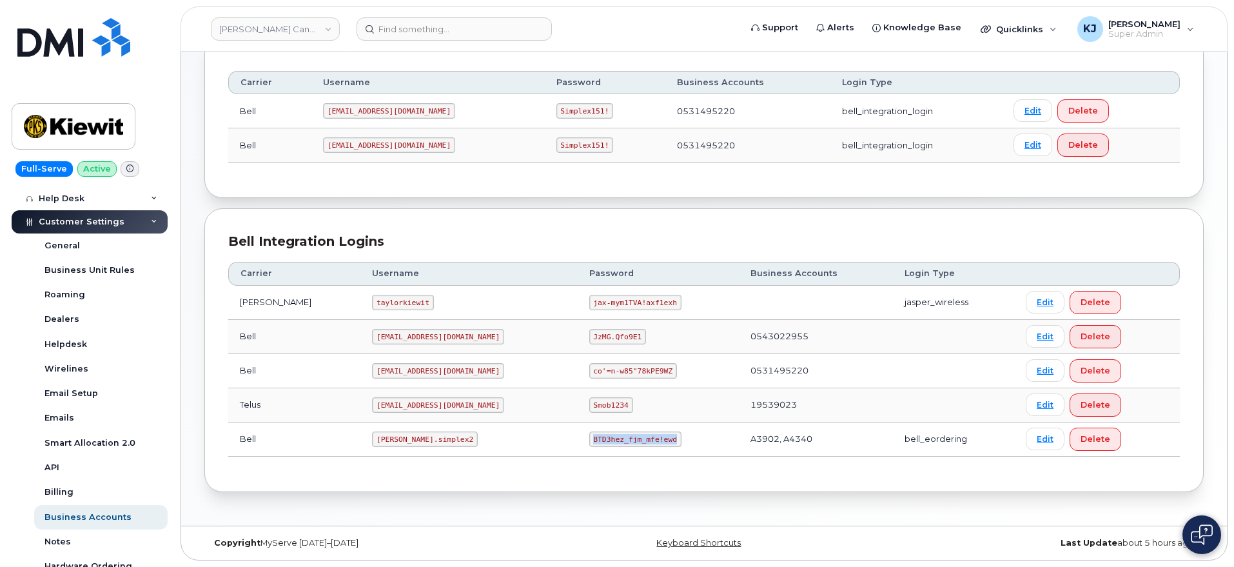
copy code "BTD3hez_fjm_mfe!ewd"
click at [410, 15] on header "Kiewit Canada Inc Support Alerts Knowledge Base Quicklinks Suspend / Cancel Dev…" at bounding box center [704, 28] width 1047 height 45
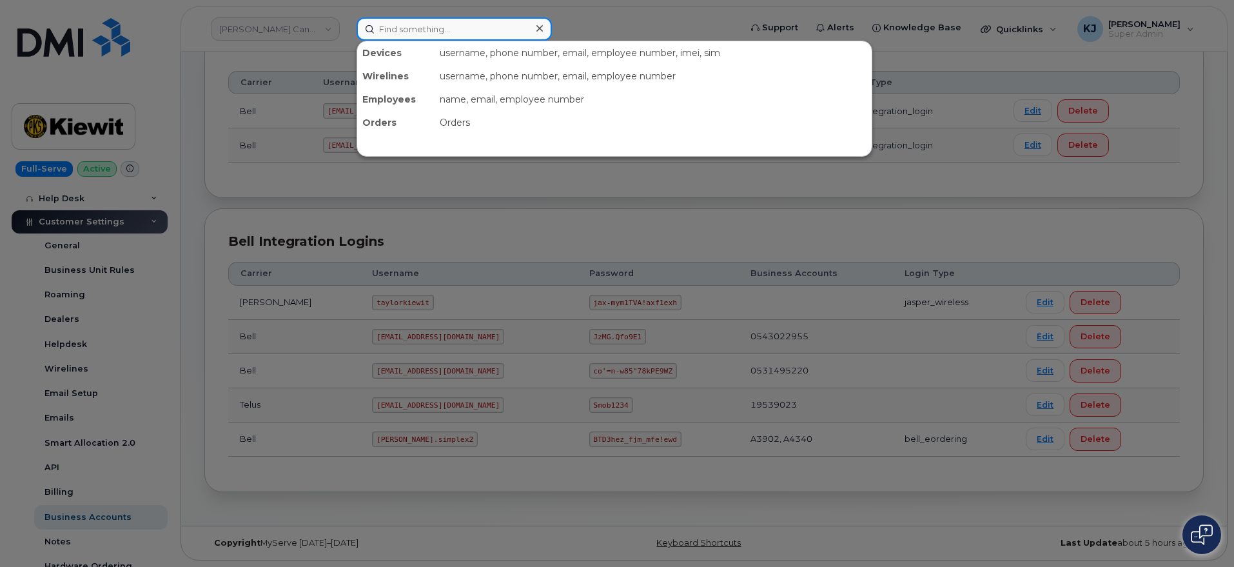
click at [420, 19] on input at bounding box center [454, 28] width 195 height 23
paste input "9057175785"
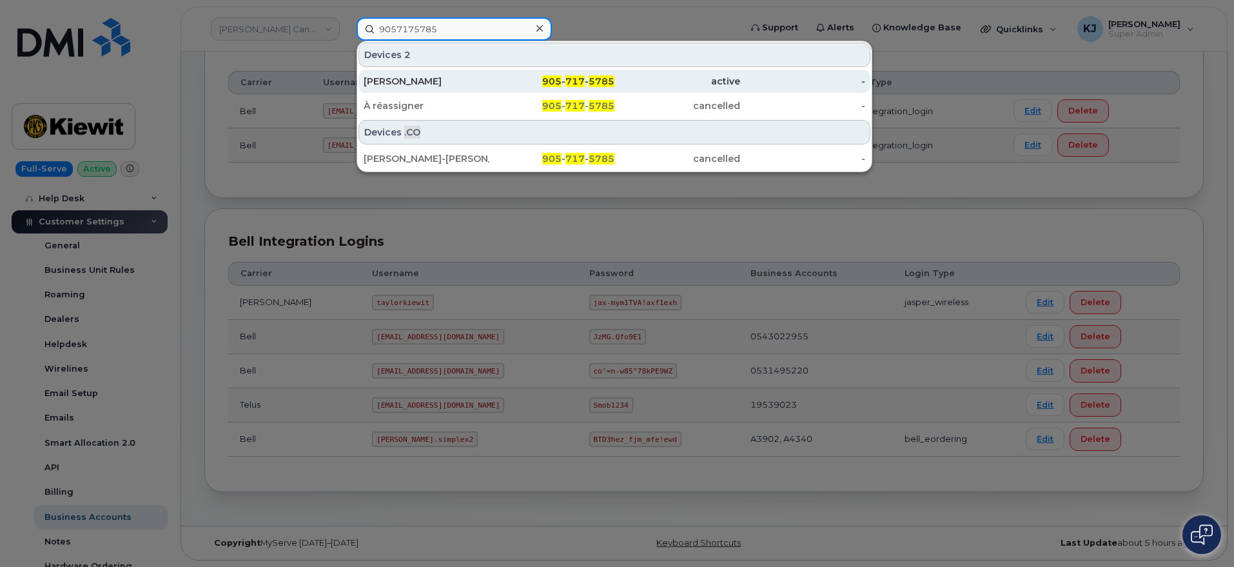
type input "9057175785"
click at [495, 83] on div "905 - 717 - 5785" at bounding box center [553, 81] width 126 height 13
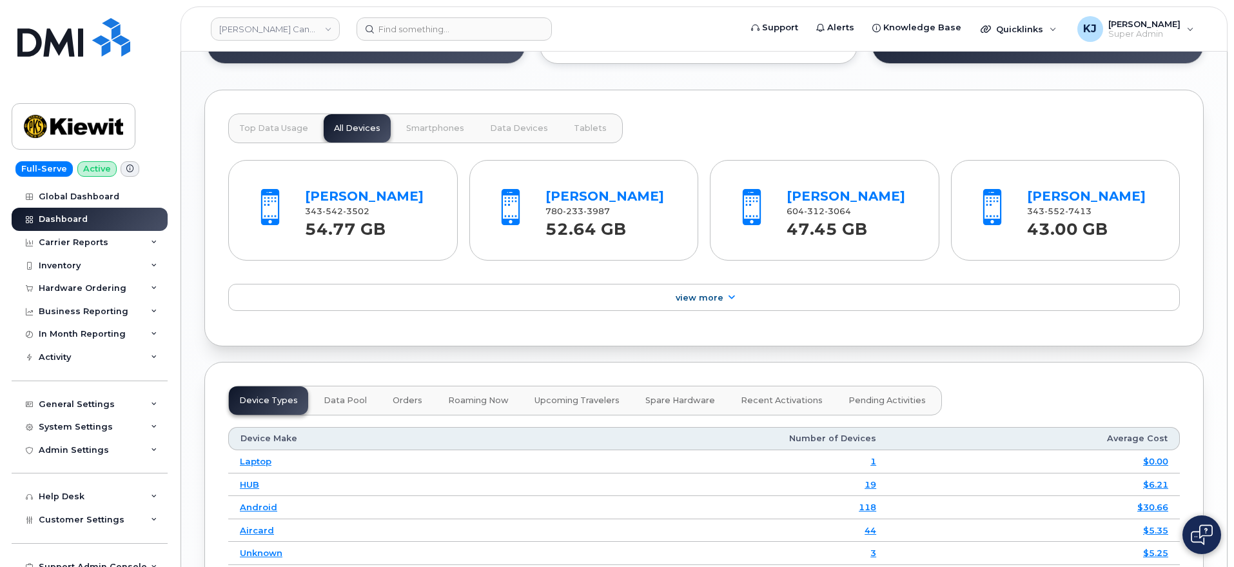
scroll to position [1454, 0]
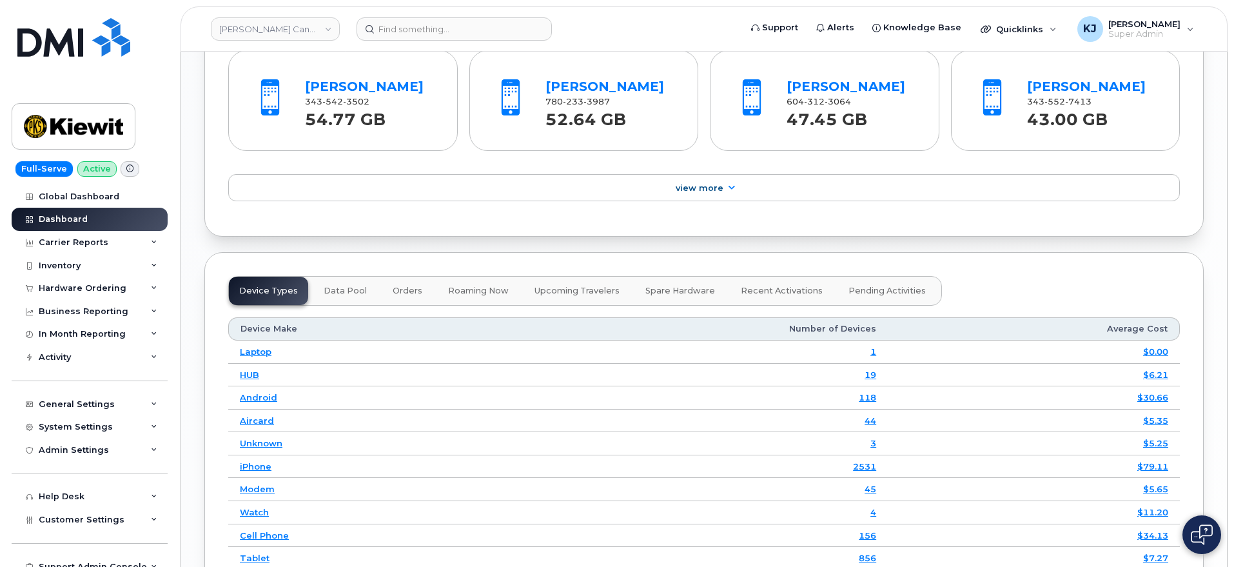
click at [831, 87] on div "Scott Taylor 604 312 3064 47.45 GB" at bounding box center [852, 101] width 140 height 60
click at [831, 94] on link "Scott Taylor" at bounding box center [846, 86] width 119 height 15
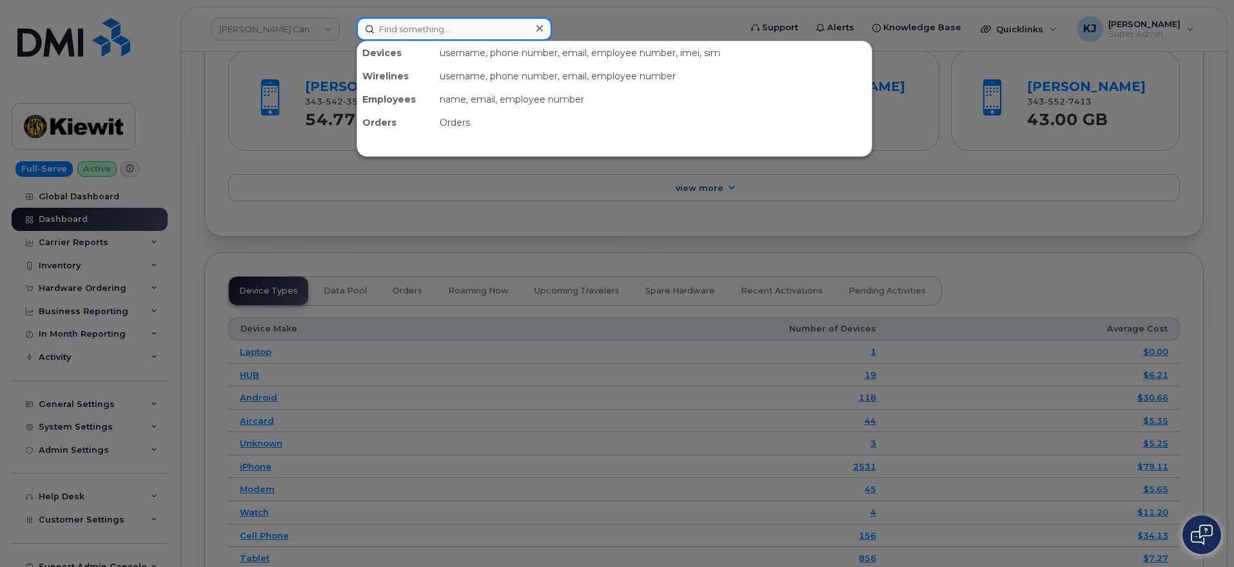
click at [455, 38] on input at bounding box center [454, 28] width 195 height 23
paste input "298753"
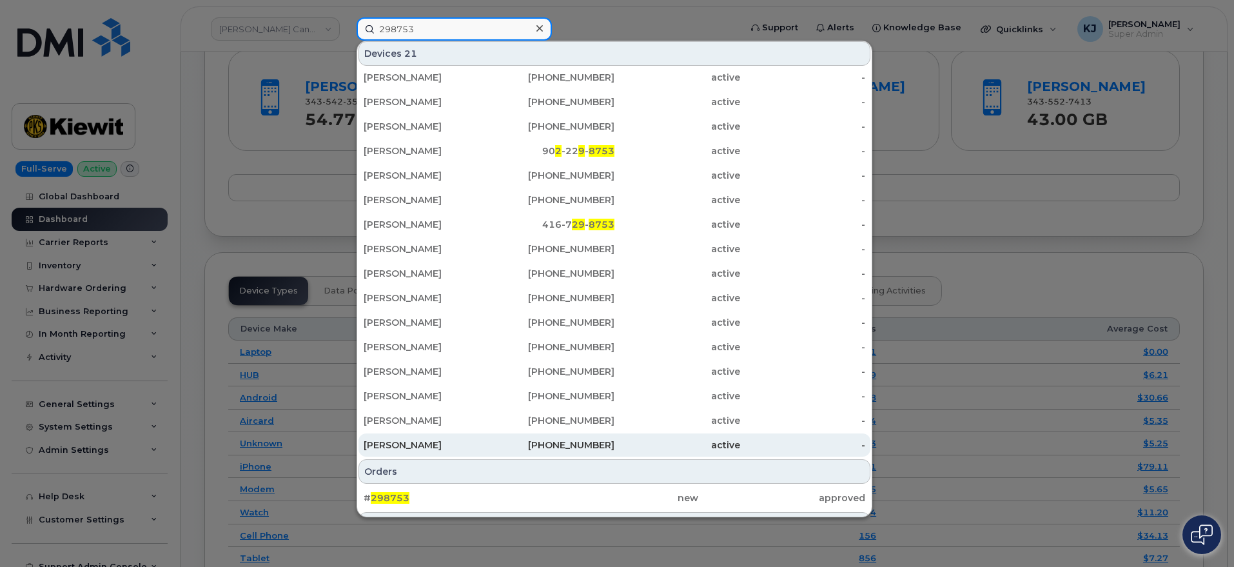
scroll to position [198, 0]
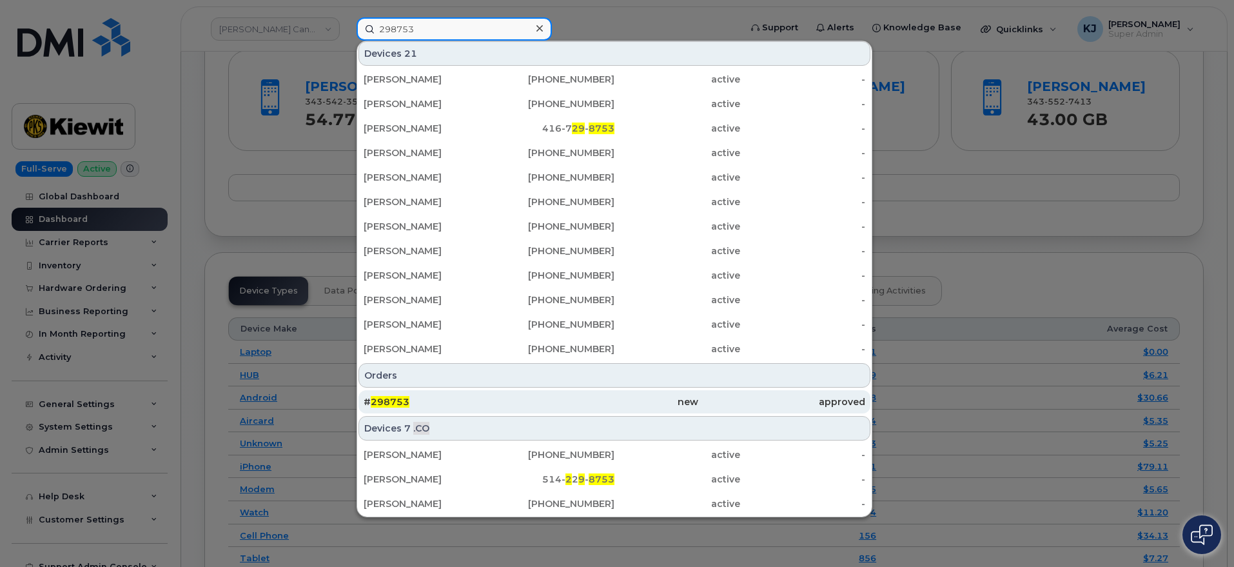
type input "298753"
click at [451, 402] on div "# 298753" at bounding box center [447, 401] width 167 height 13
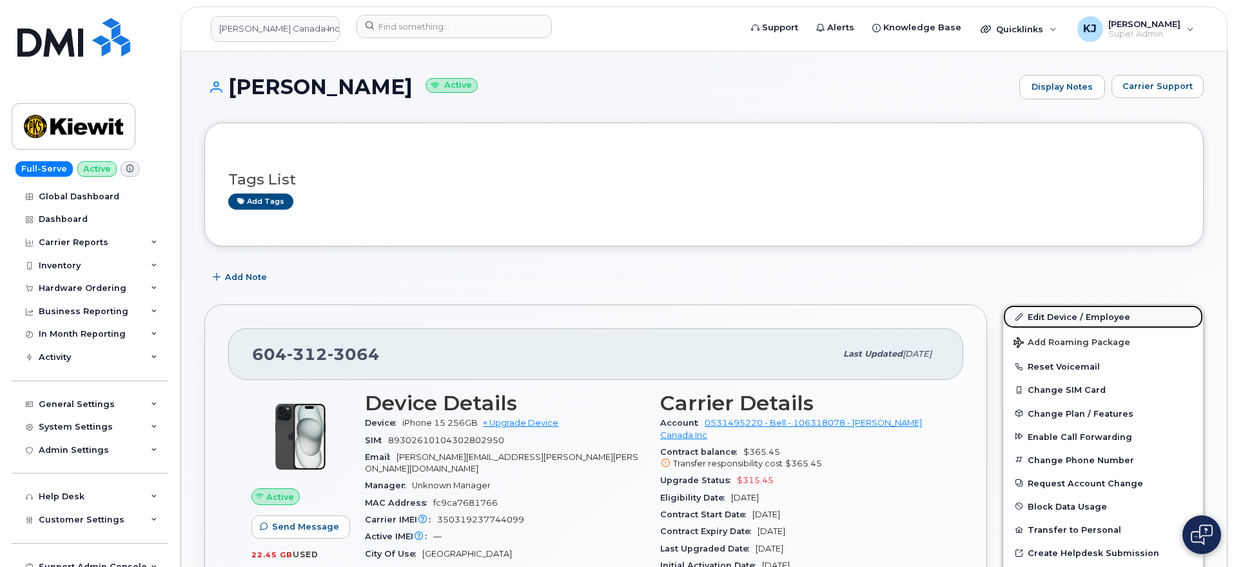
click at [1053, 321] on link "Edit Device / Employee" at bounding box center [1104, 316] width 200 height 23
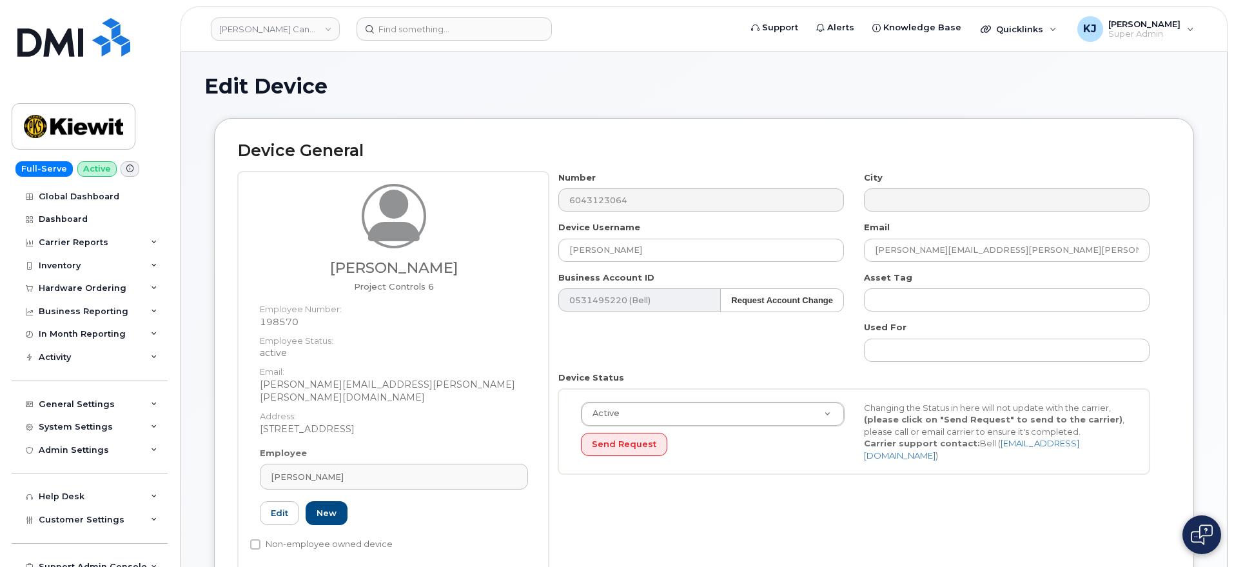
select select "14059"
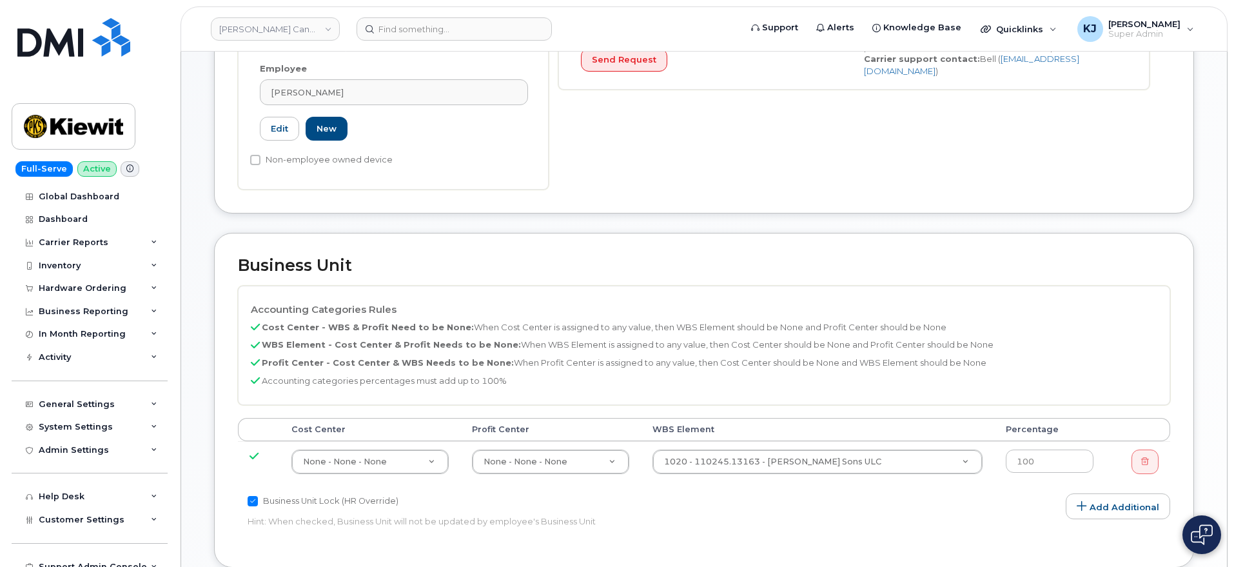
scroll to position [564, 0]
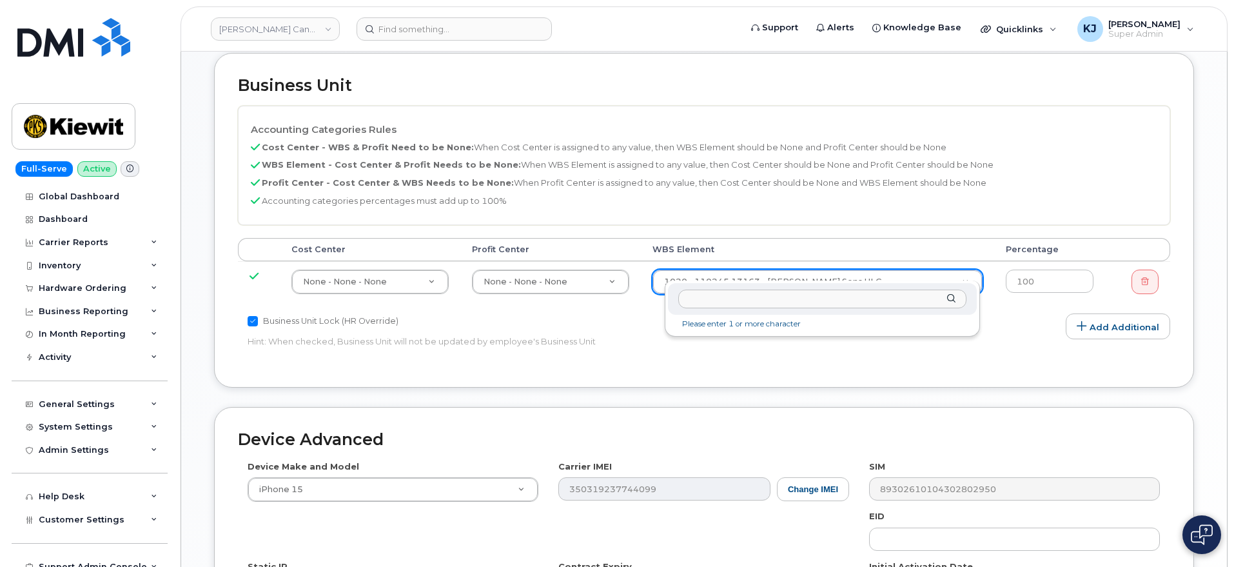
type input "105919.1227"
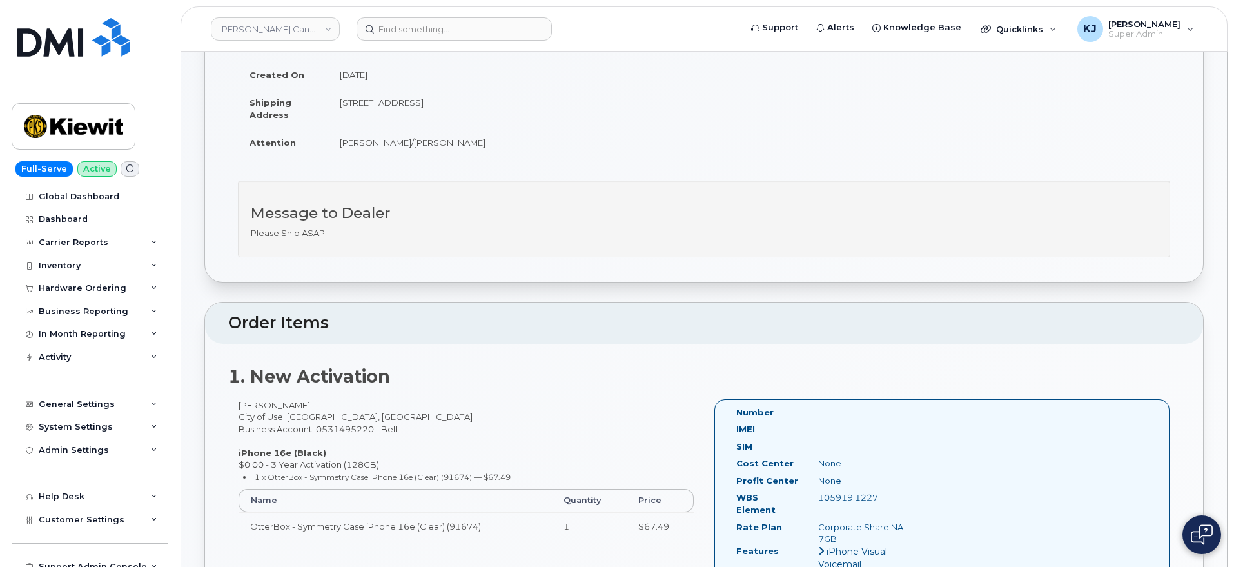
scroll to position [242, 0]
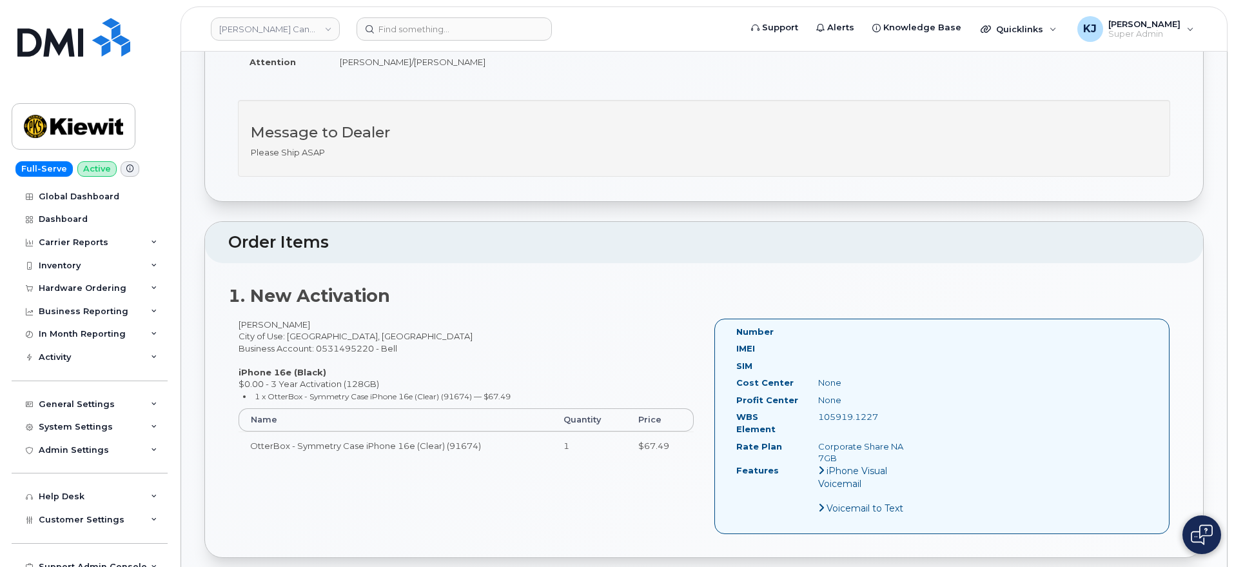
drag, startPoint x: 165, startPoint y: 54, endPoint x: 139, endPoint y: 110, distance: 62.6
click at [165, 54] on div "Full-Serve Active Global Dashboard Dashboard Carrier Reports Monthly Billing Da…" at bounding box center [87, 283] width 175 height 567
click at [103, 288] on div "Hardware Ordering" at bounding box center [83, 288] width 88 height 10
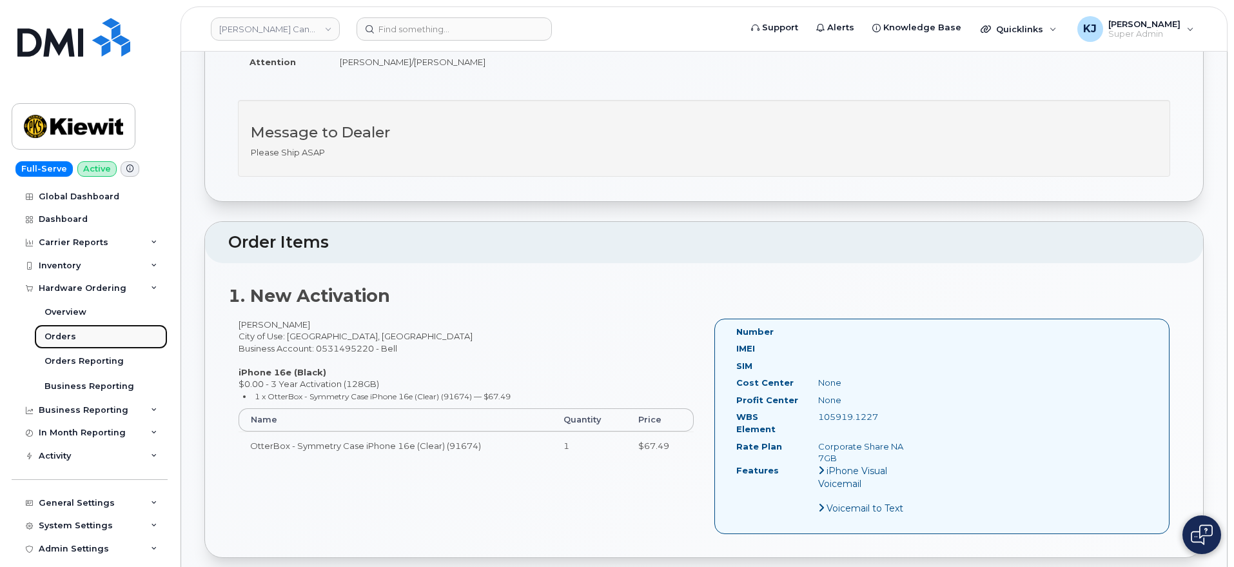
click at [71, 339] on div "Orders" at bounding box center [61, 337] width 32 height 12
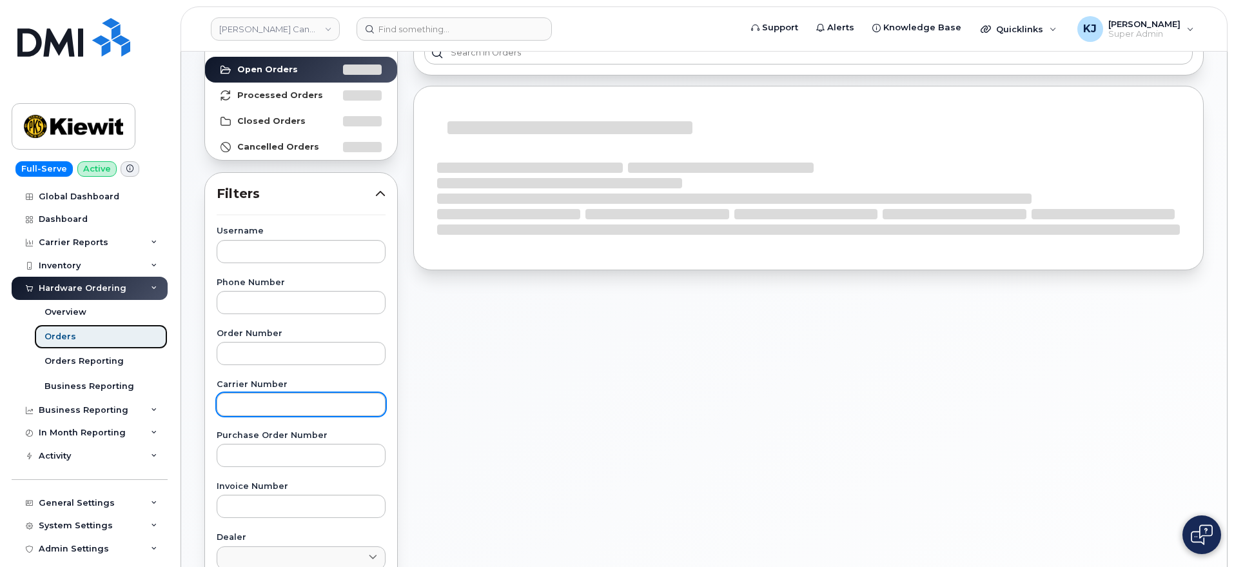
scroll to position [161, 0]
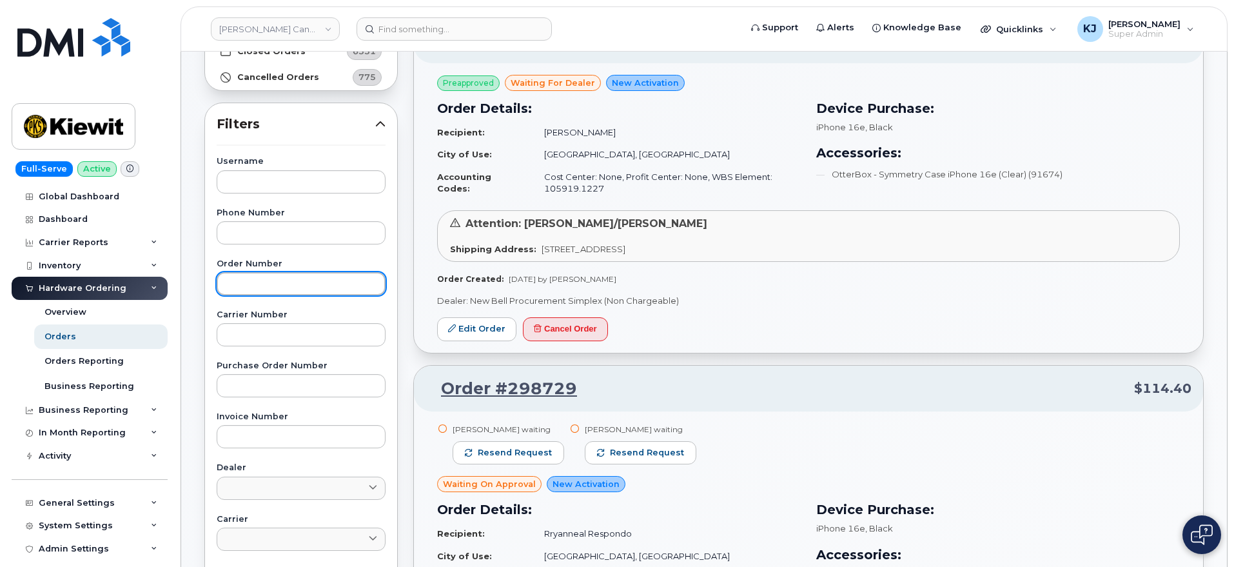
click at [268, 288] on input "text" at bounding box center [301, 283] width 169 height 23
paste input "298753"
type input "298753"
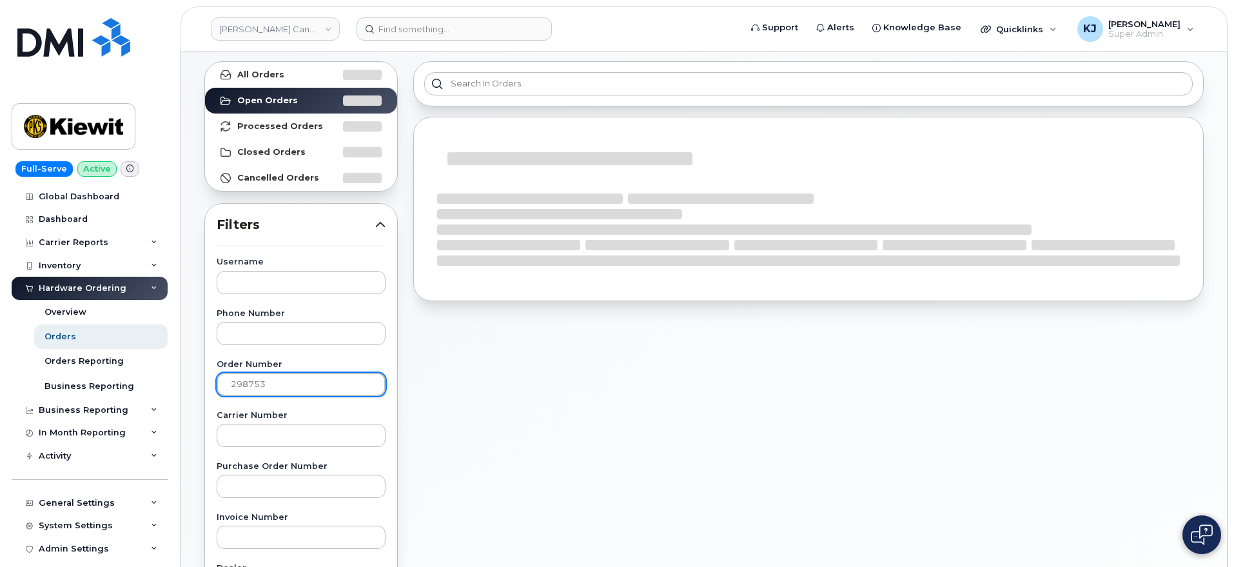
scroll to position [0, 0]
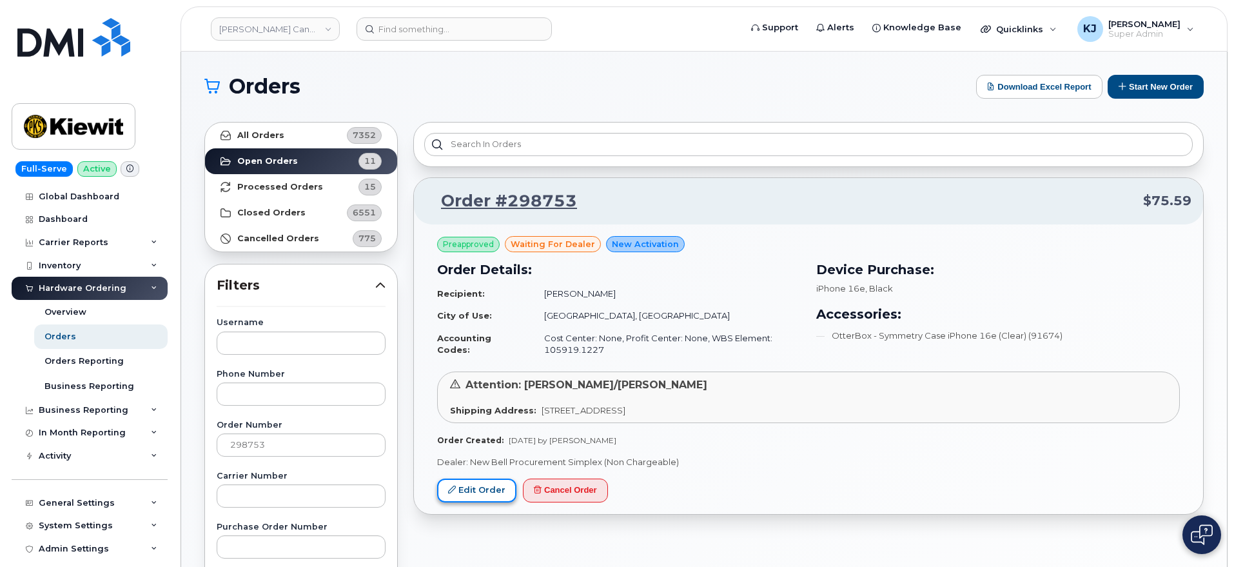
click at [486, 490] on link "Edit Order" at bounding box center [476, 491] width 79 height 24
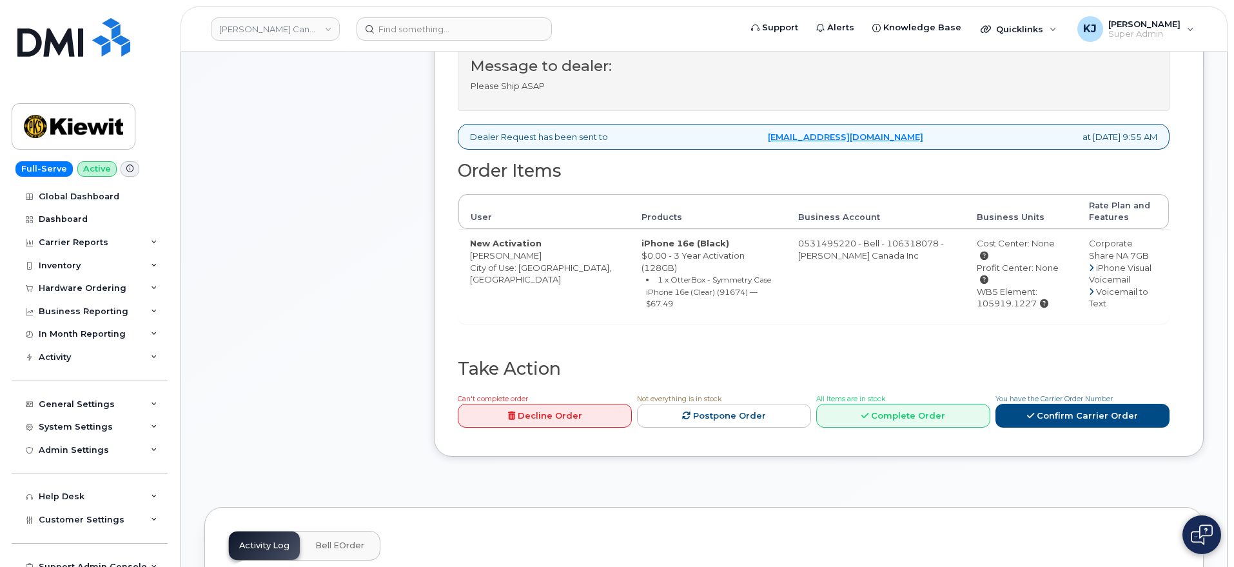
scroll to position [564, 0]
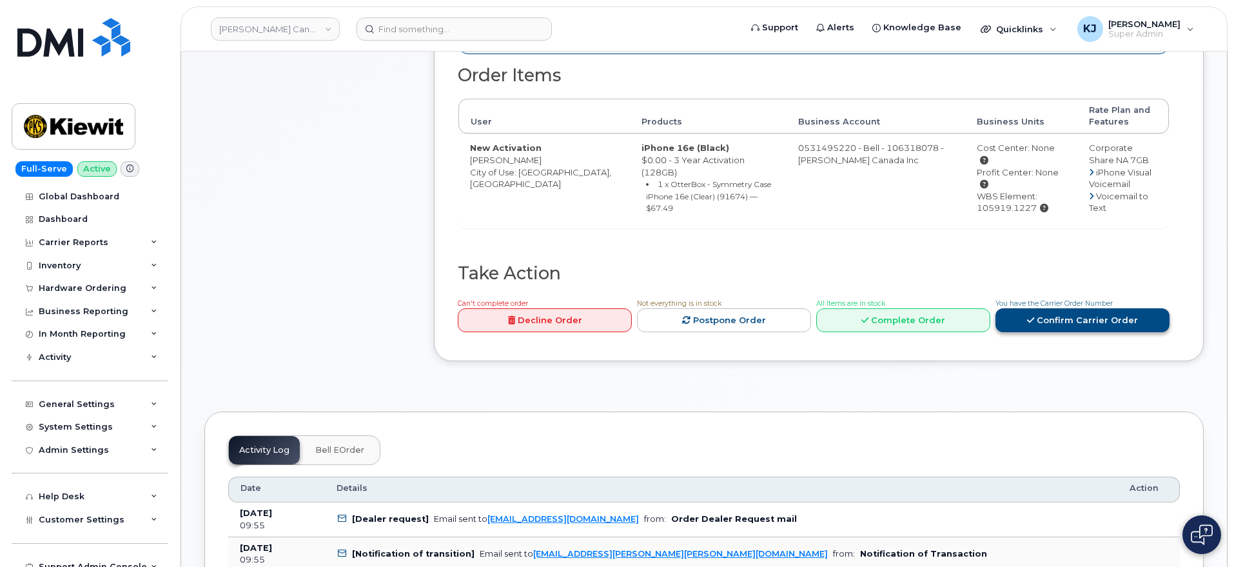
click at [1061, 308] on link "Confirm Carrier Order" at bounding box center [1083, 320] width 174 height 24
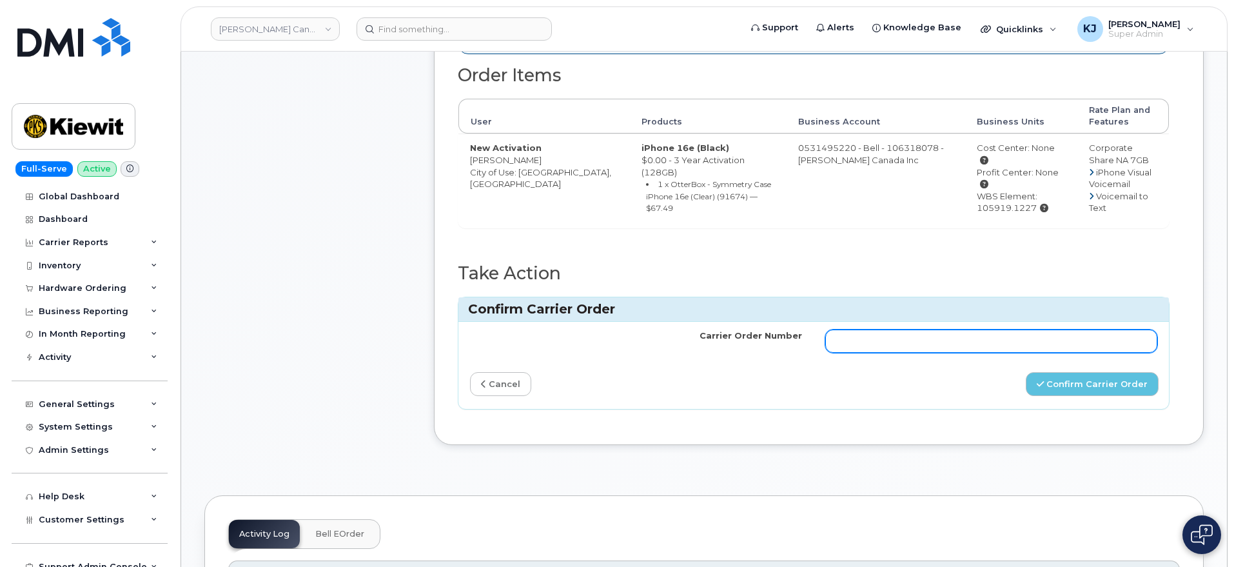
click at [1027, 342] on input "Carrier Order Number" at bounding box center [992, 341] width 332 height 23
paste input "3007709"
type input "3007709"
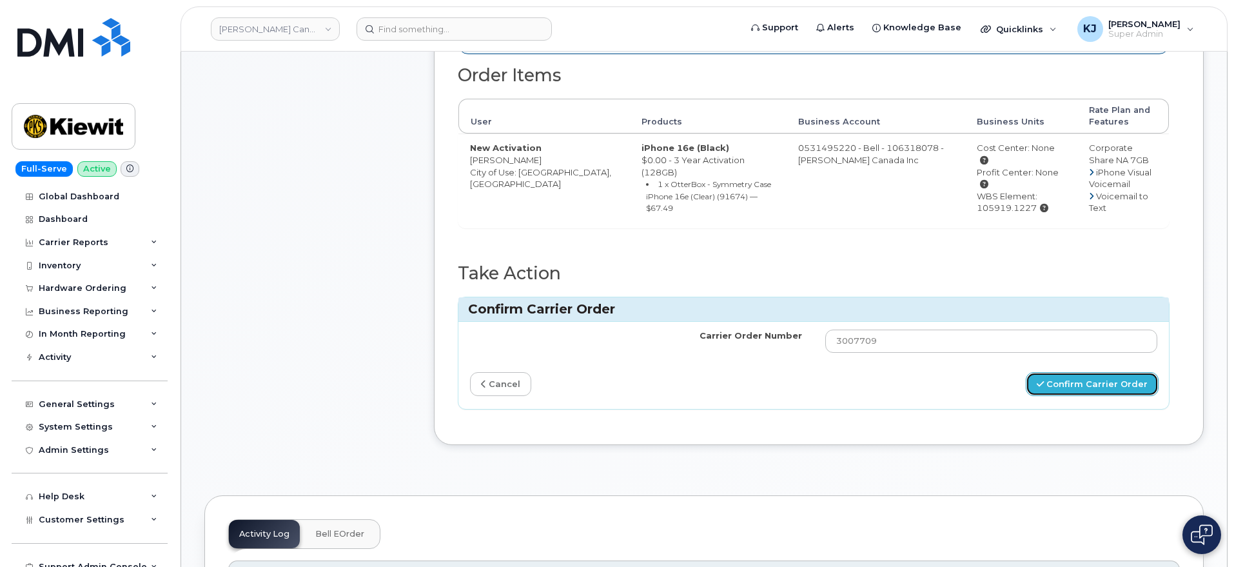
click at [1109, 385] on button "Confirm Carrier Order" at bounding box center [1092, 384] width 133 height 24
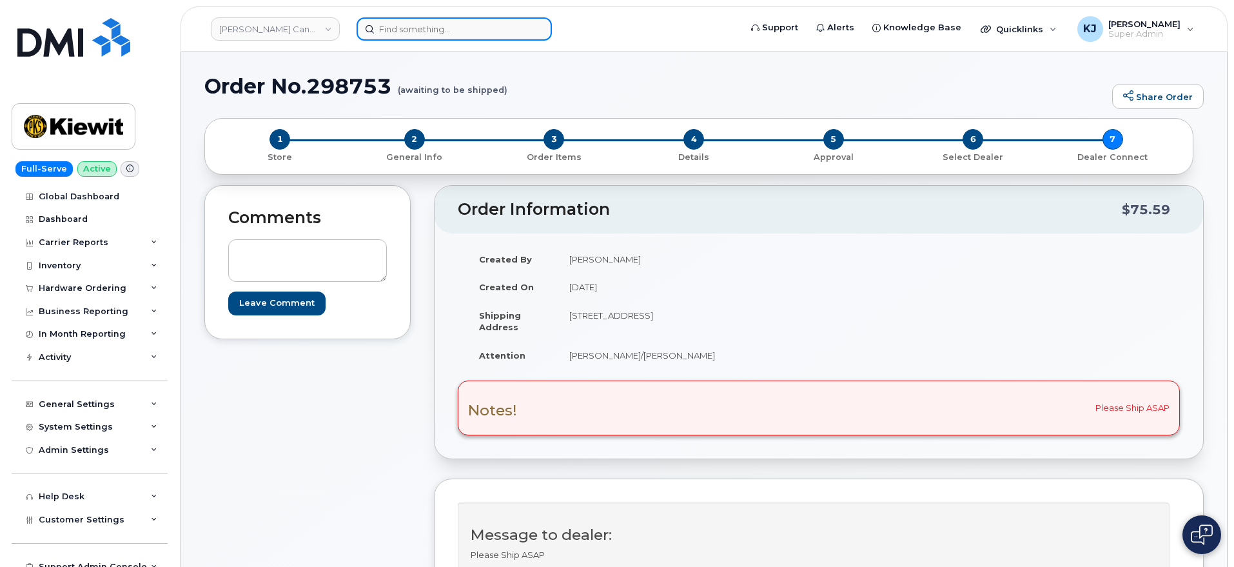
click at [425, 24] on input at bounding box center [454, 28] width 195 height 23
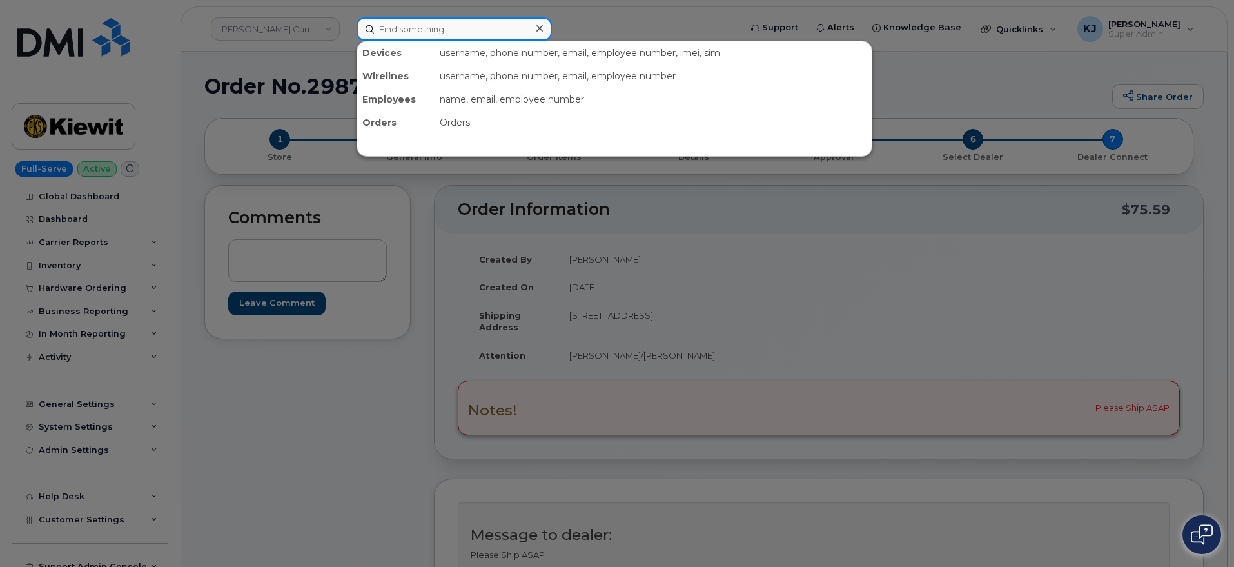
paste input "297570"
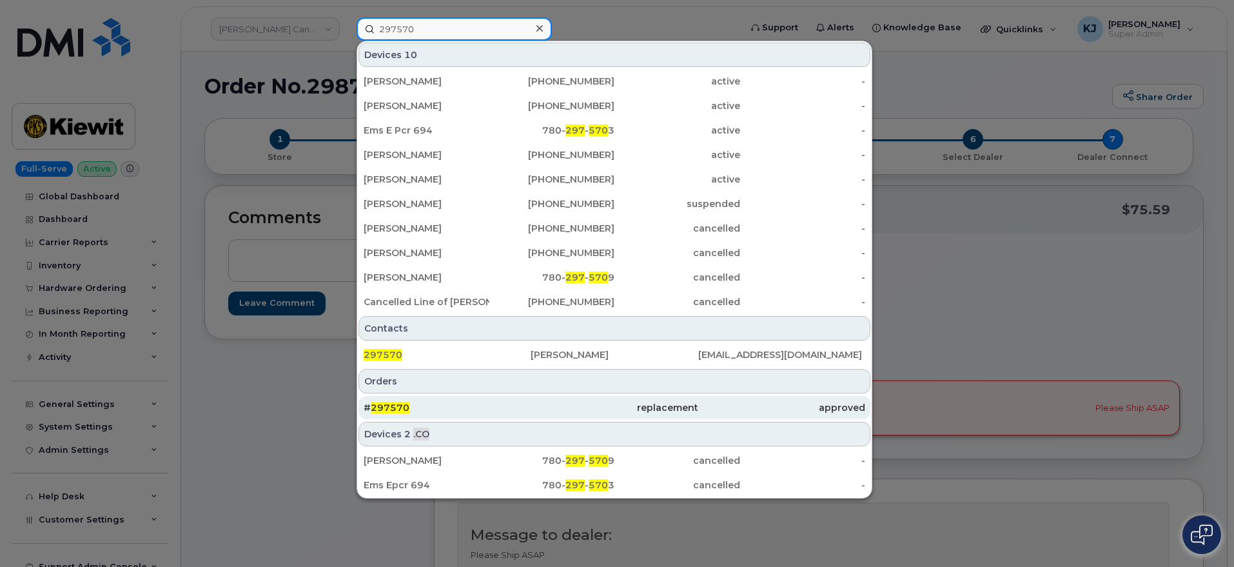
type input "297570"
click at [422, 404] on div "# 297570" at bounding box center [447, 407] width 167 height 13
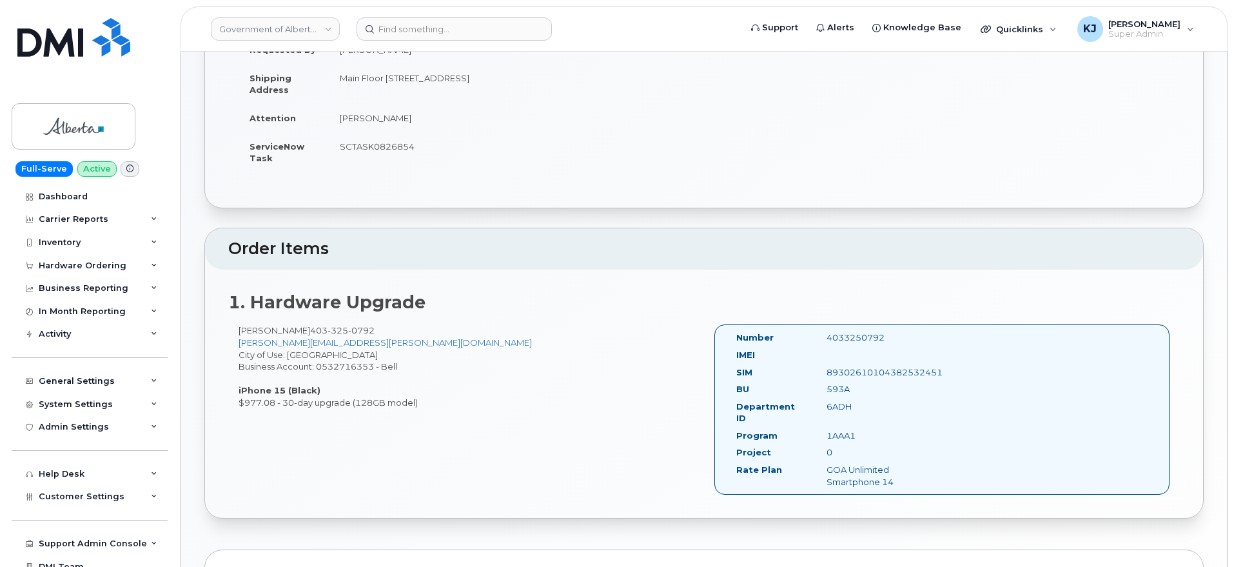
scroll to position [242, 0]
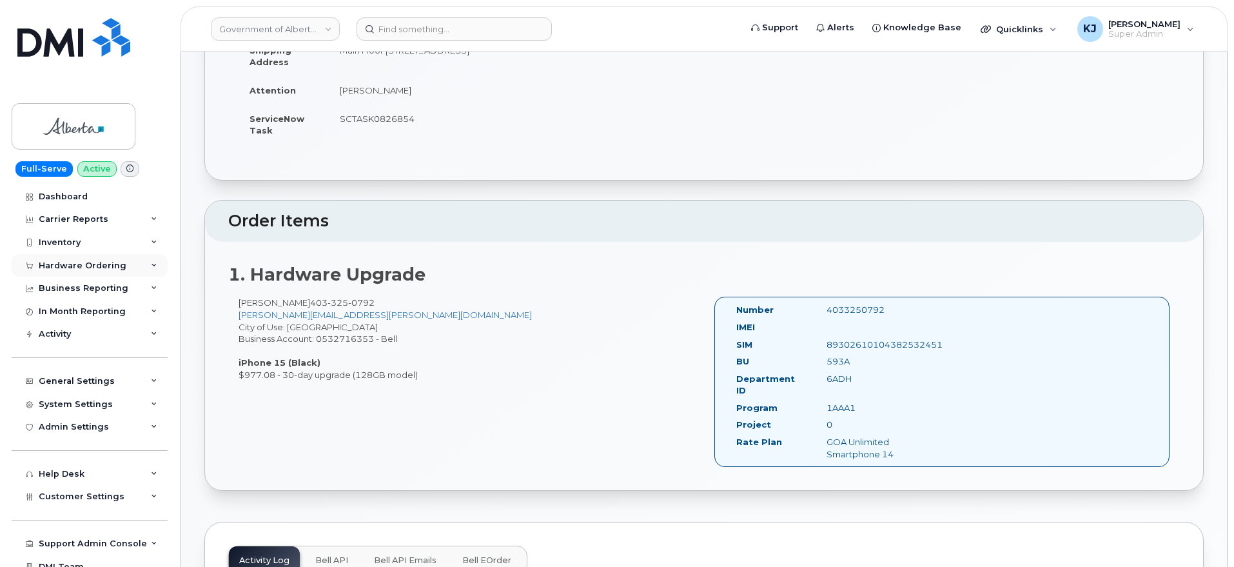
click at [92, 264] on div "Hardware Ordering" at bounding box center [83, 266] width 88 height 10
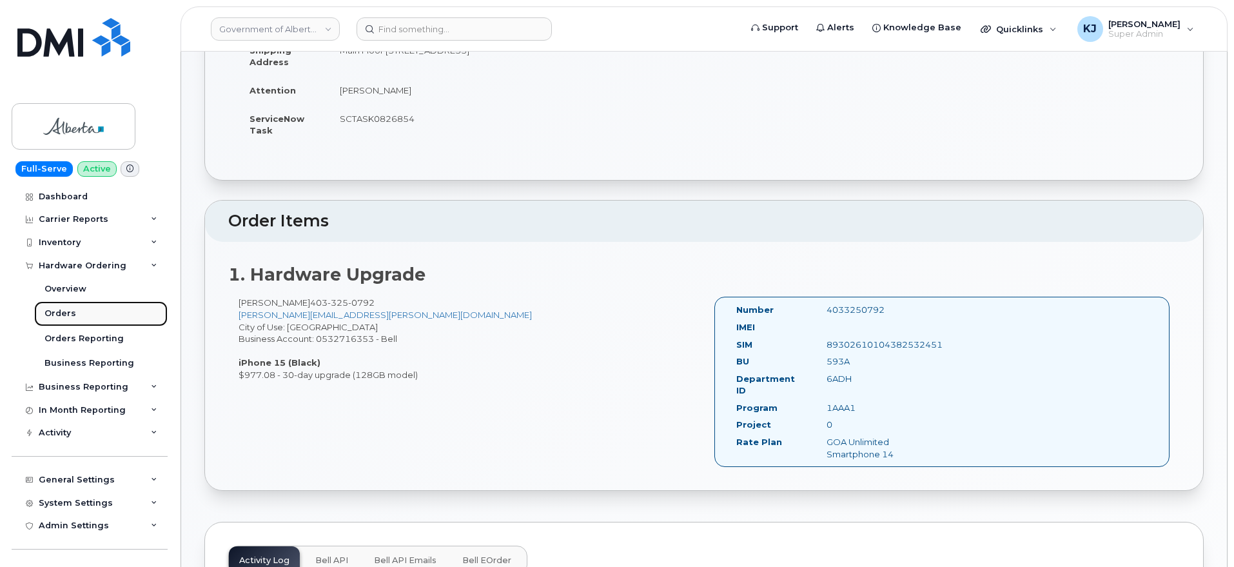
click at [75, 316] on link "Orders" at bounding box center [101, 313] width 134 height 25
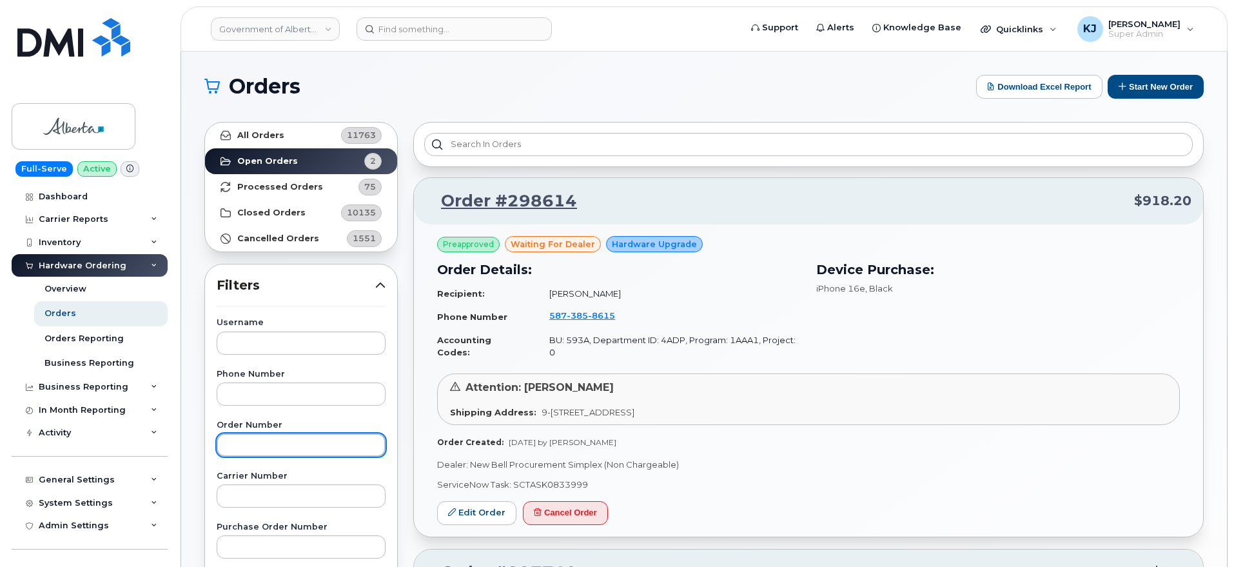
click at [264, 452] on input "text" at bounding box center [301, 444] width 169 height 23
paste input "297570"
type input "297570"
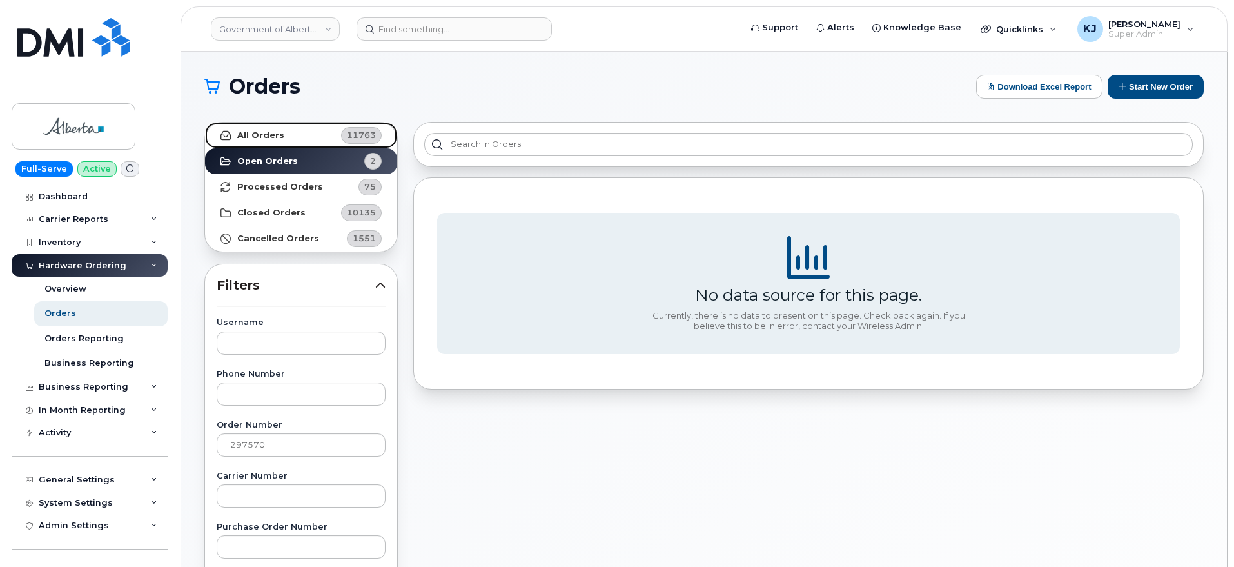
click at [304, 128] on link "All Orders 11763" at bounding box center [301, 136] width 192 height 26
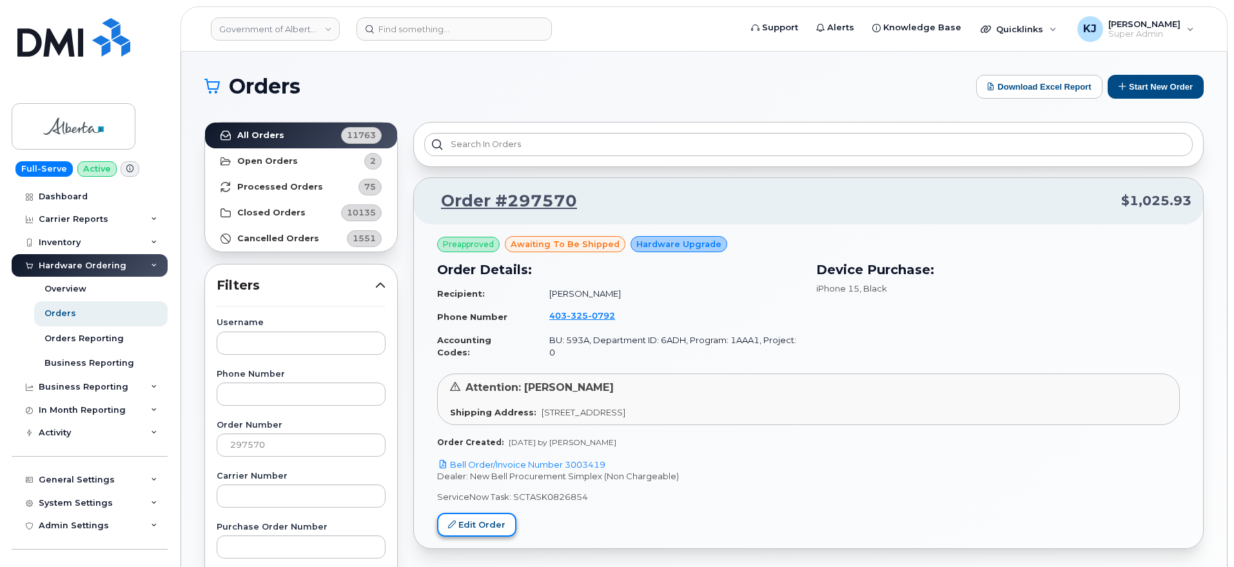
click at [478, 513] on link "Edit Order" at bounding box center [476, 525] width 79 height 24
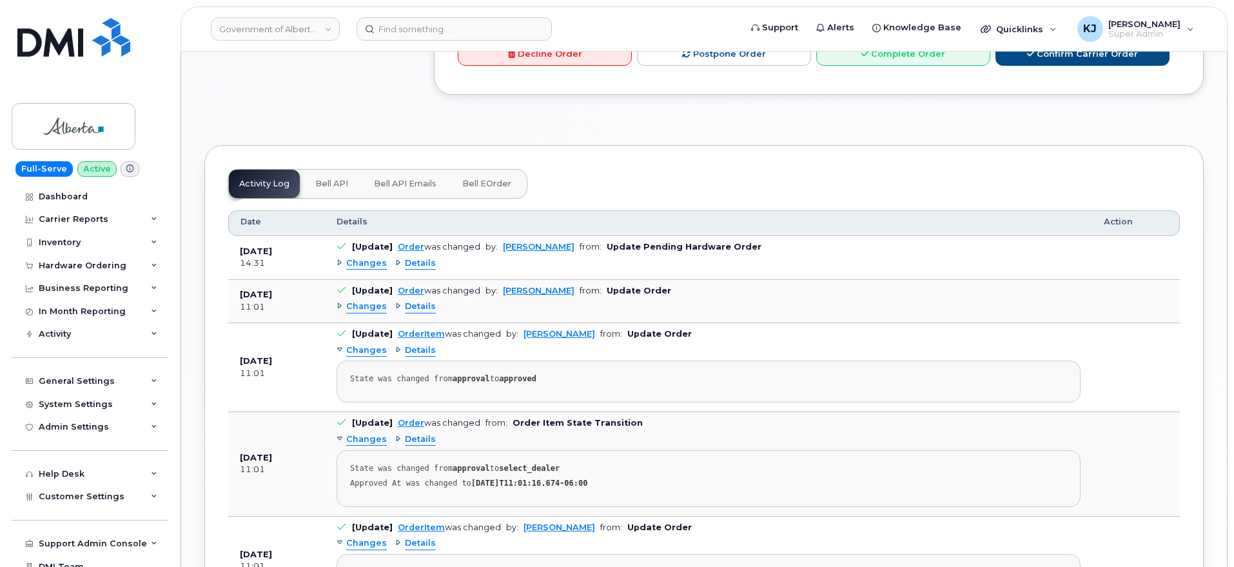
scroll to position [564, 0]
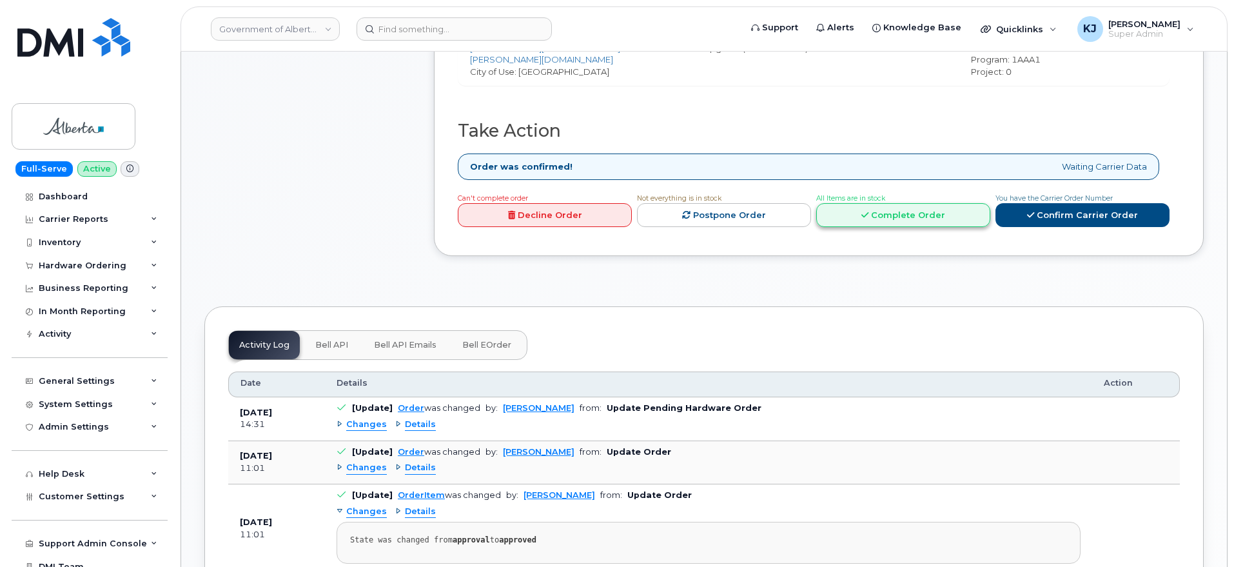
click at [919, 212] on link "Complete Order" at bounding box center [903, 215] width 174 height 24
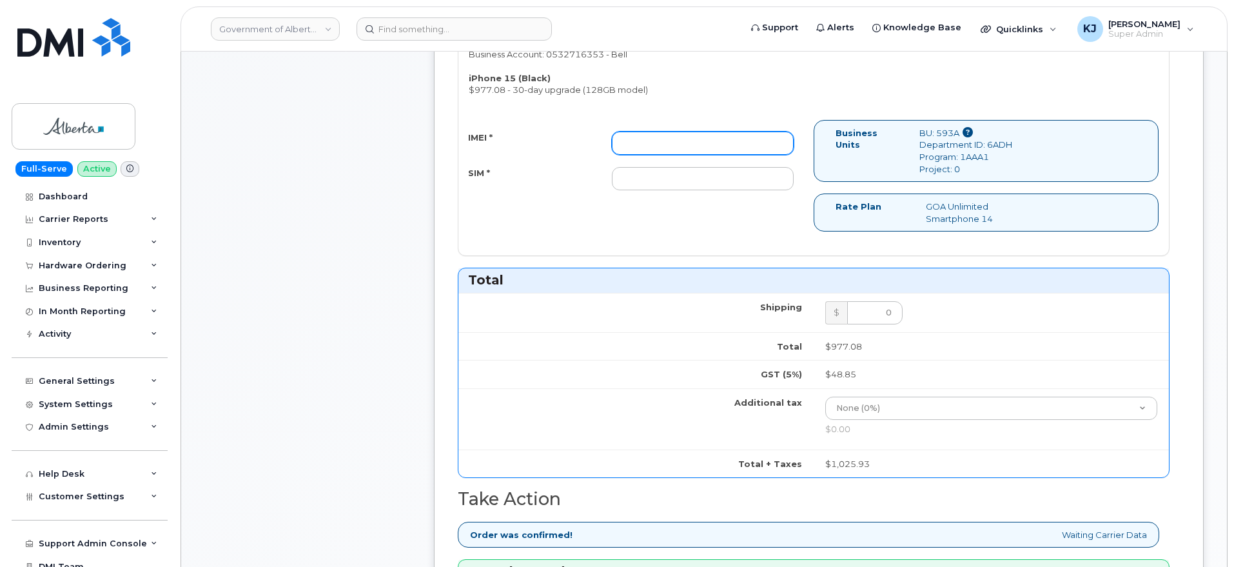
click at [653, 148] on input "IMEI *" at bounding box center [703, 143] width 182 height 23
paste input "353524882082474"
type input "353524882082474"
click at [677, 184] on input "SIM *" at bounding box center [703, 178] width 182 height 23
paste input "89302610207416967021"
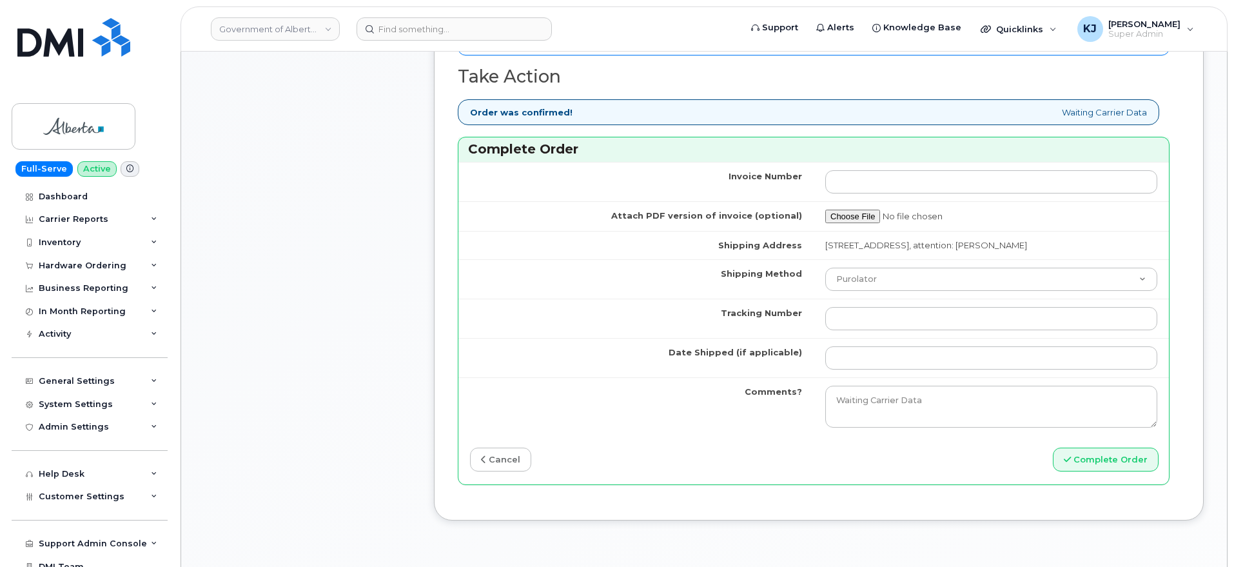
scroll to position [1048, 0]
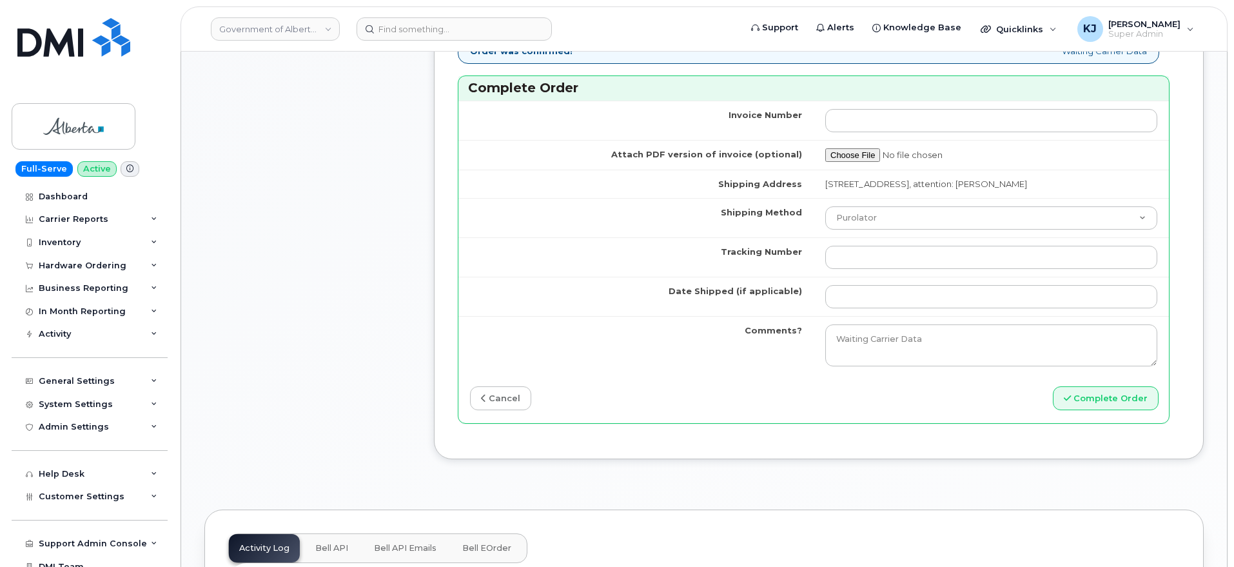
type input "89302610207416967021"
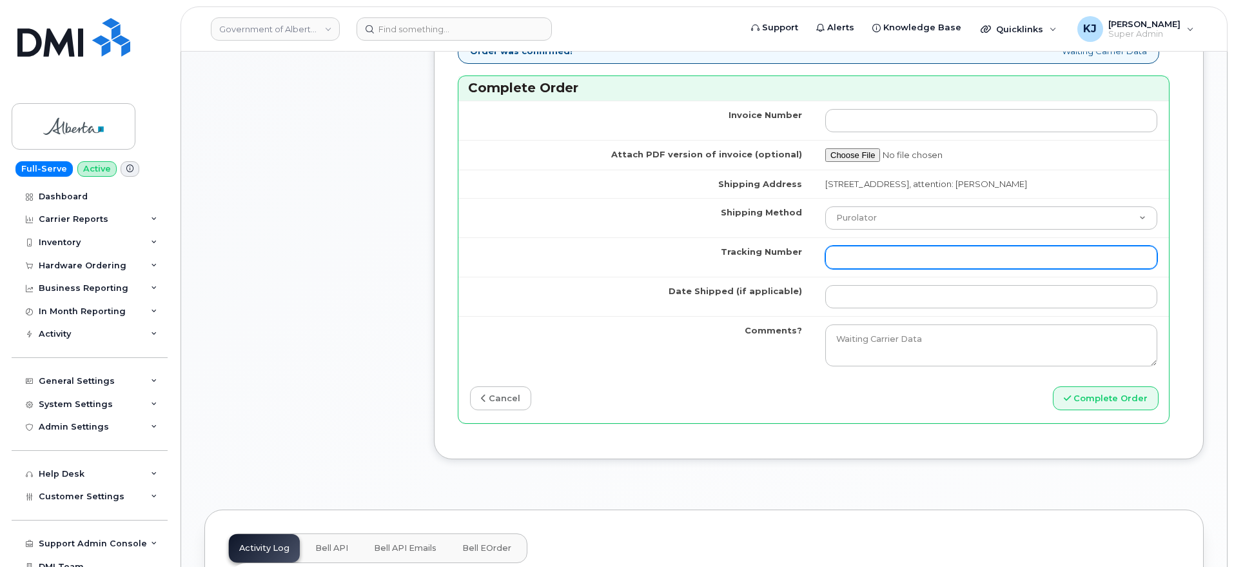
click at [855, 251] on input "Tracking Number" at bounding box center [992, 257] width 332 height 23
paste input "520007378687"
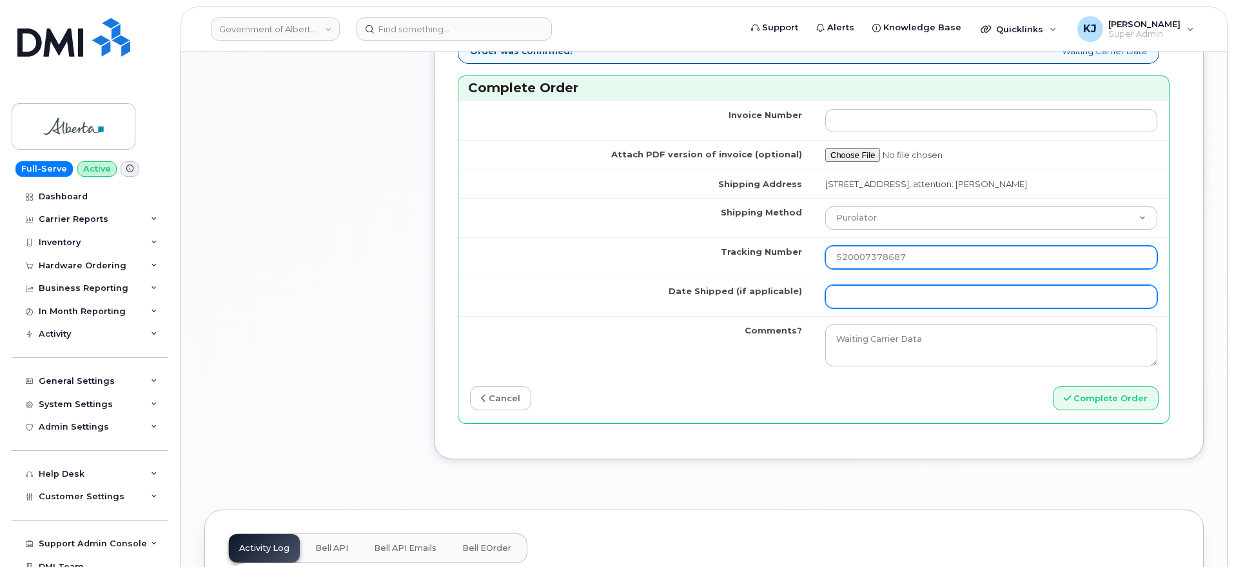
type input "520007378687"
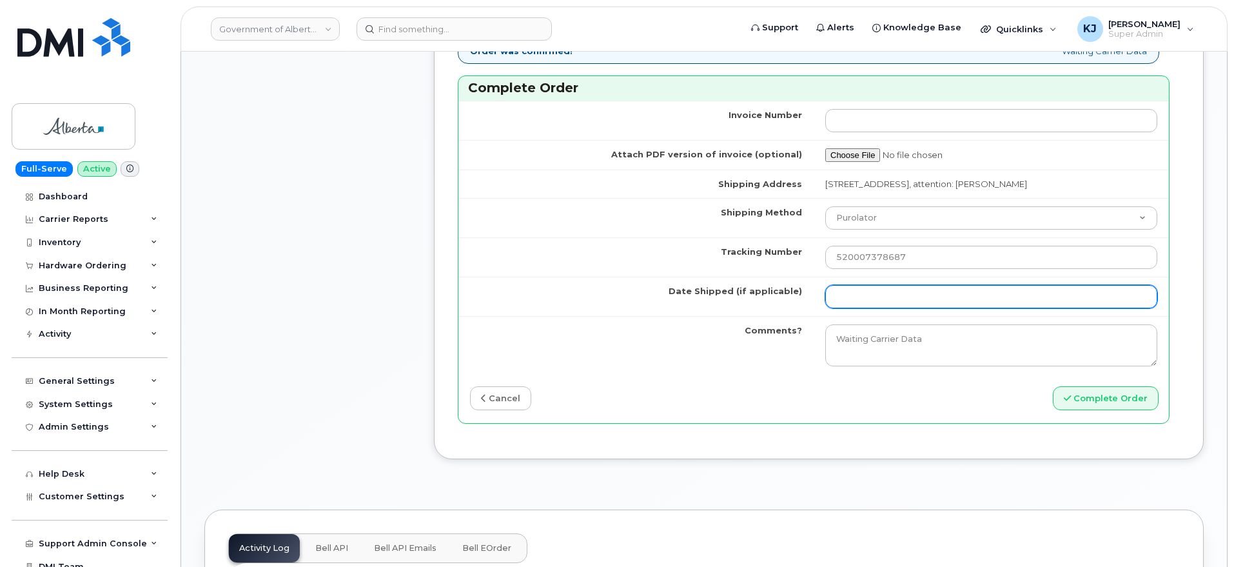
click at [932, 306] on input "Date Shipped (if applicable)" at bounding box center [992, 296] width 332 height 23
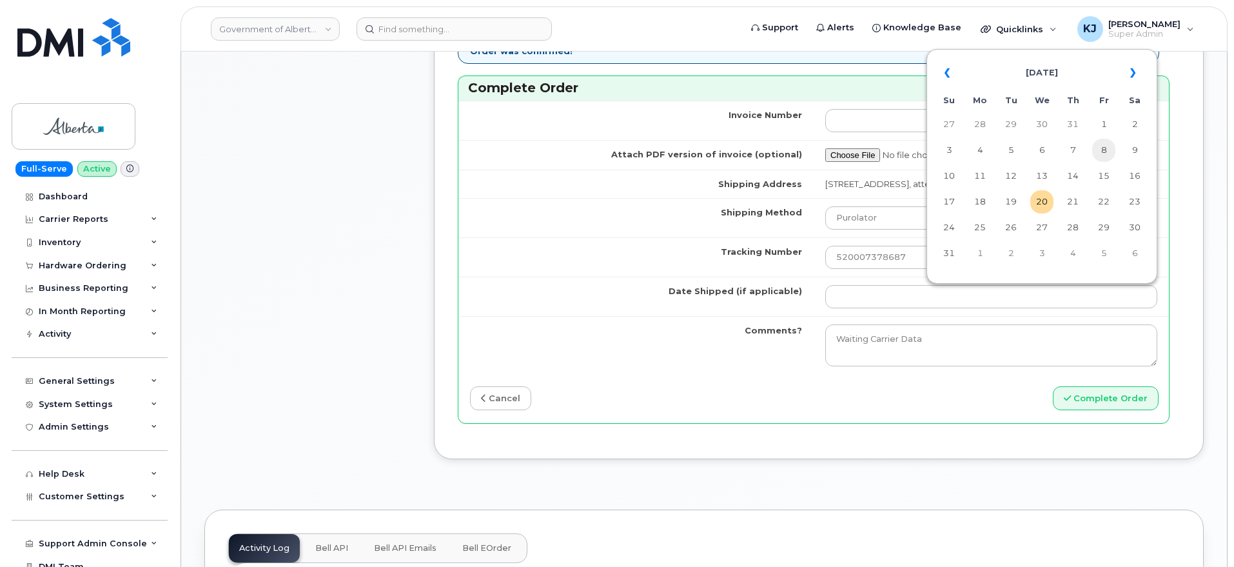
click at [1107, 158] on td "8" at bounding box center [1104, 150] width 23 height 23
type input "2025-08-08"
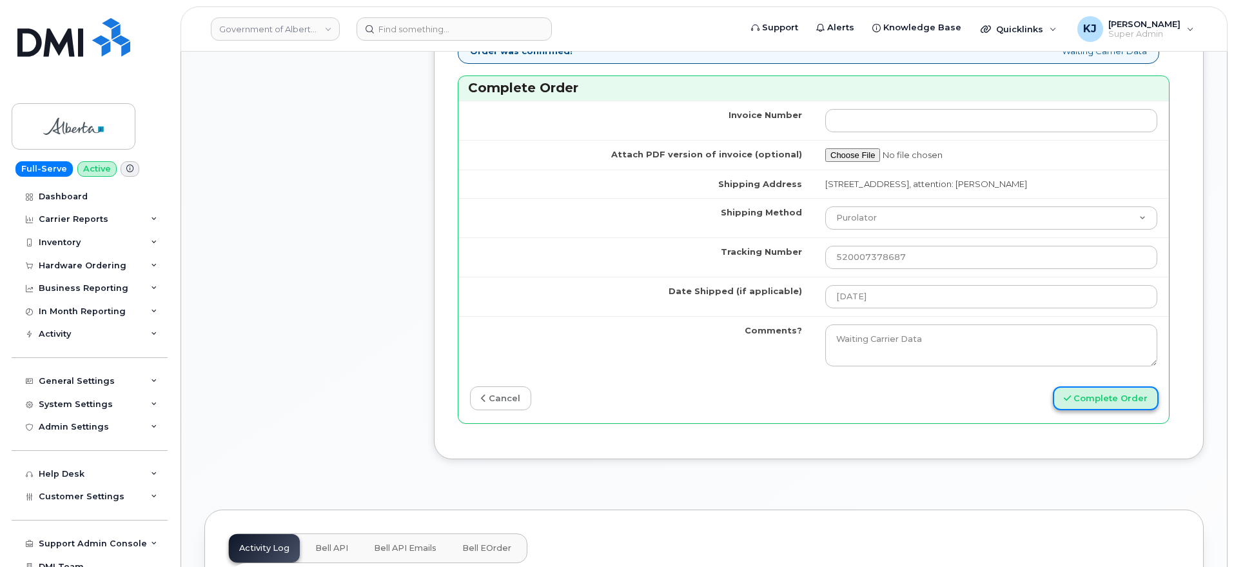
click at [1113, 397] on button "Complete Order" at bounding box center [1106, 398] width 106 height 24
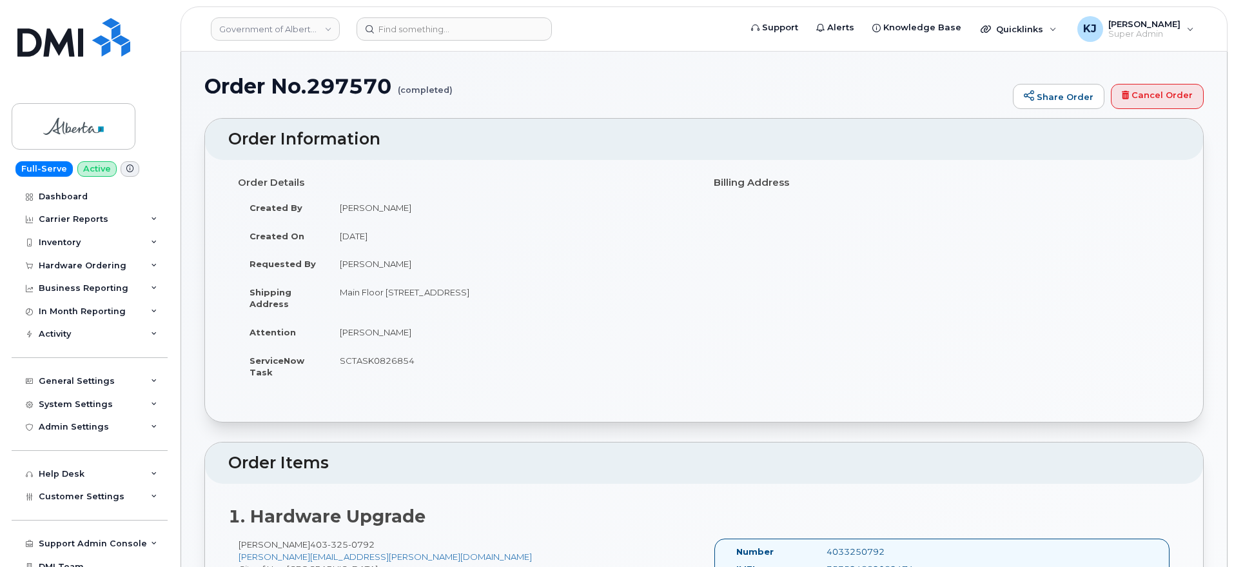
drag, startPoint x: 210, startPoint y: 90, endPoint x: 610, endPoint y: 371, distance: 488.5
copy div "Order No.297570 (completed) Share Order Cancel Order × Share This Order If you …"
click at [92, 261] on div "Hardware Ordering" at bounding box center [83, 266] width 88 height 10
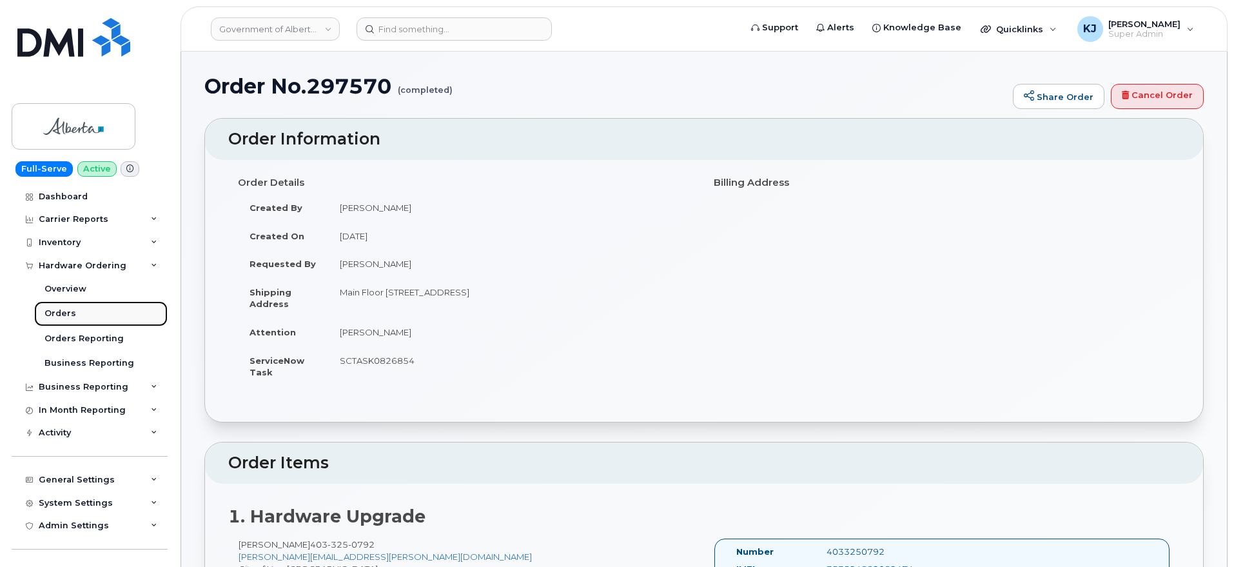
click at [59, 315] on div "Orders" at bounding box center [61, 314] width 32 height 12
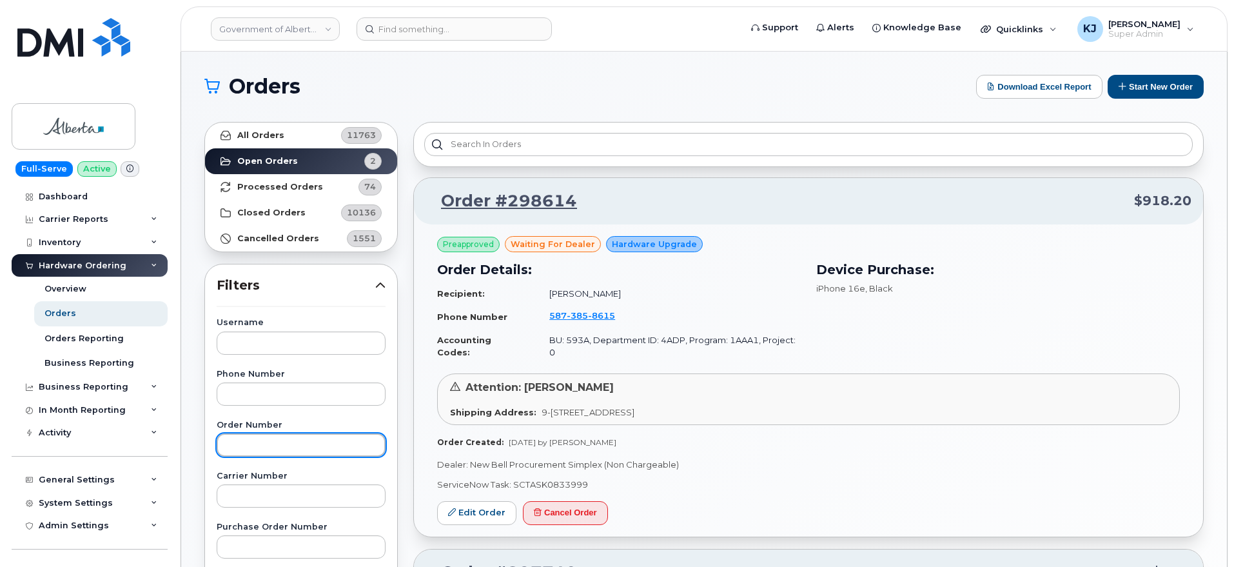
click at [287, 442] on input "text" at bounding box center [301, 444] width 169 height 23
paste input "297525"
type input "297525"
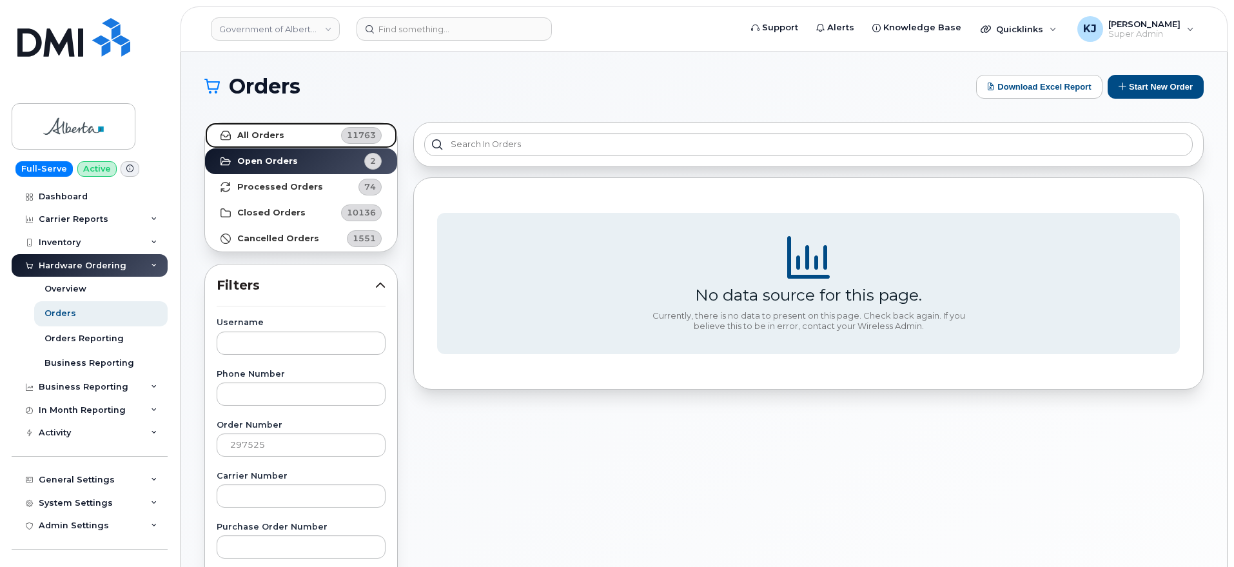
click at [325, 137] on link "All Orders 11763" at bounding box center [301, 136] width 192 height 26
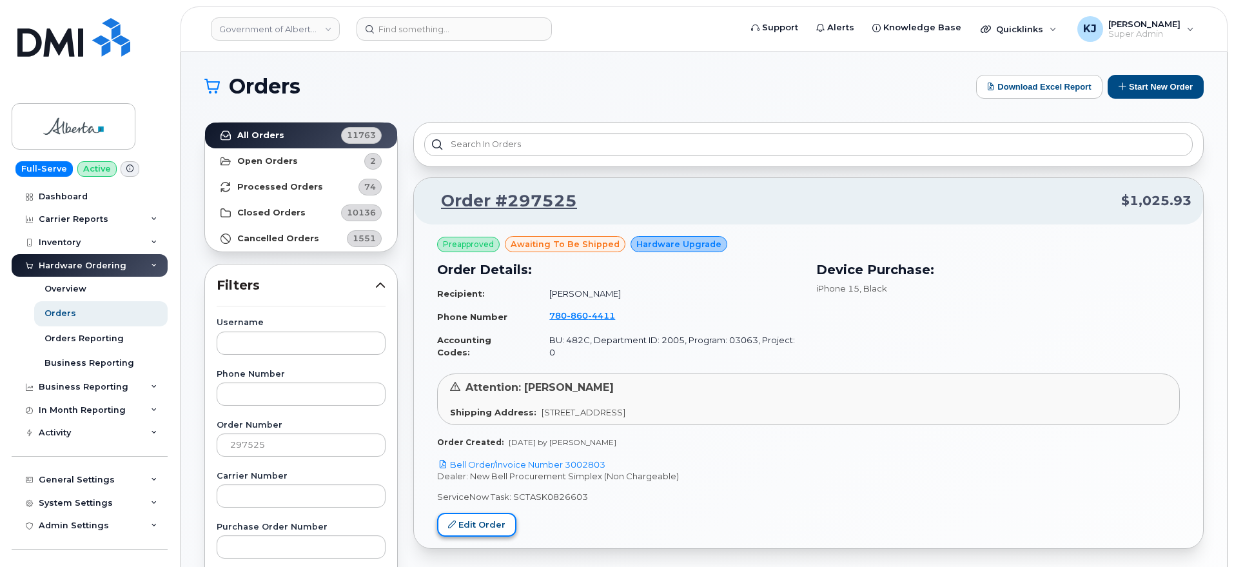
click at [482, 515] on link "Edit Order" at bounding box center [476, 525] width 79 height 24
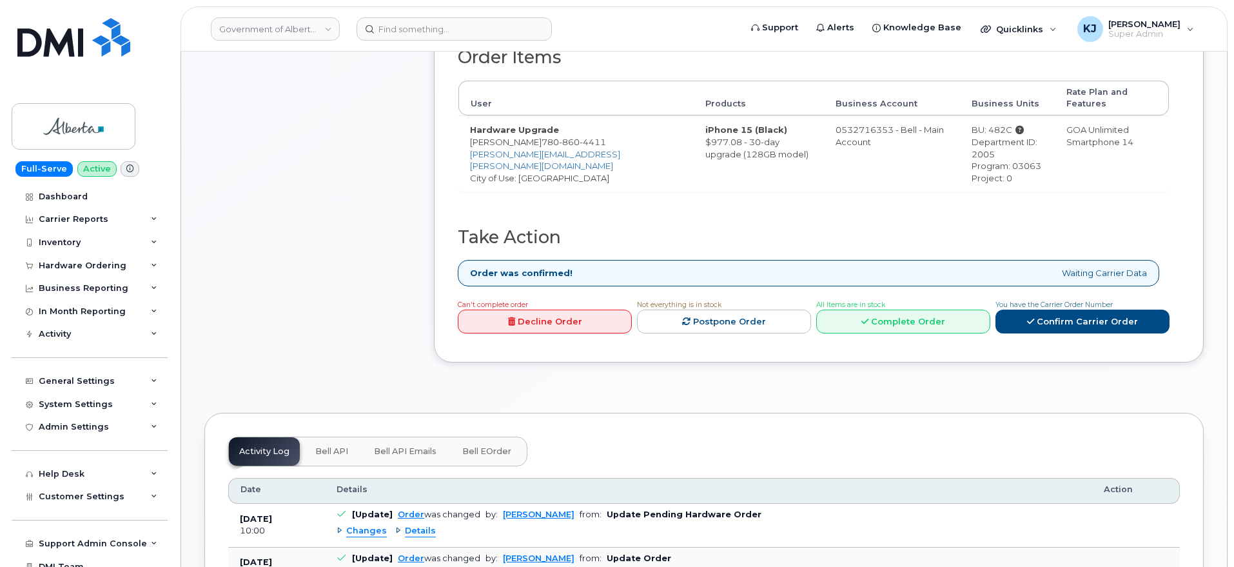
scroll to position [403, 0]
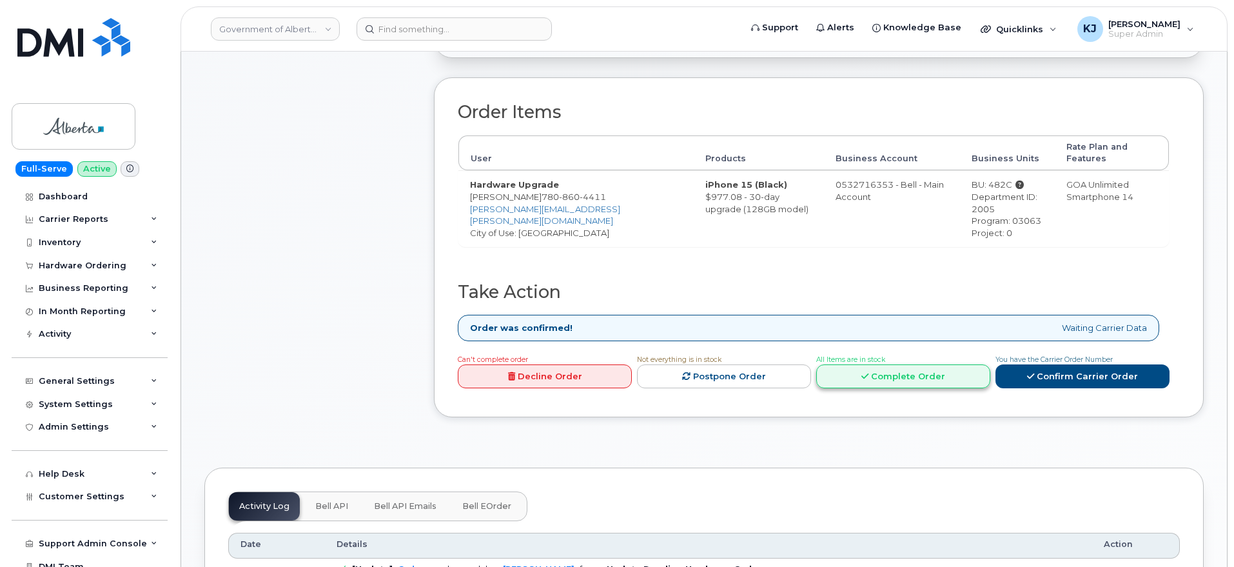
click at [918, 370] on link "Complete Order" at bounding box center [903, 376] width 174 height 24
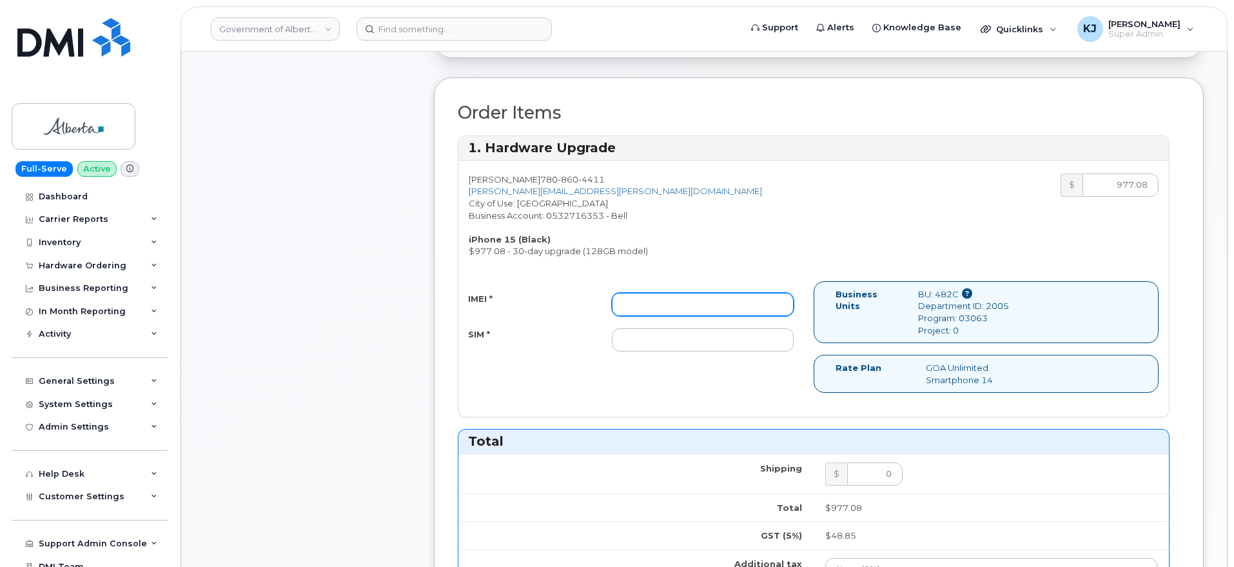
click at [771, 296] on input "IMEI *" at bounding box center [703, 304] width 182 height 23
paste input "356052197588701"
type input "356052197588701"
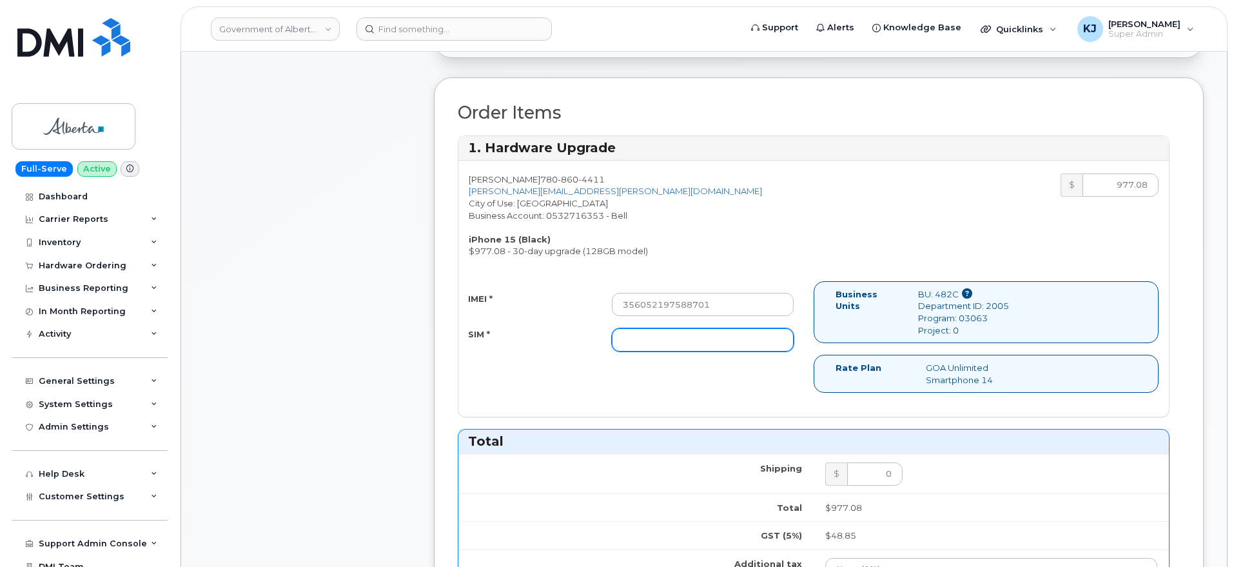
click at [718, 344] on input "SIM *" at bounding box center [703, 339] width 182 height 23
paste input "89302610207417581219"
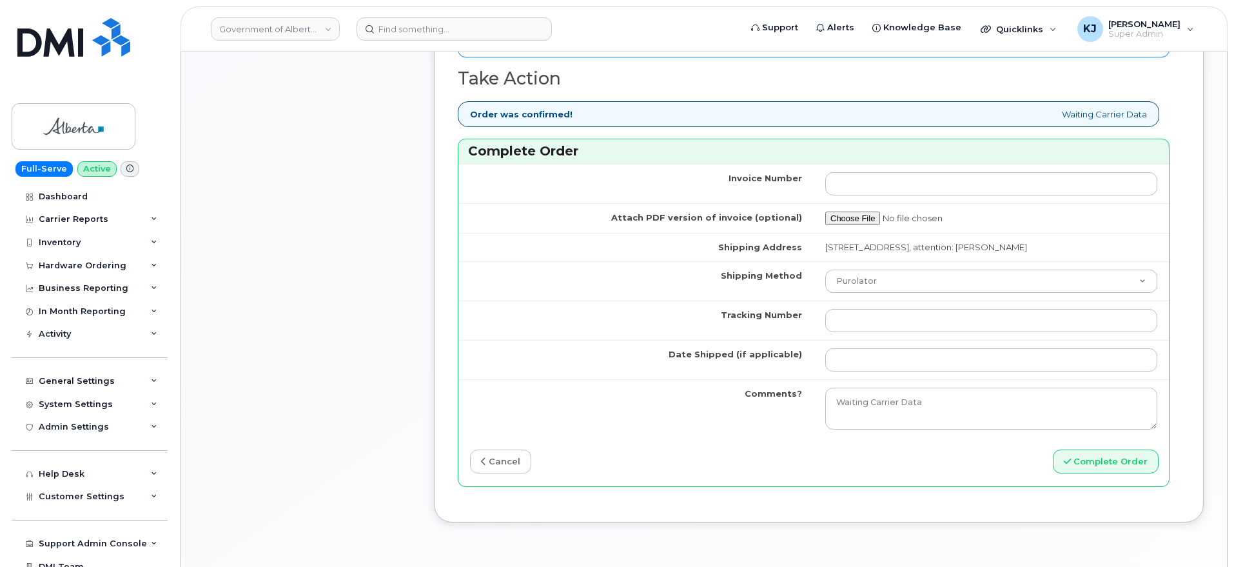
scroll to position [1048, 0]
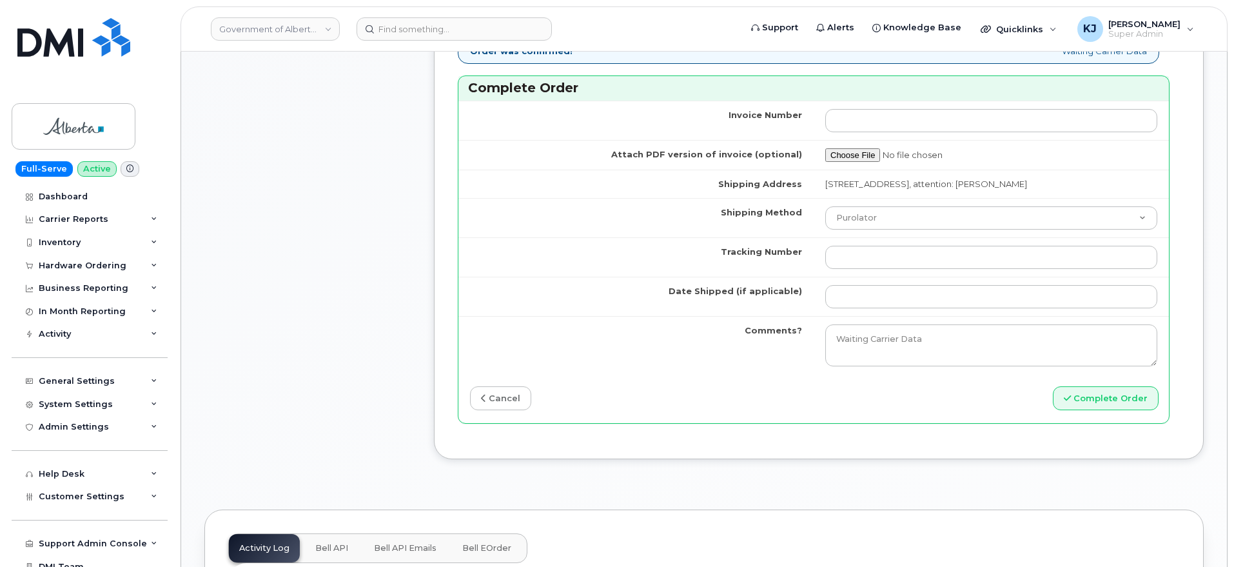
type input "89302610207417581219"
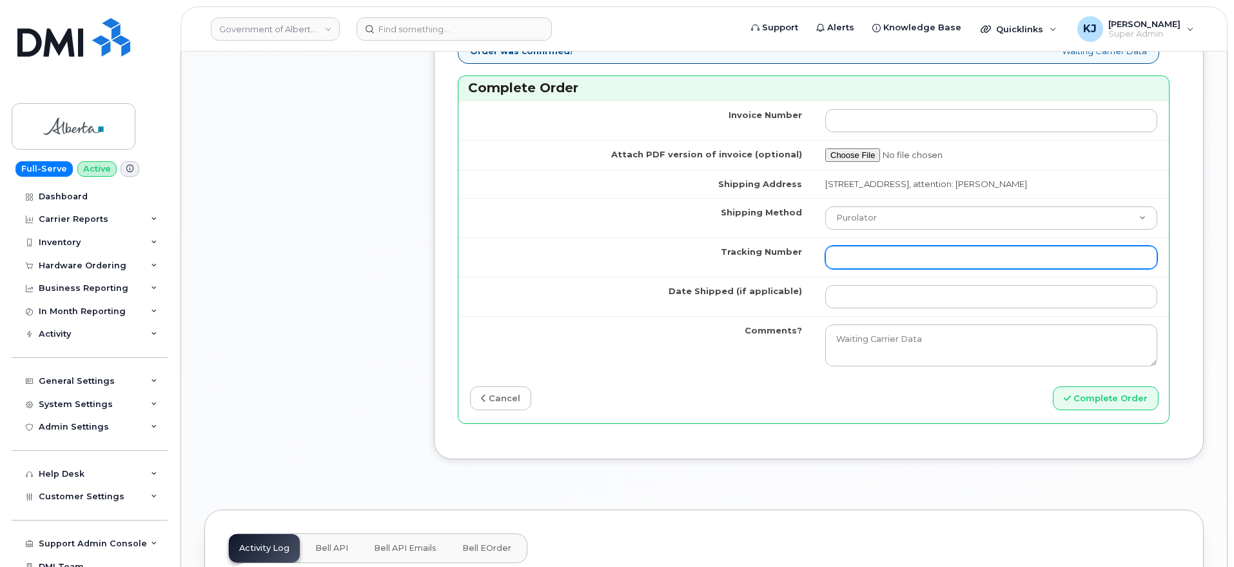
click at [846, 261] on input "Tracking Number" at bounding box center [992, 257] width 332 height 23
paste input "335618788939"
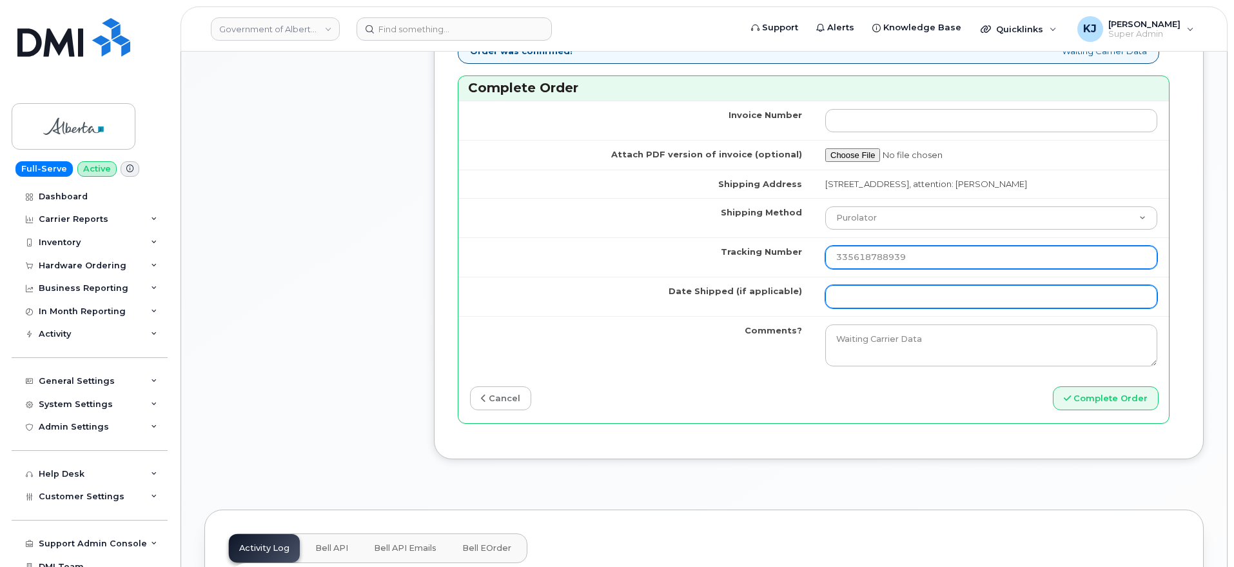
type input "335618788939"
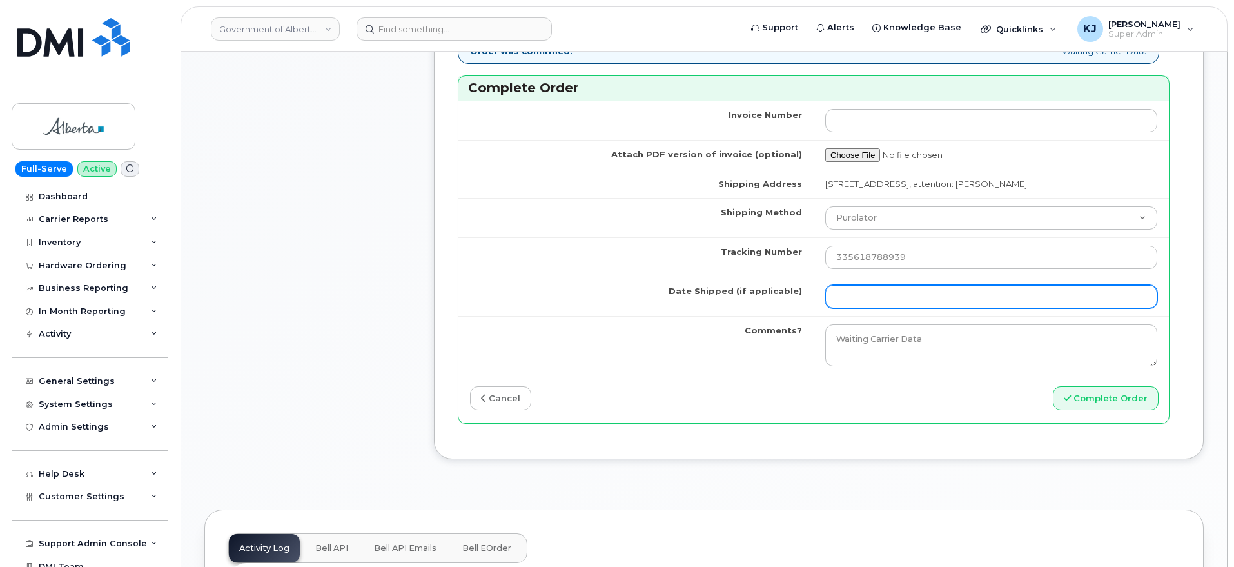
click at [891, 292] on input "Date Shipped (if applicable)" at bounding box center [992, 296] width 332 height 23
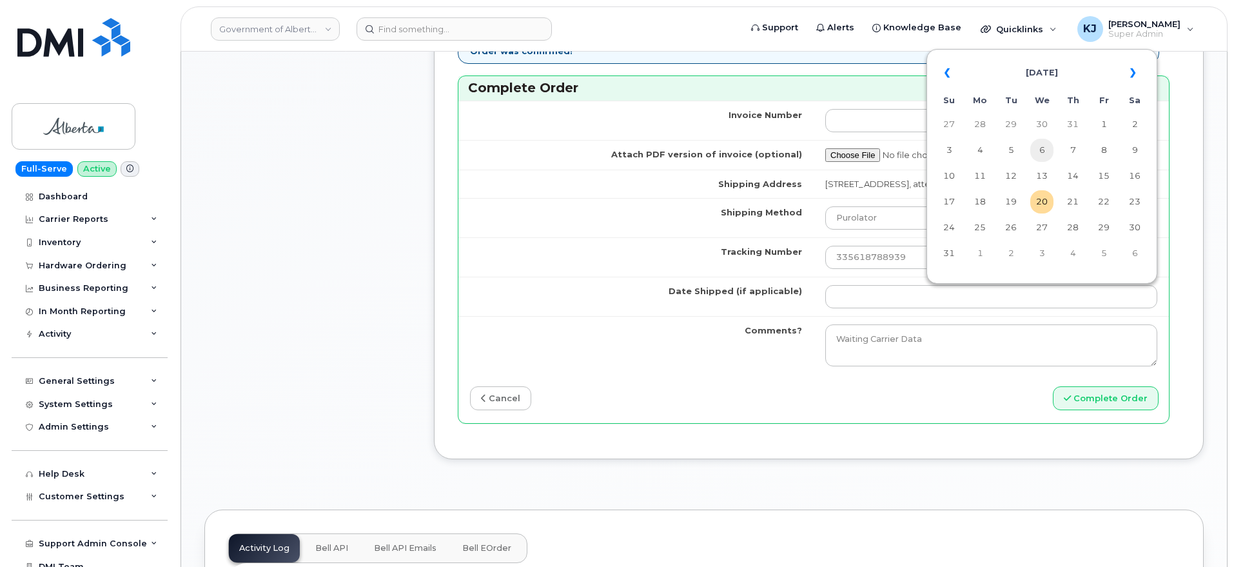
click at [1044, 150] on td "6" at bounding box center [1042, 150] width 23 height 23
type input "2025-08-06"
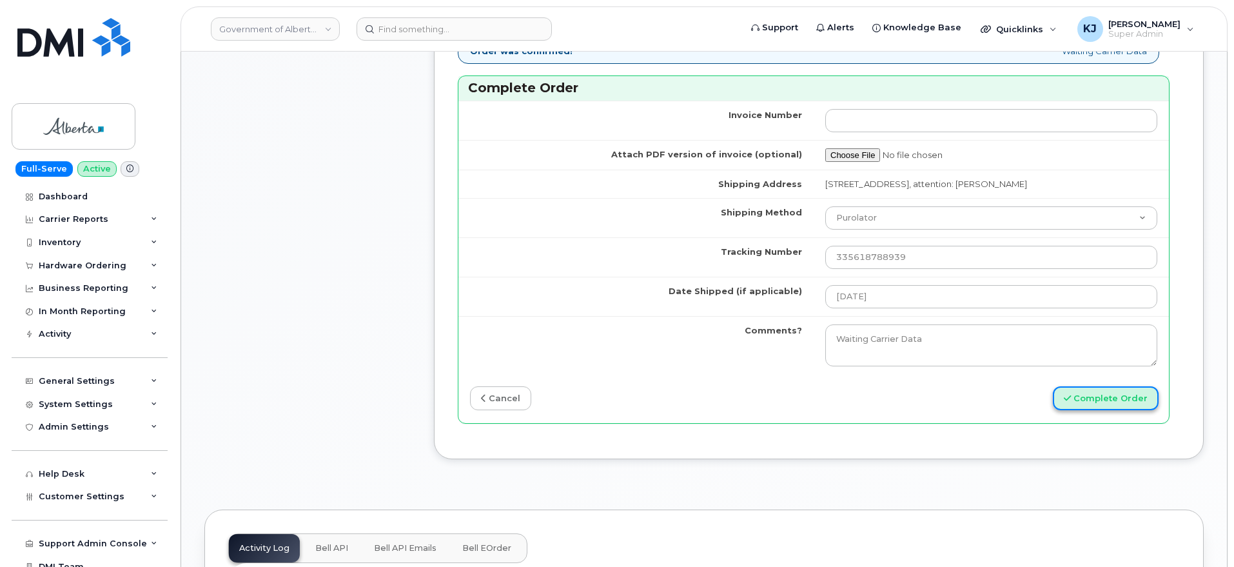
click at [1117, 394] on button "Complete Order" at bounding box center [1106, 398] width 106 height 24
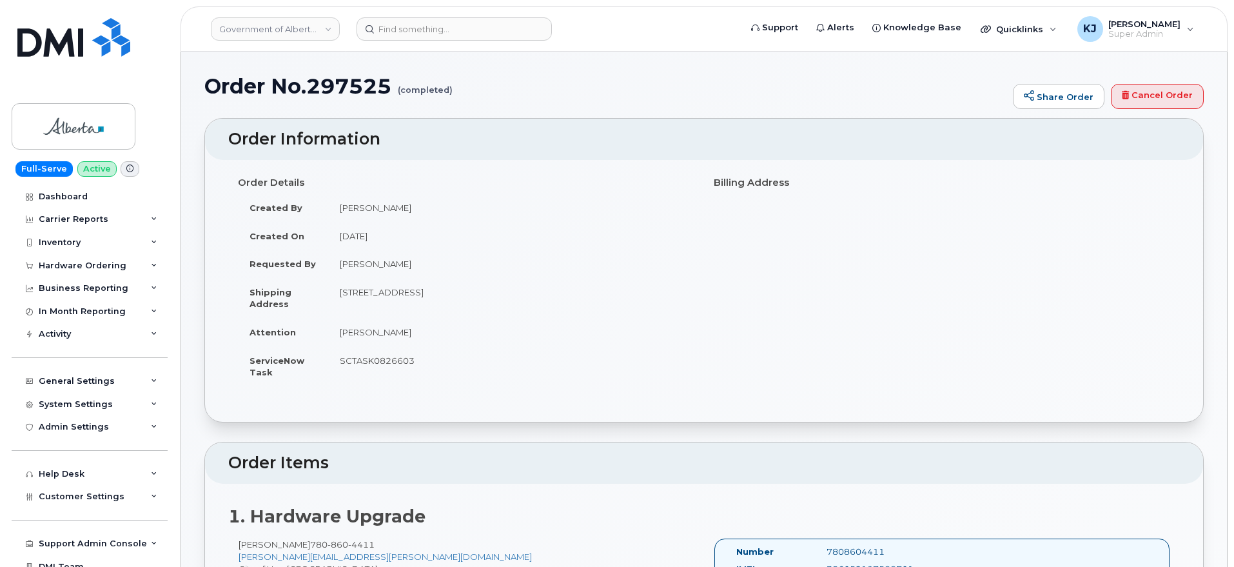
drag, startPoint x: 210, startPoint y: 86, endPoint x: 478, endPoint y: 366, distance: 388.2
copy div "Order No.297525 (completed) Share Order Cancel Order × Share This Order If you …"
click at [106, 266] on div "Hardware Ordering" at bounding box center [83, 266] width 88 height 10
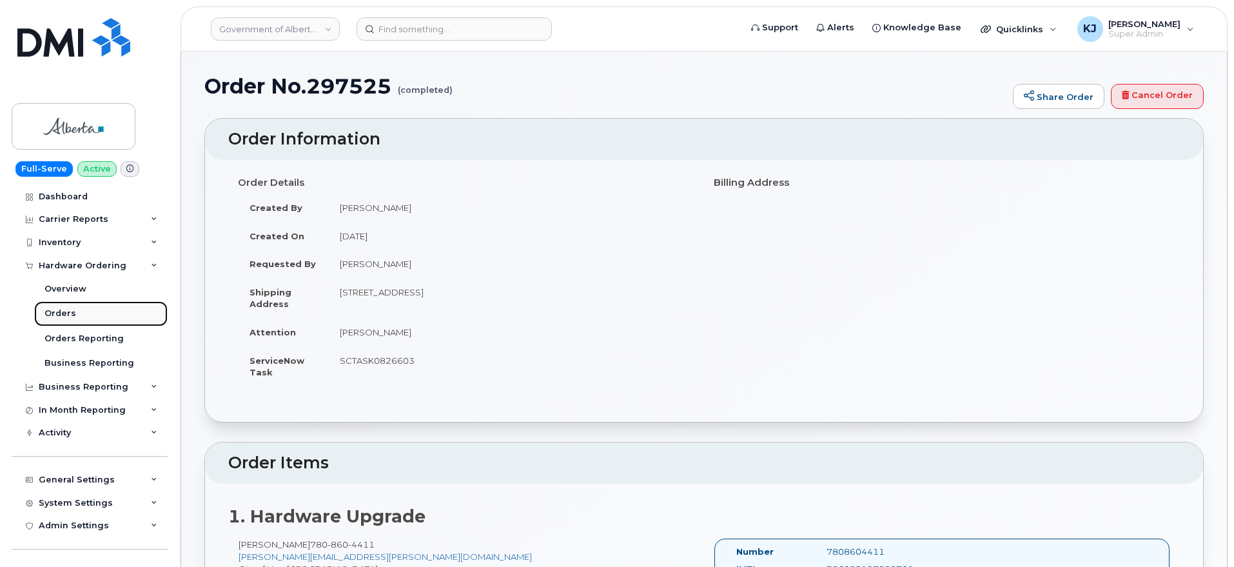
drag, startPoint x: 64, startPoint y: 311, endPoint x: 107, endPoint y: 313, distance: 42.6
click at [65, 311] on div "Orders" at bounding box center [61, 314] width 32 height 12
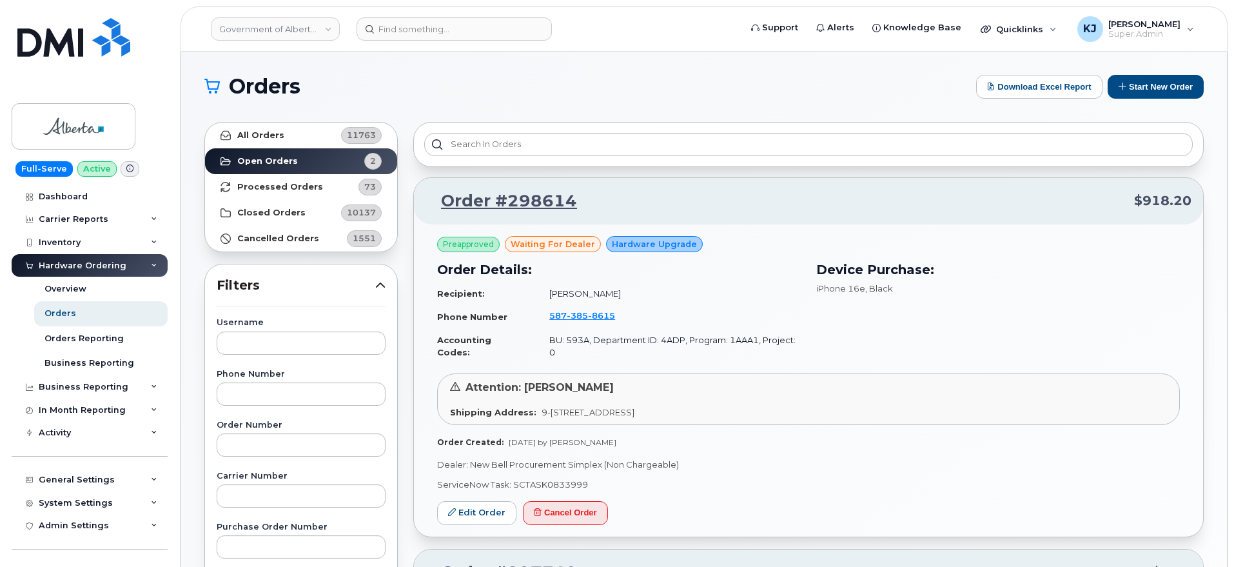
click at [282, 444] on input "text" at bounding box center [301, 444] width 169 height 23
paste input "296446"
type input "296446"
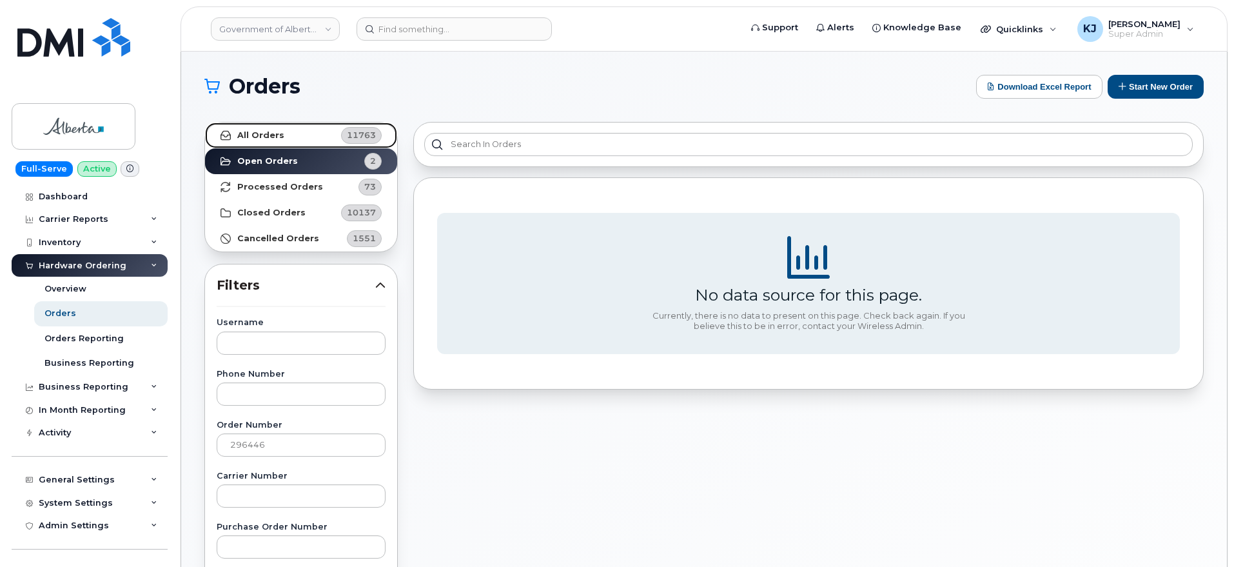
click at [298, 139] on link "All Orders 11763" at bounding box center [301, 136] width 192 height 26
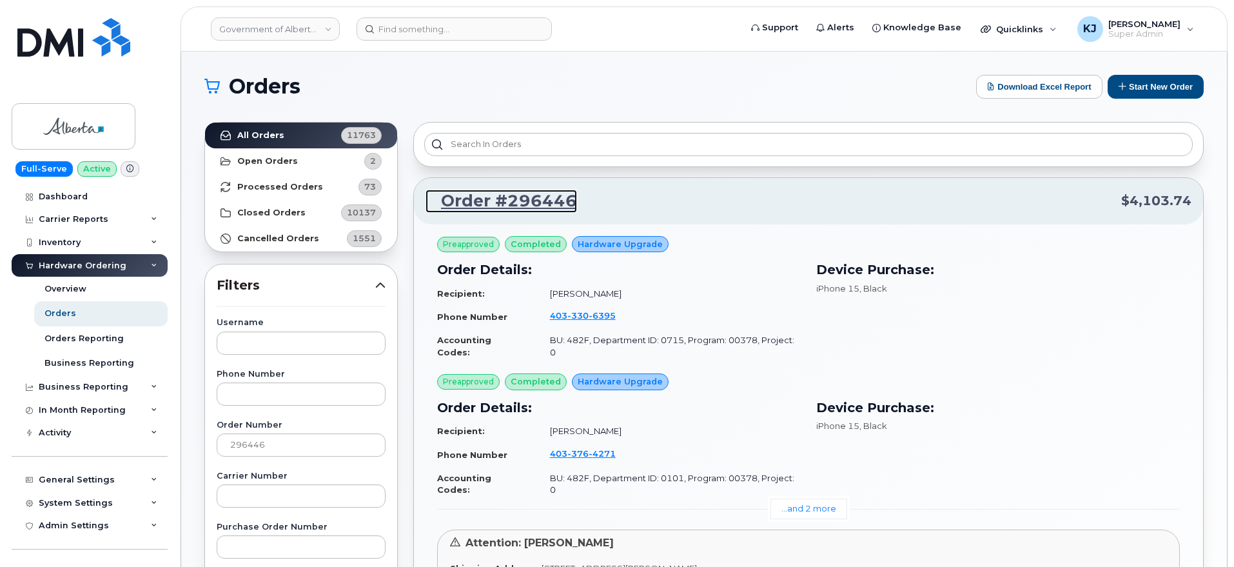
click at [522, 196] on link "Order #296446" at bounding box center [502, 201] width 152 height 23
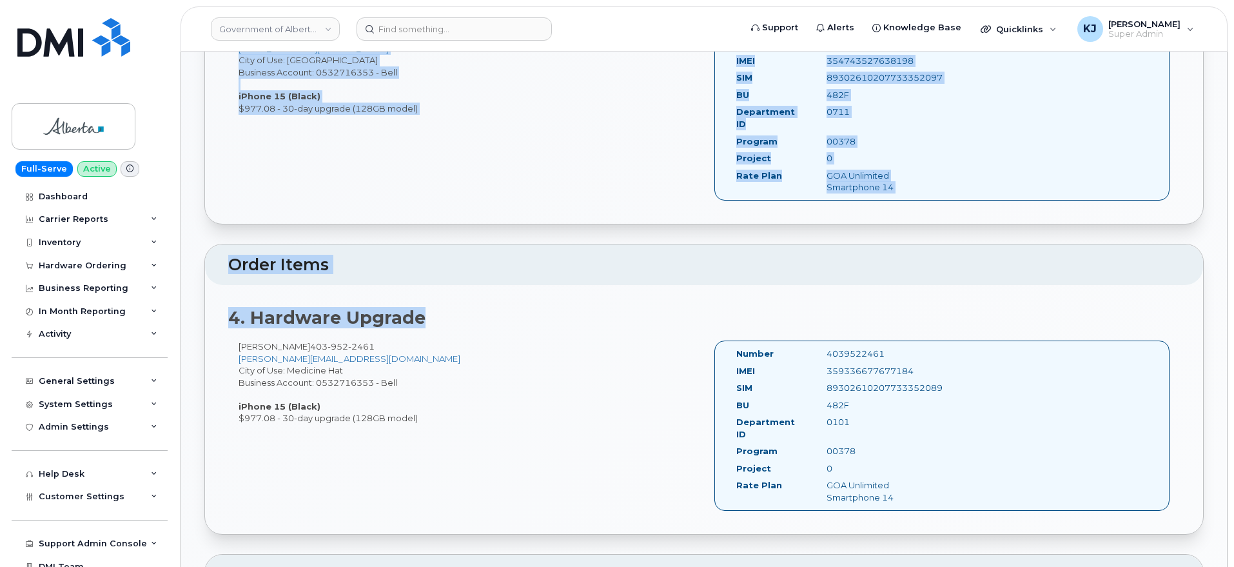
scroll to position [1290, 0]
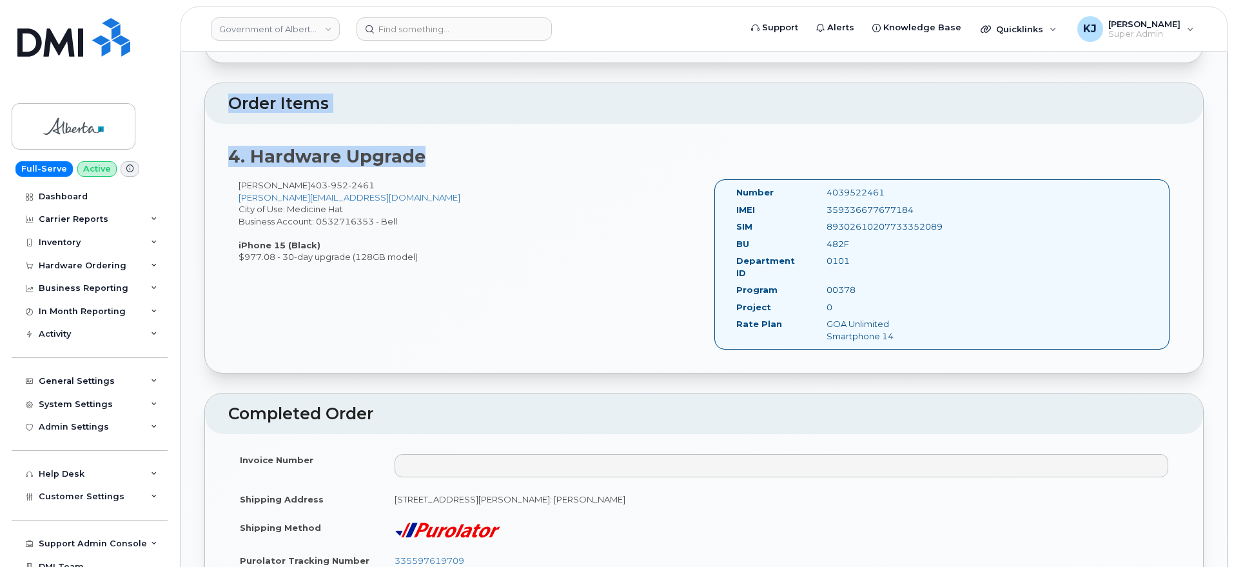
drag, startPoint x: 208, startPoint y: 85, endPoint x: 1077, endPoint y: 298, distance: 894.4
copy div "Lorem Ip.275255 (dolorsita) Conse Adipi Elitse Doeiu × Tempo Inci Utlab Et dol …"
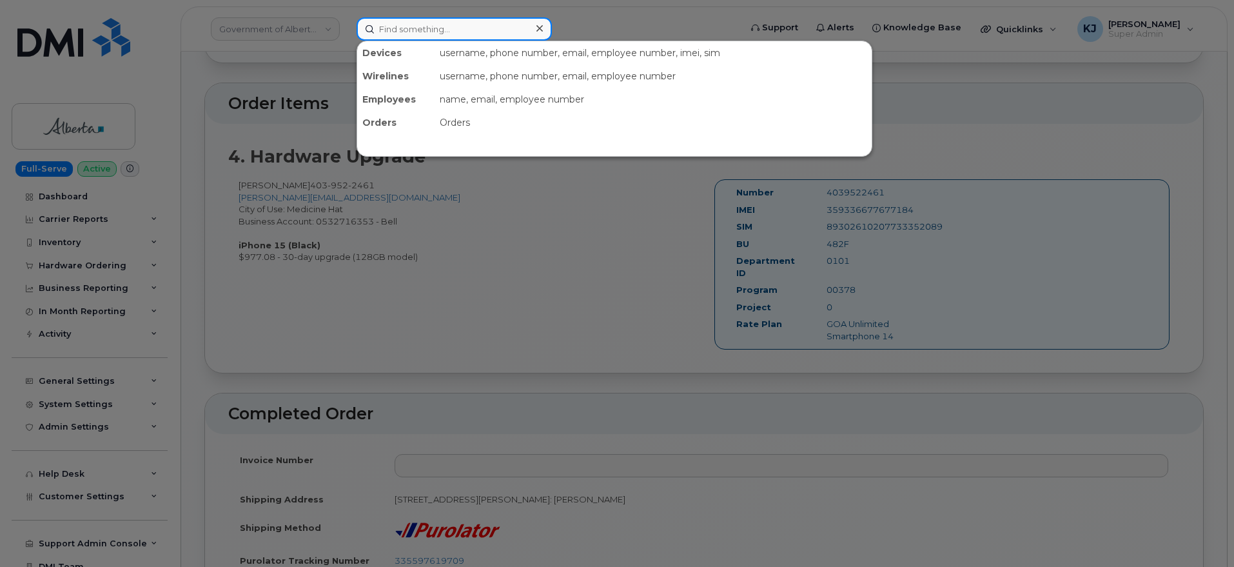
click at [444, 30] on input at bounding box center [454, 28] width 195 height 23
paste input "297893"
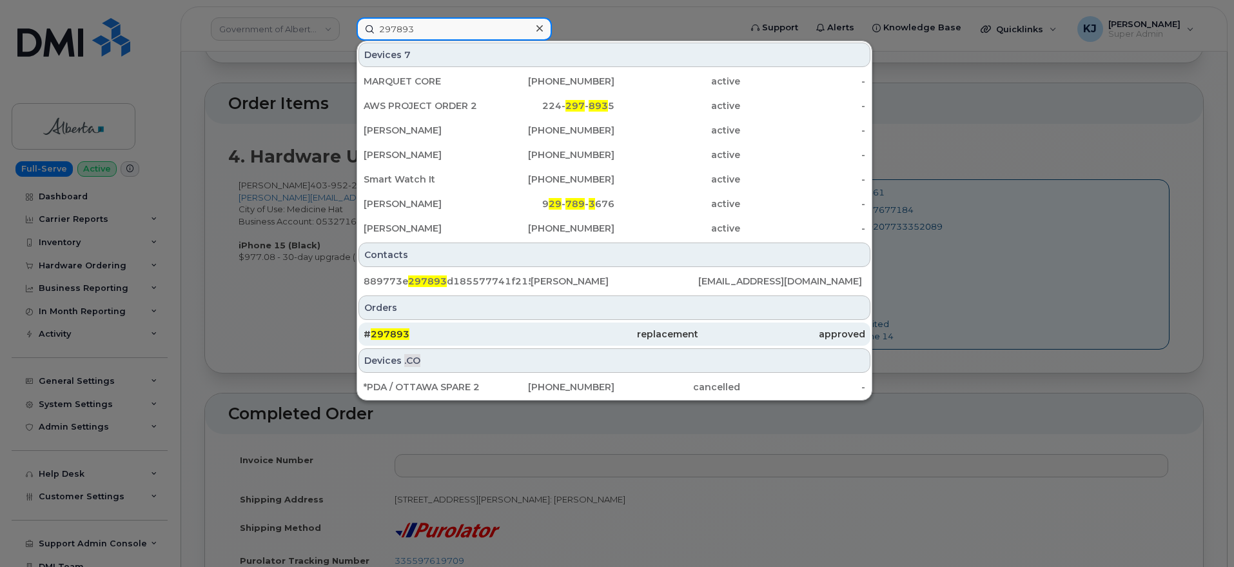
type input "297893"
click at [454, 331] on div "# 297893" at bounding box center [447, 334] width 167 height 13
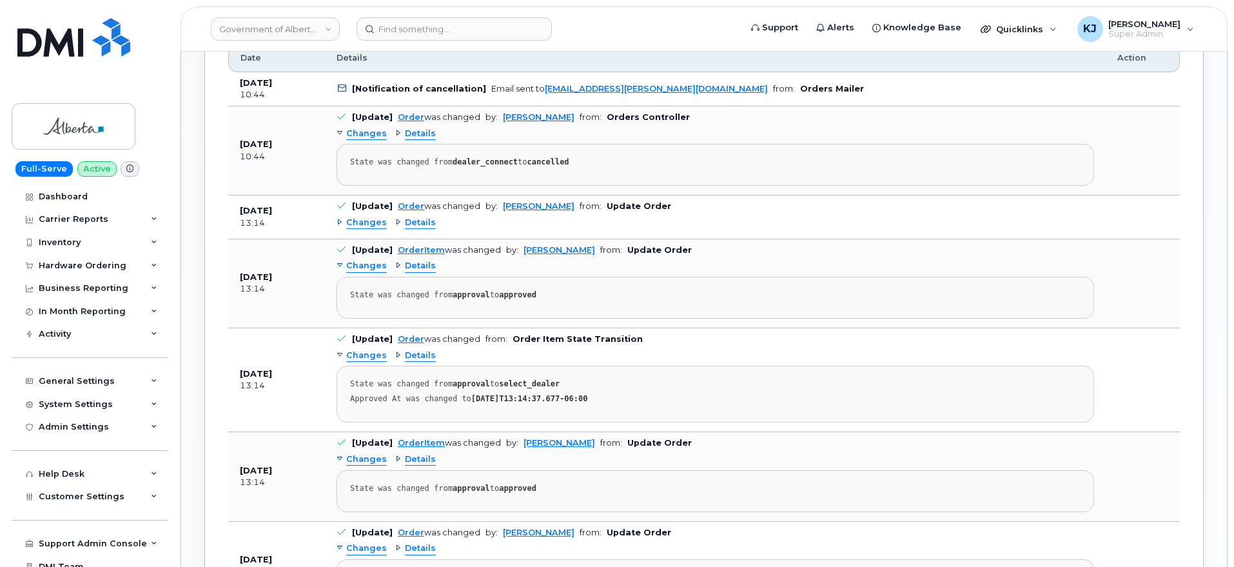
scroll to position [645, 0]
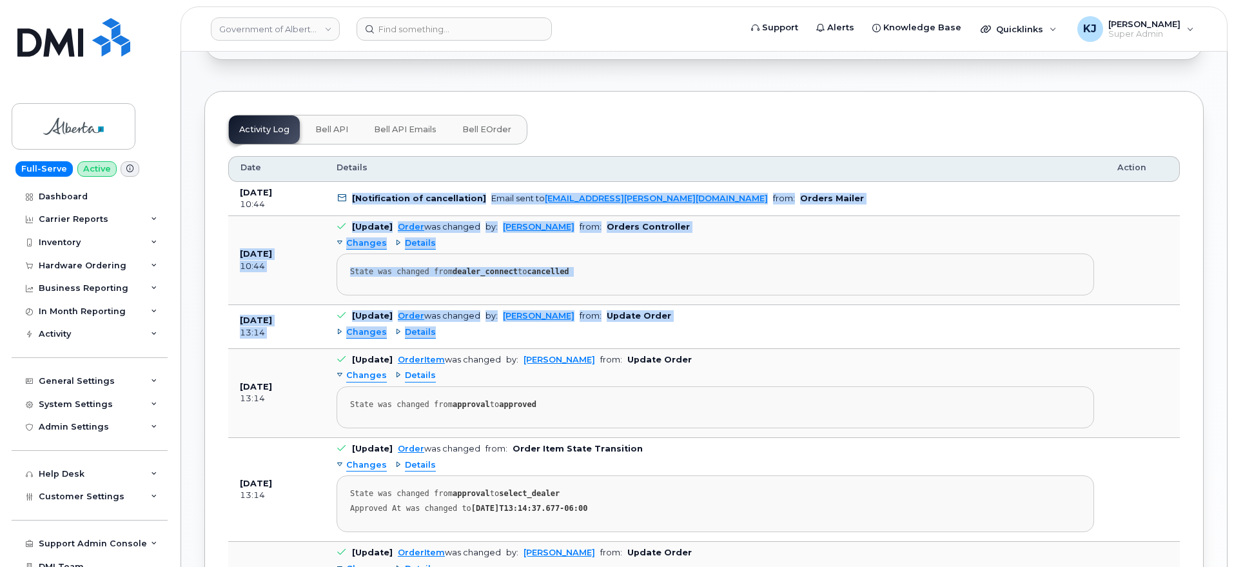
drag, startPoint x: 350, startPoint y: 186, endPoint x: 716, endPoint y: 332, distance: 393.9
copy tbody "[Notification of cancellation] Email sent to yen.vong@gov.ab.ca from: Orders Ma…"
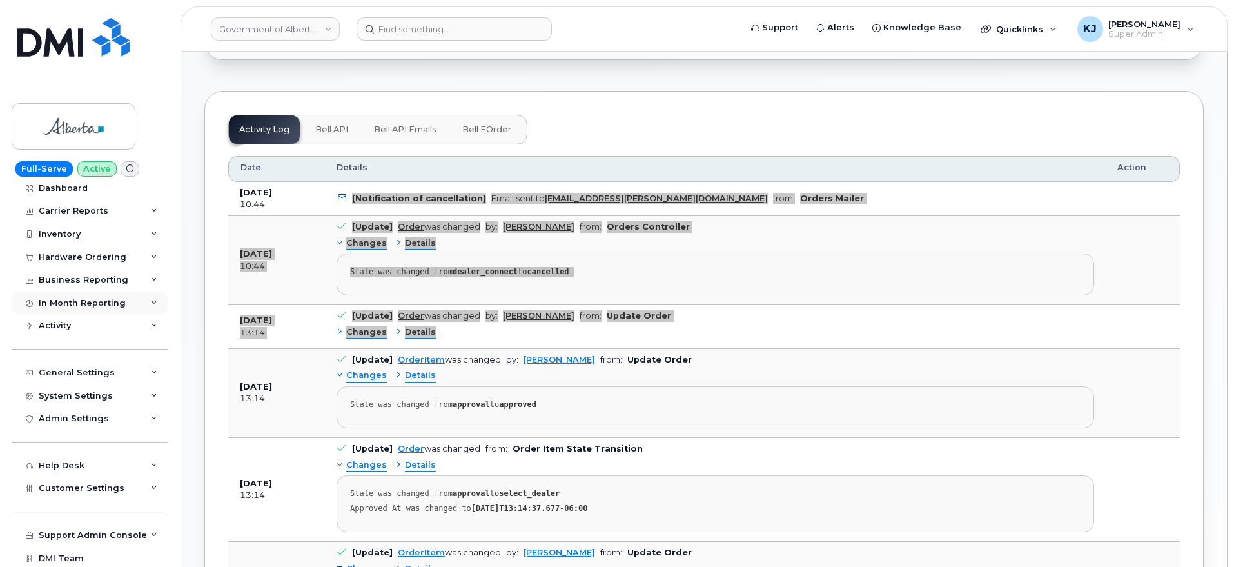
scroll to position [34, 0]
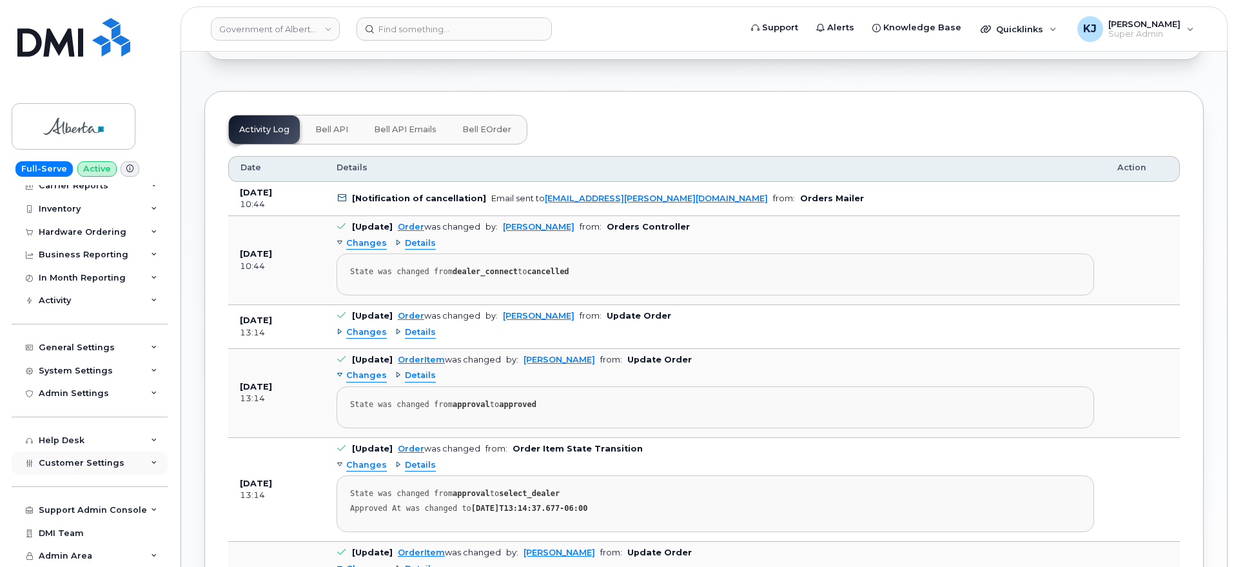
drag, startPoint x: 83, startPoint y: 459, endPoint x: 83, endPoint y: 452, distance: 7.1
click at [83, 459] on span "Customer Settings" at bounding box center [82, 463] width 86 height 10
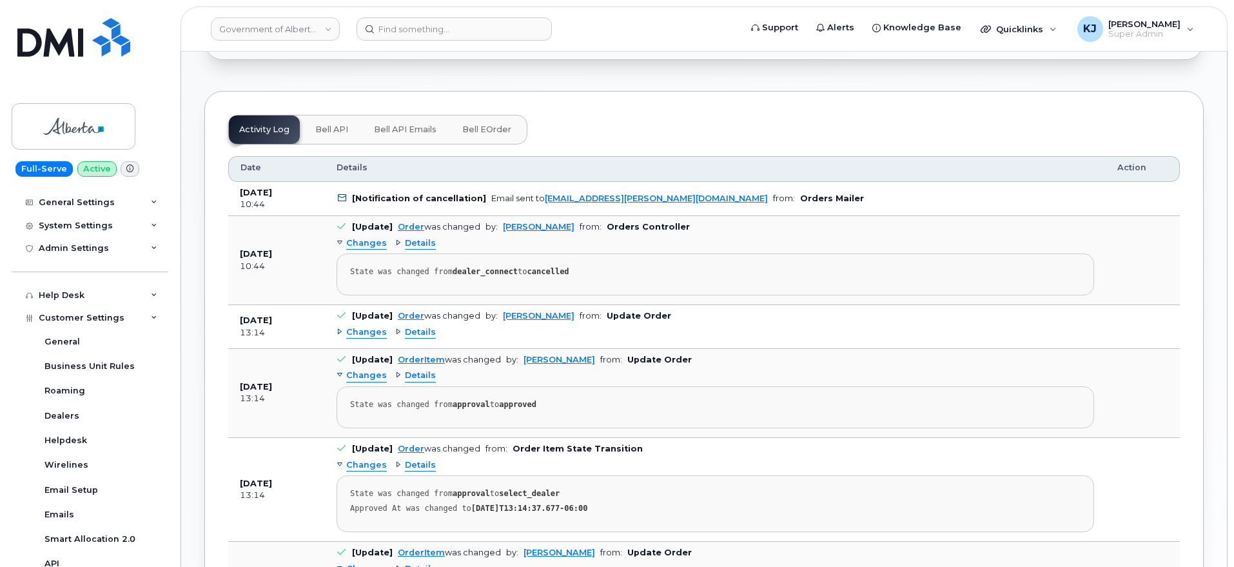
scroll to position [428, 0]
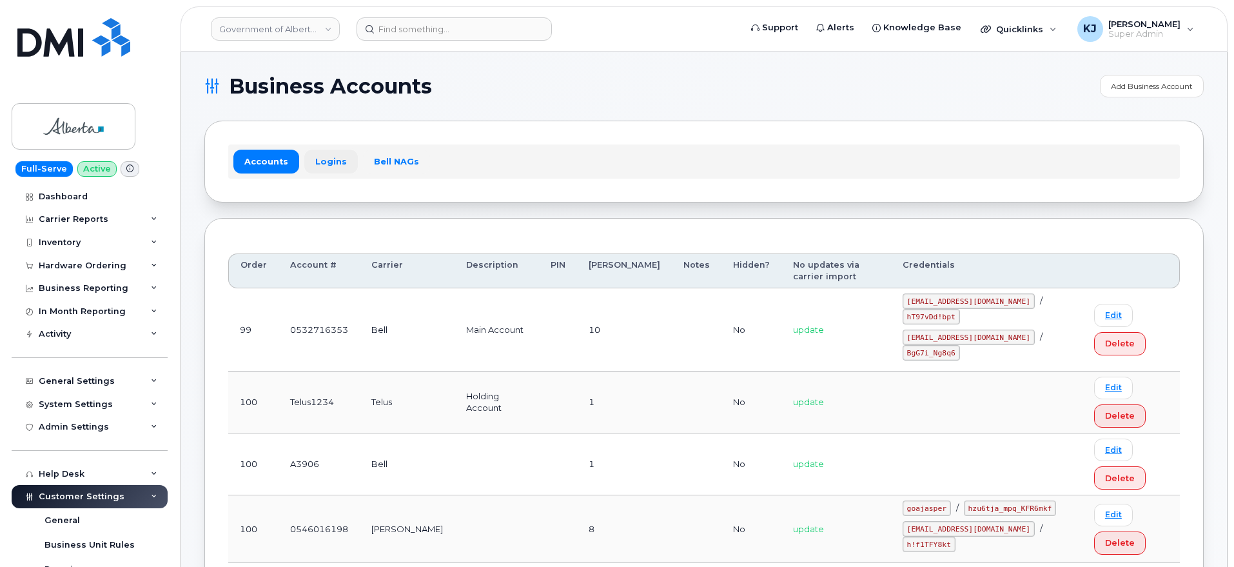
click at [330, 163] on link "Logins" at bounding box center [331, 161] width 54 height 23
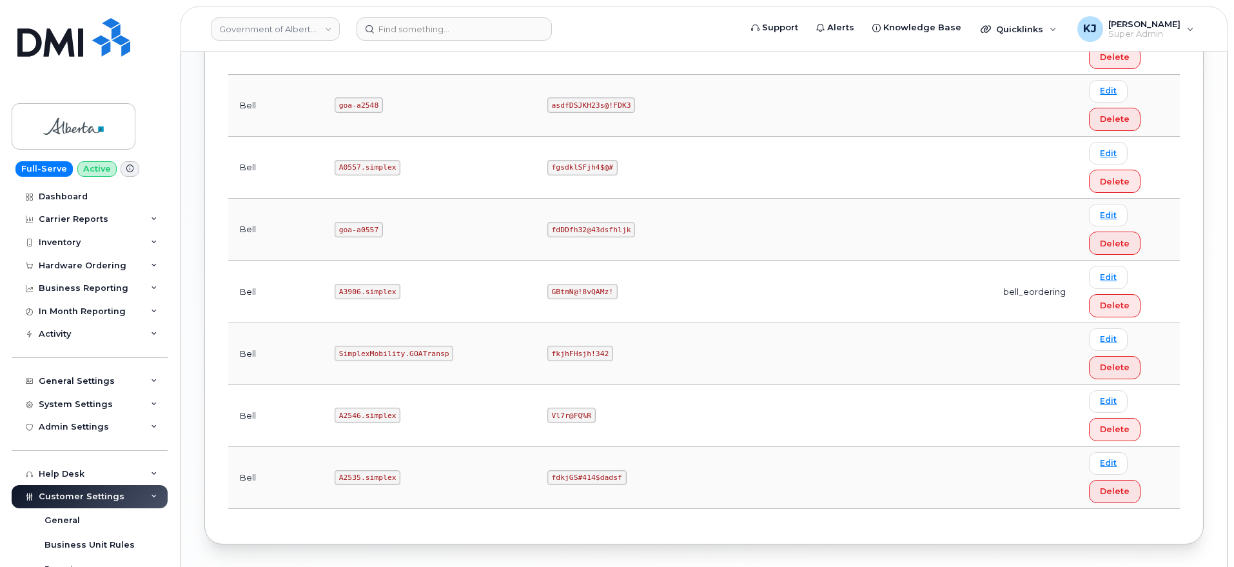
scroll to position [1265, 0]
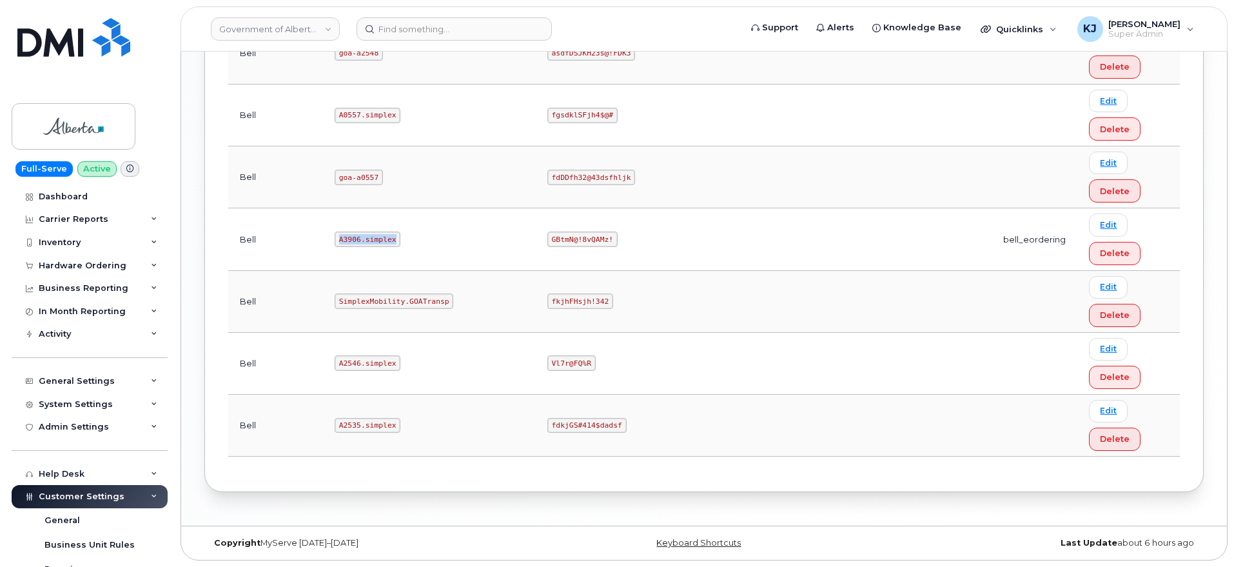
drag, startPoint x: 366, startPoint y: 237, endPoint x: 295, endPoint y: 238, distance: 70.3
click at [323, 239] on td "A3906.simplex" at bounding box center [429, 239] width 213 height 62
copy code "A3906.simplex"
drag, startPoint x: 439, startPoint y: 237, endPoint x: 526, endPoint y: 245, distance: 87.4
click at [536, 245] on td "GBtmN@!8vQAMz!" at bounding box center [607, 239] width 142 height 62
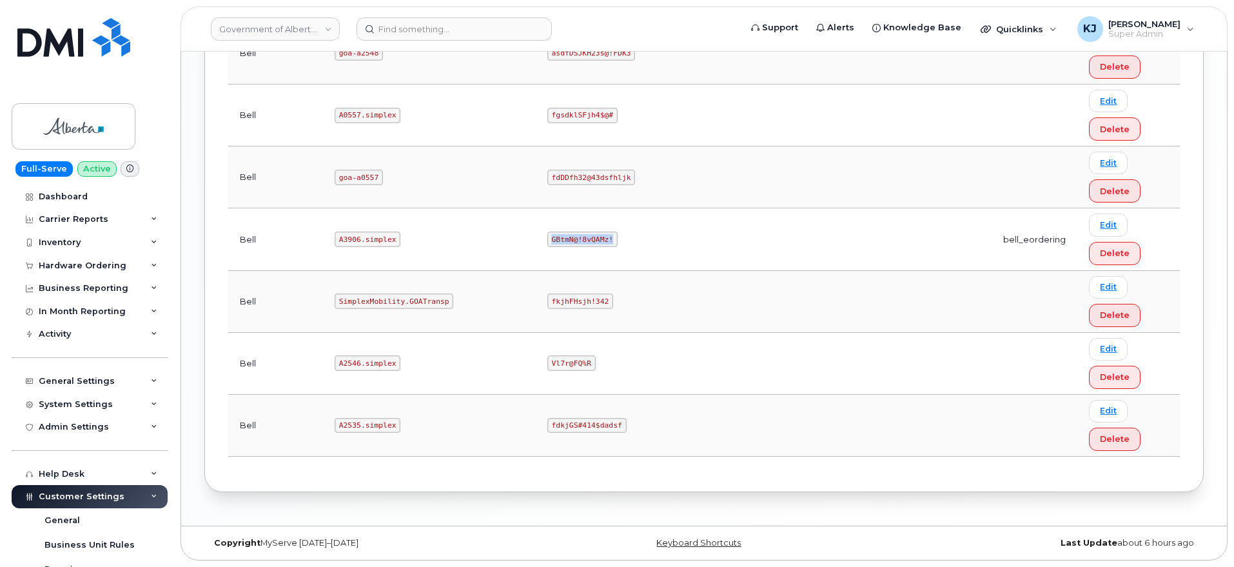
copy code "GBtmN@!8vQAMz!"
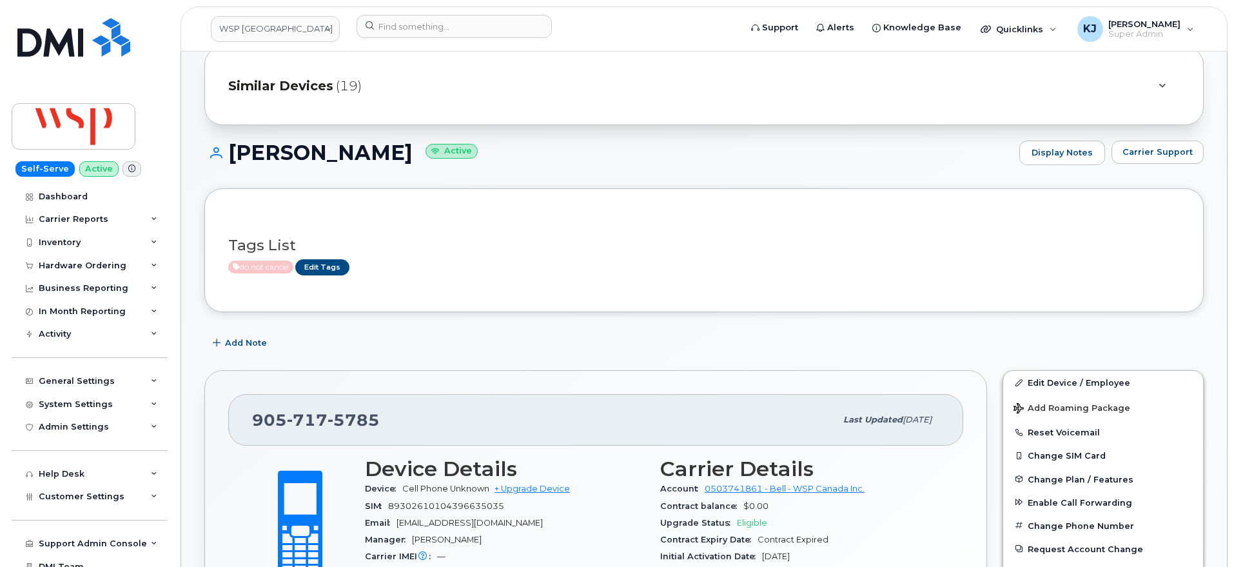
scroll to position [81, 0]
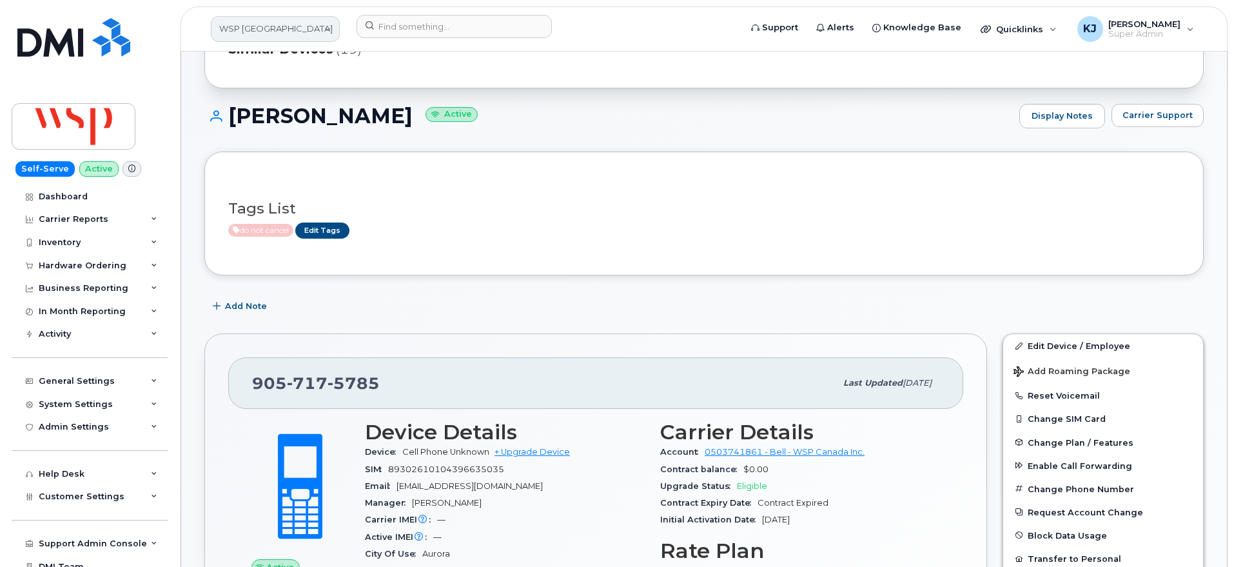
click at [299, 32] on link "WSP [GEOGRAPHIC_DATA]" at bounding box center [275, 29] width 129 height 26
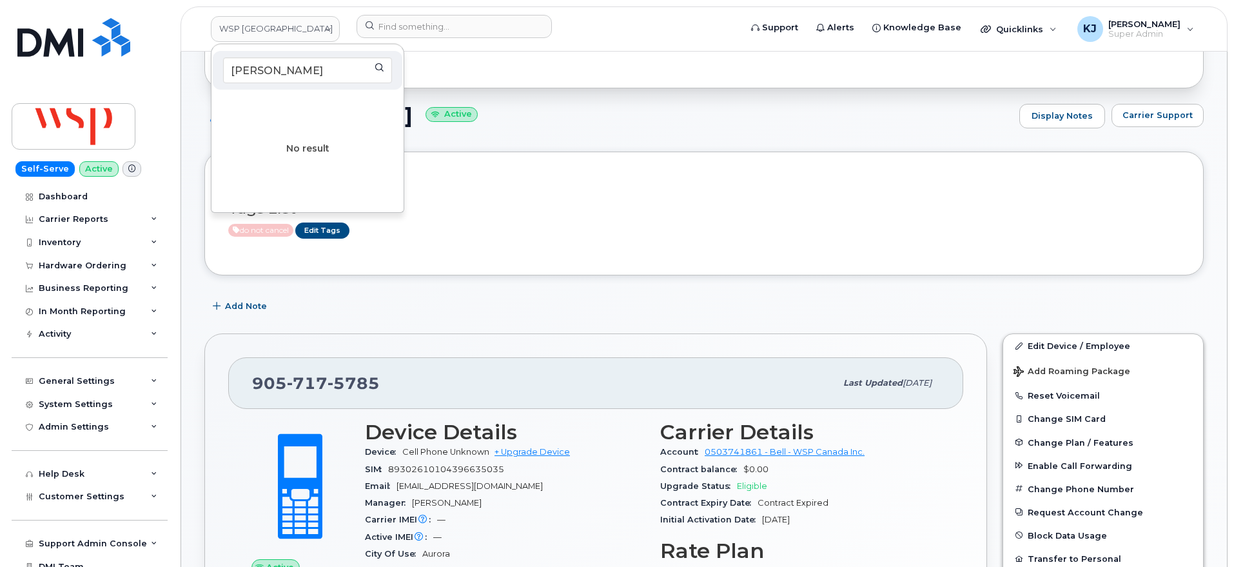
type input "[PERSON_NAME]"
